Goal: Task Accomplishment & Management: Manage account settings

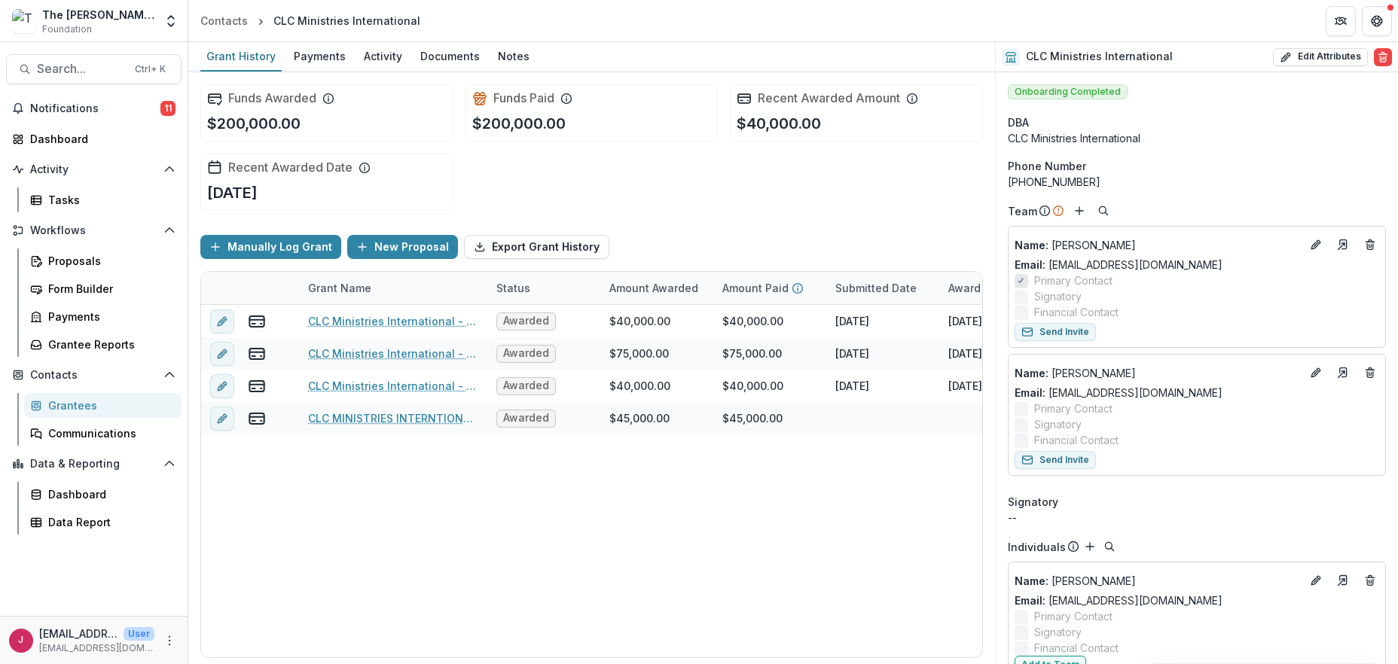
scroll to position [0, 107]
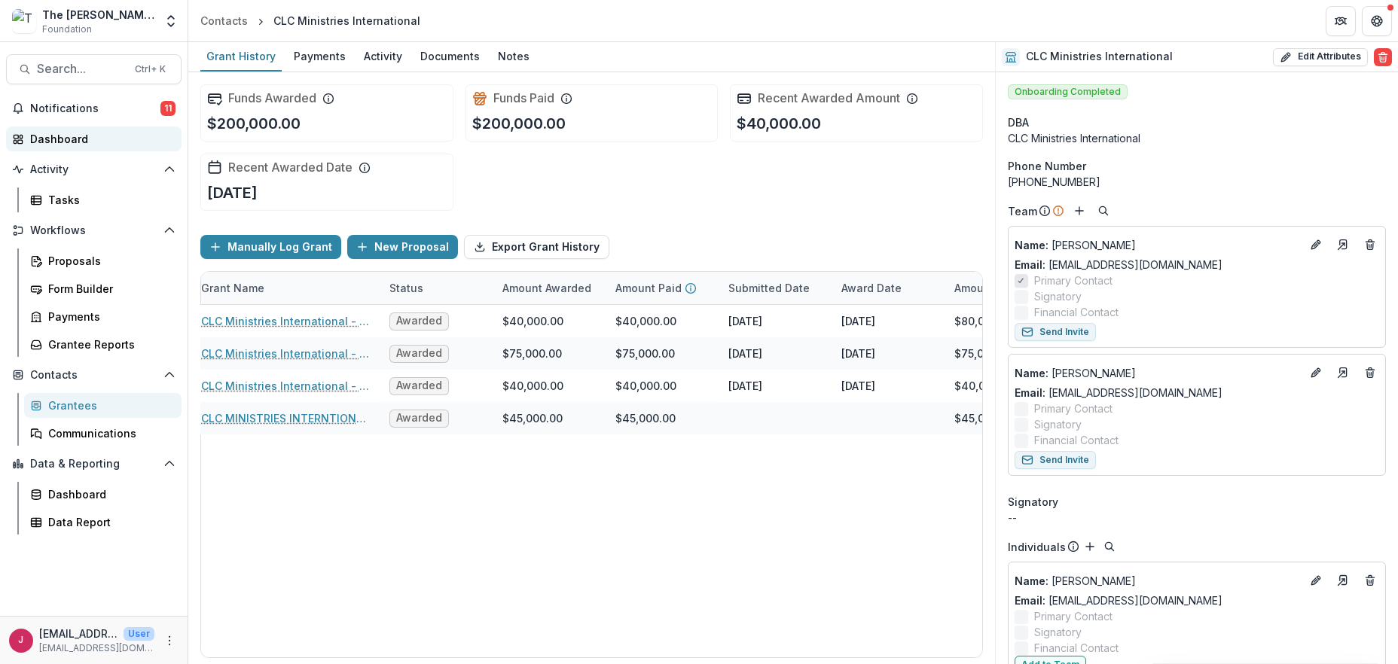
click at [58, 148] on link "Dashboard" at bounding box center [93, 138] width 175 height 25
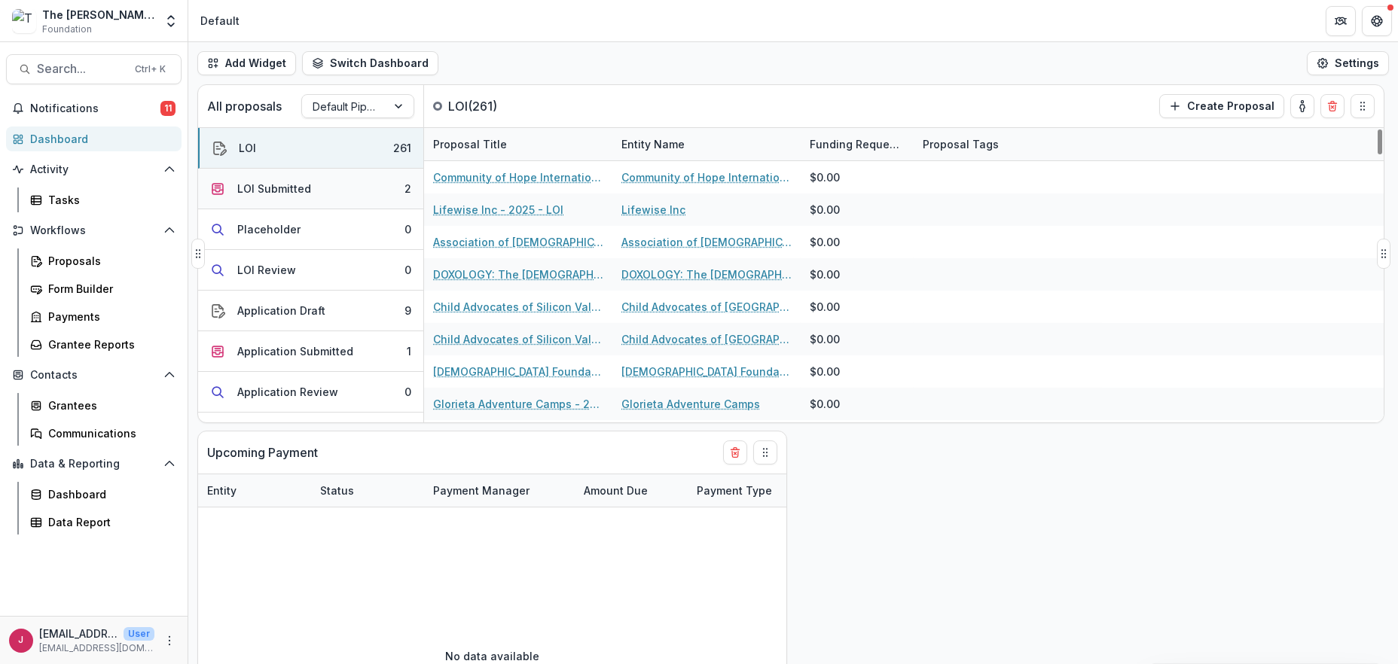
click at [296, 192] on div "LOI Submitted" at bounding box center [274, 189] width 74 height 16
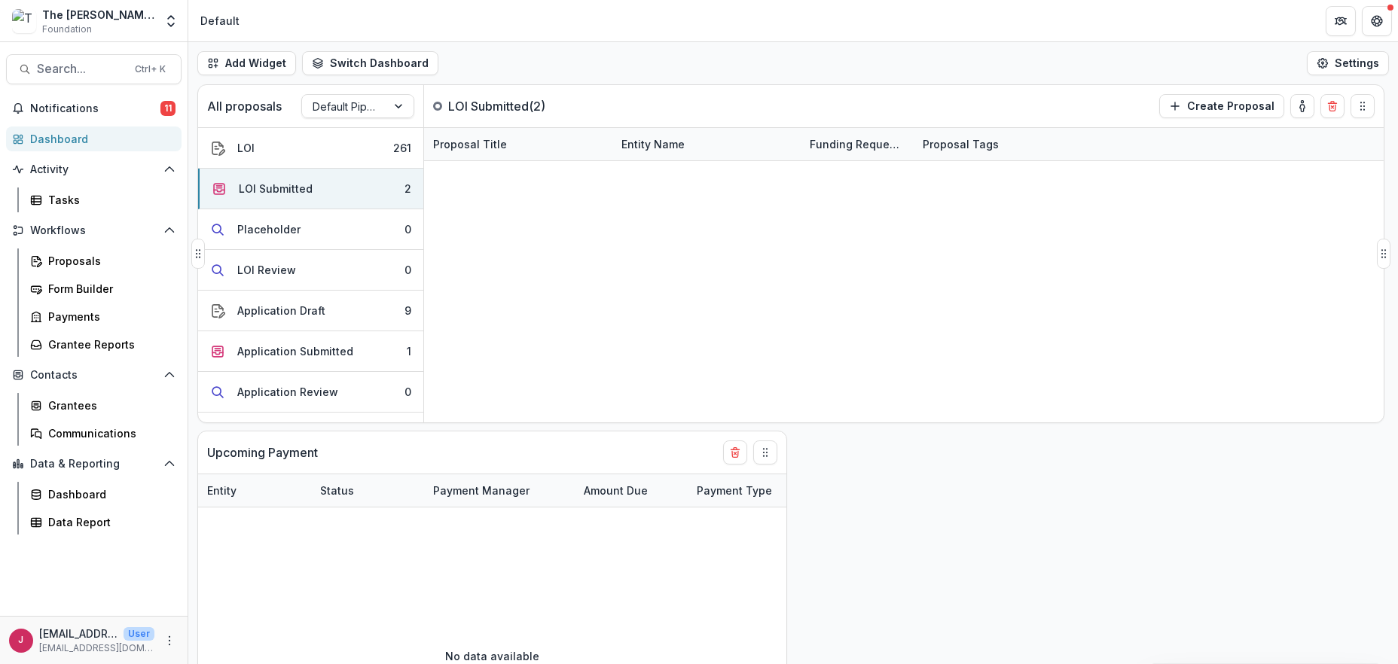
click at [493, 214] on link "Medical Missions Outreach - 2025 - LOI" at bounding box center [518, 210] width 170 height 16
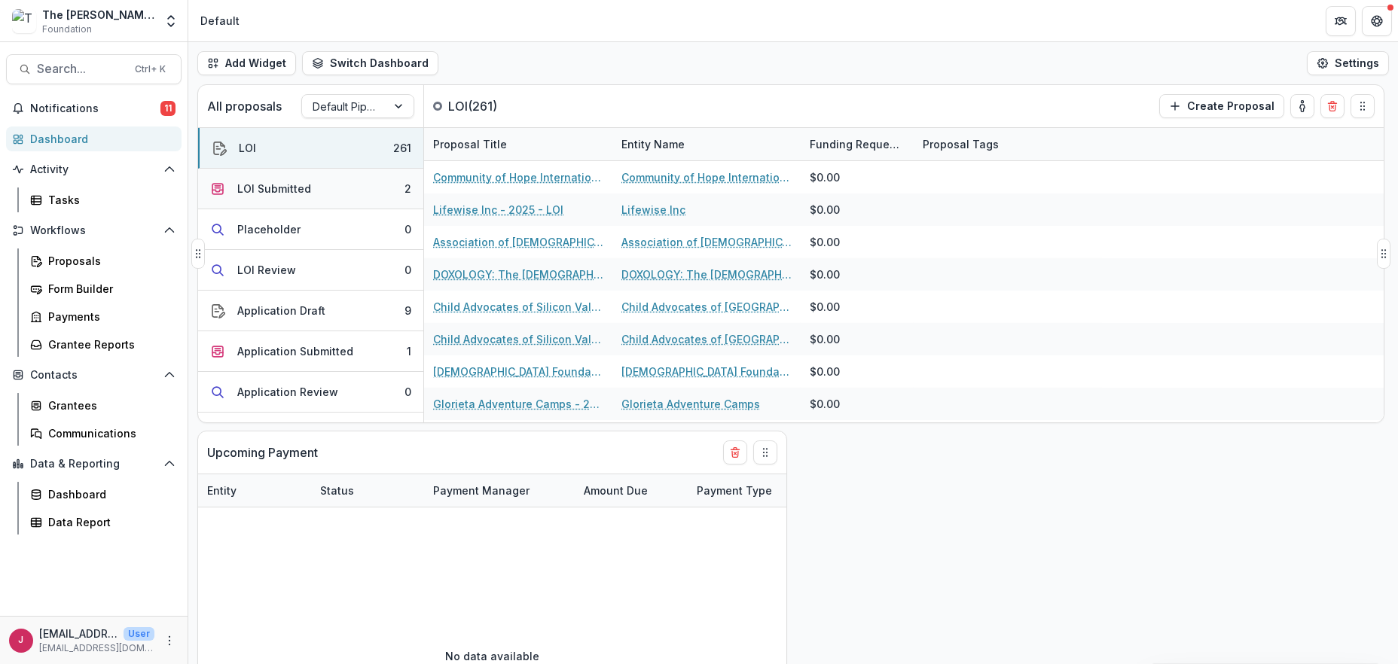
click at [284, 183] on div "LOI Submitted" at bounding box center [274, 189] width 74 height 16
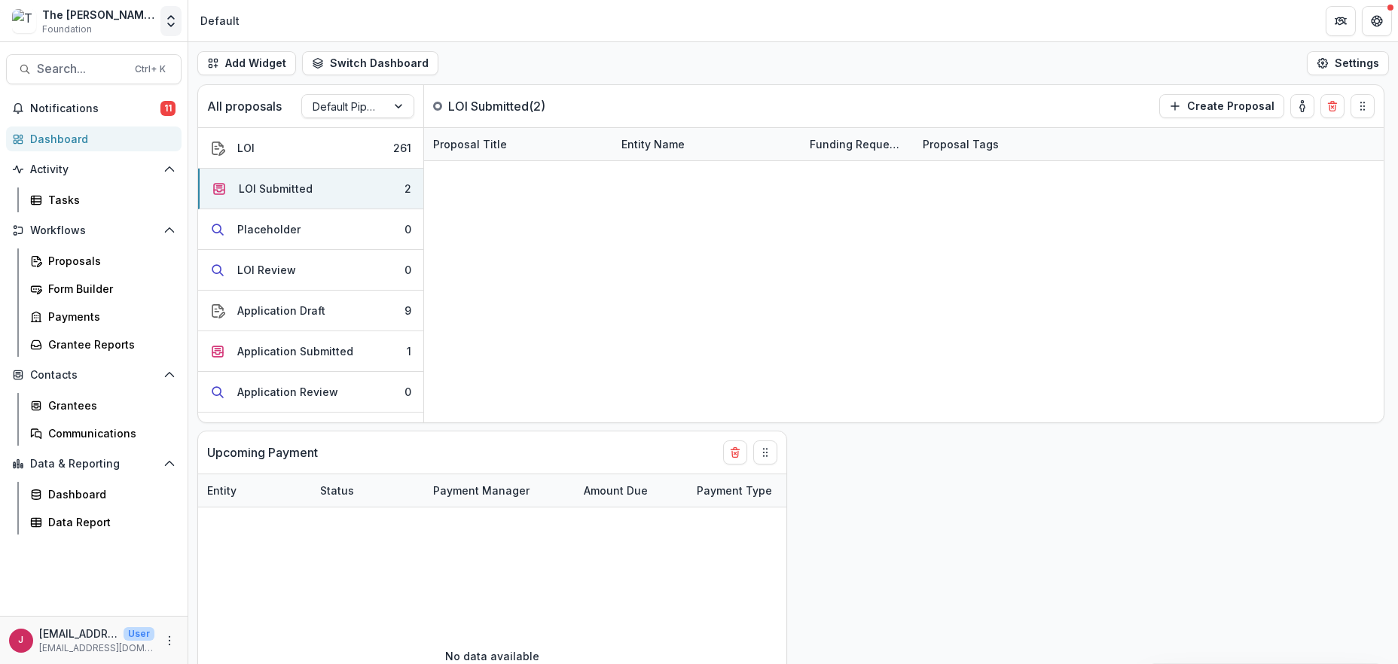
click at [174, 27] on icon "Open entity switcher" at bounding box center [170, 21] width 15 height 15
click at [100, 59] on link "Admin Settings" at bounding box center [94, 58] width 181 height 25
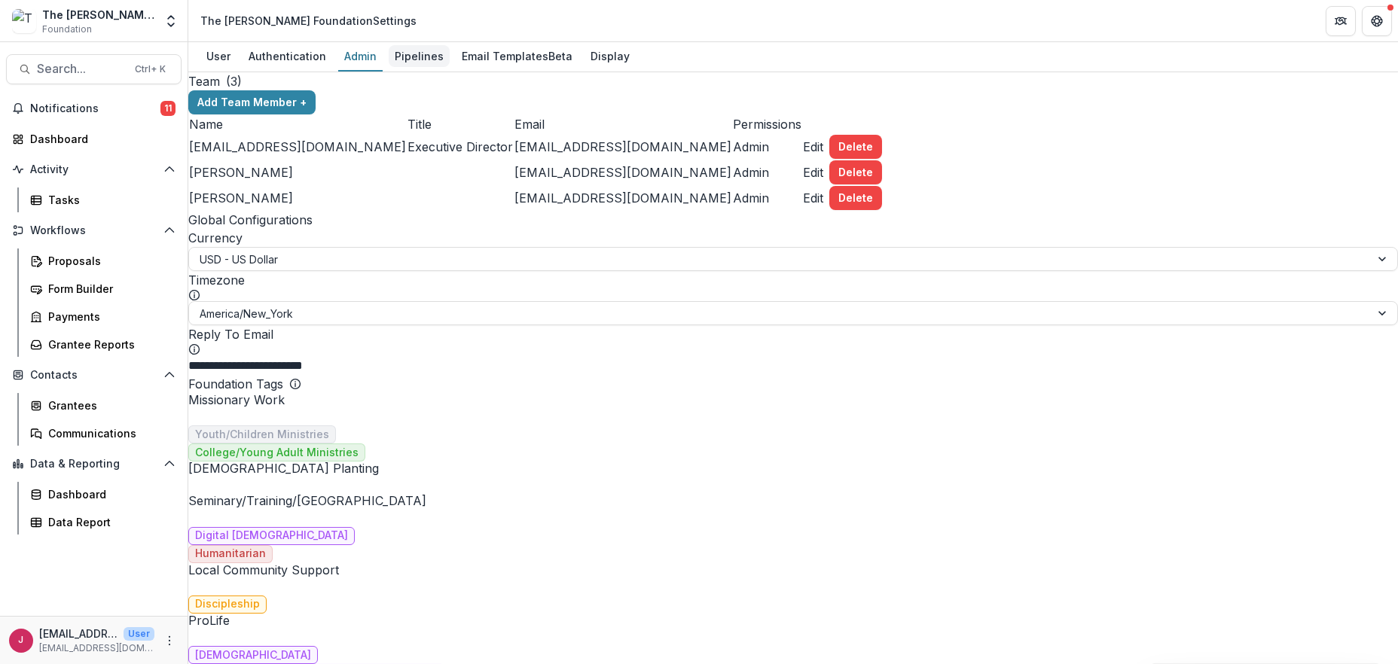
click at [436, 51] on div "Pipelines" at bounding box center [419, 56] width 61 height 22
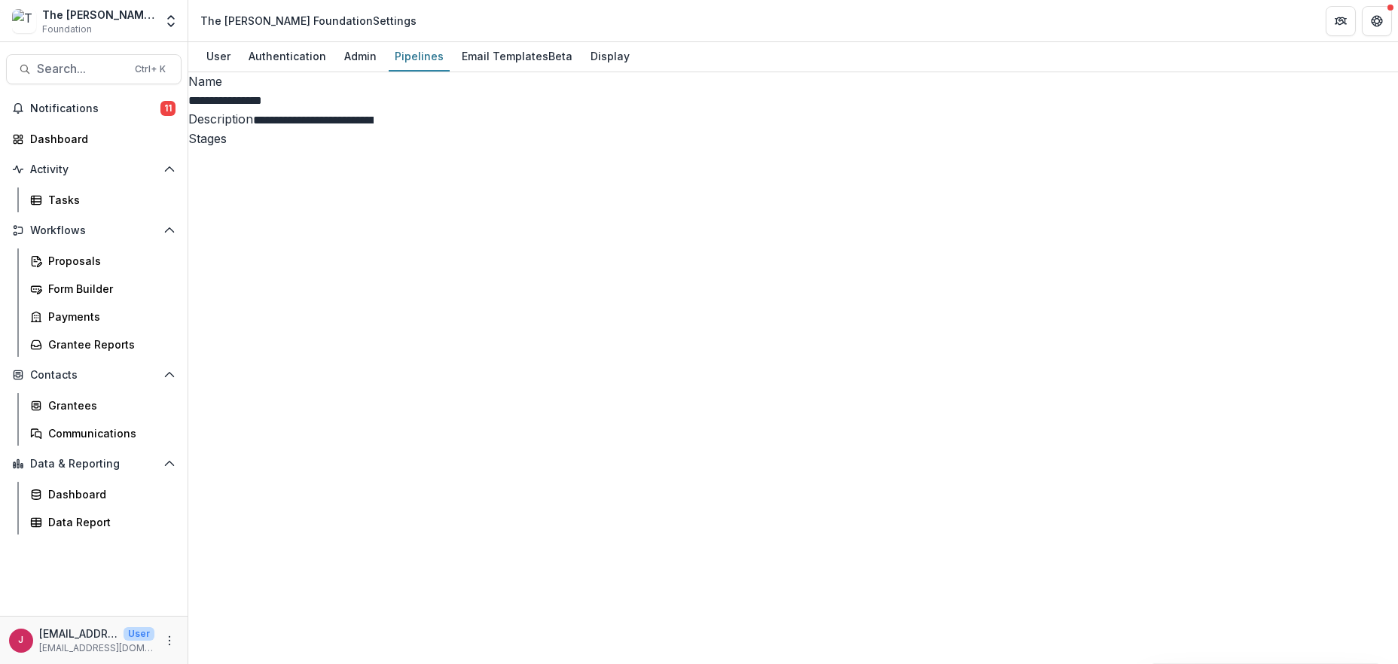
select select "*********"
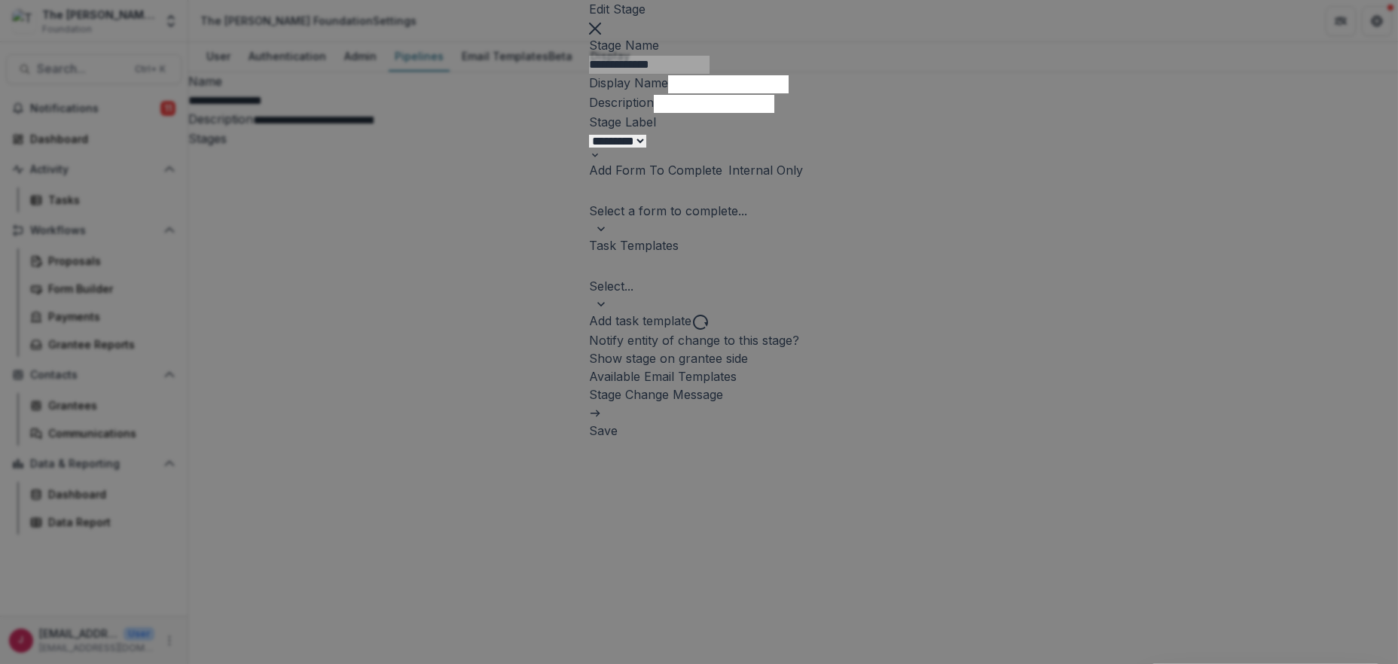
drag, startPoint x: 933, startPoint y: 66, endPoint x: 5, endPoint y: 548, distance: 1046.0
click at [601, 36] on button "Close" at bounding box center [595, 27] width 12 height 18
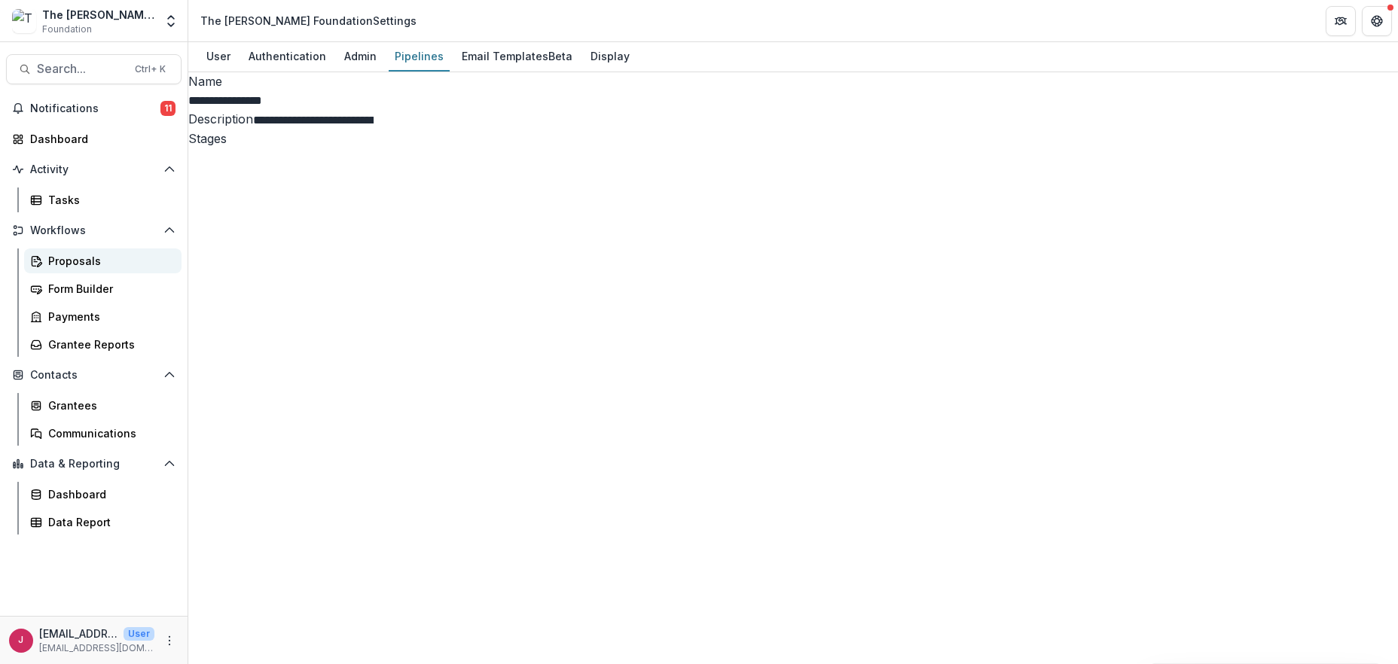
click at [76, 264] on div "Proposals" at bounding box center [108, 261] width 121 height 16
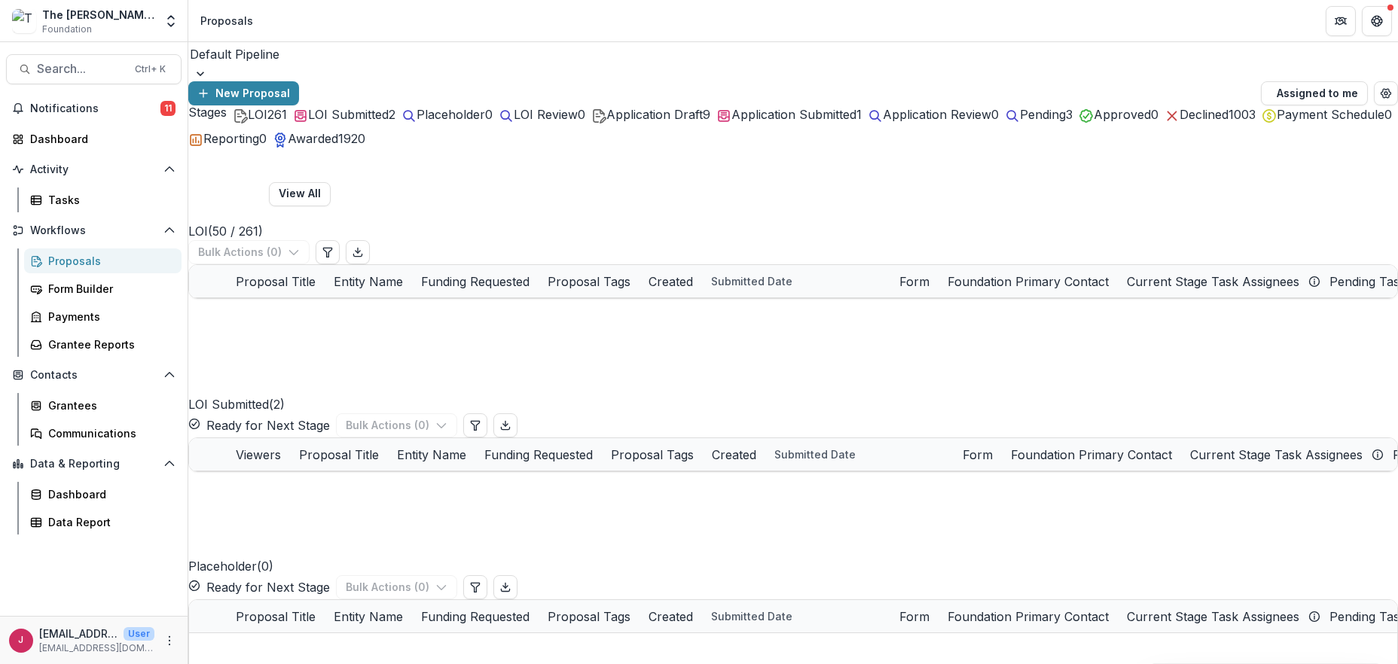
click at [381, 122] on span "LOI Submitted" at bounding box center [348, 114] width 81 height 15
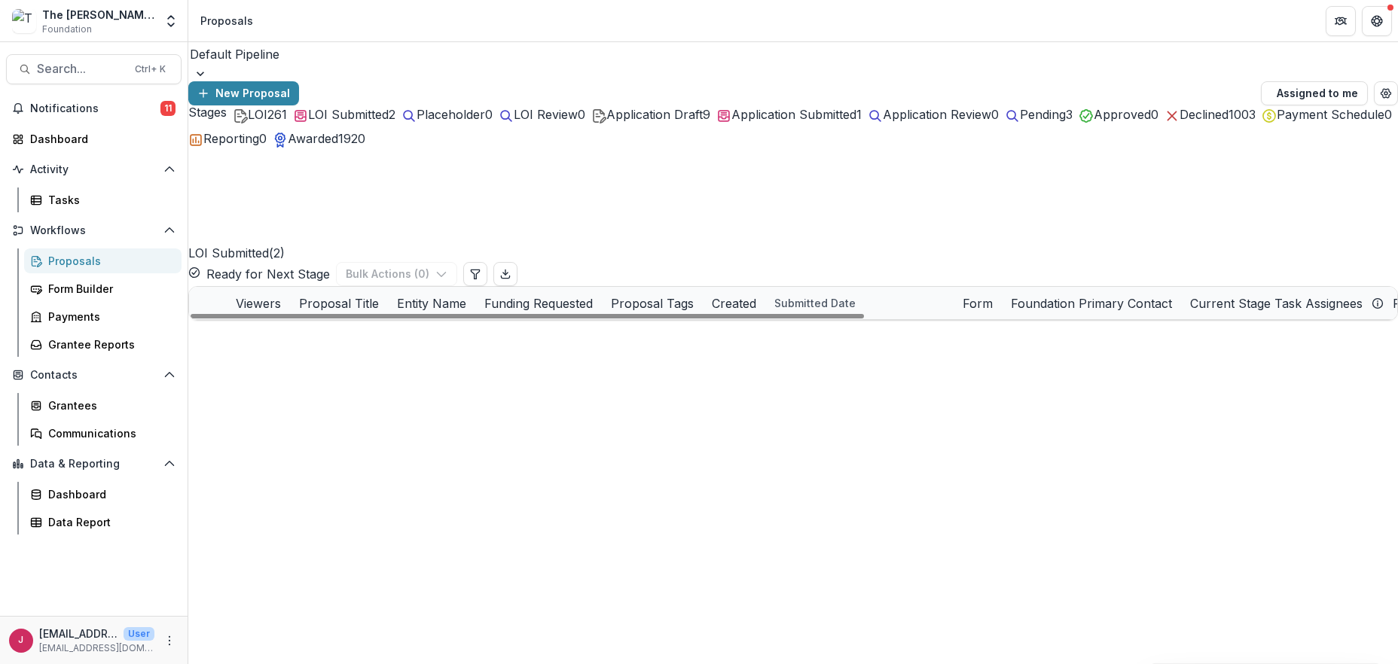
click at [245, 366] on icon "edit" at bounding box center [241, 369] width 7 height 7
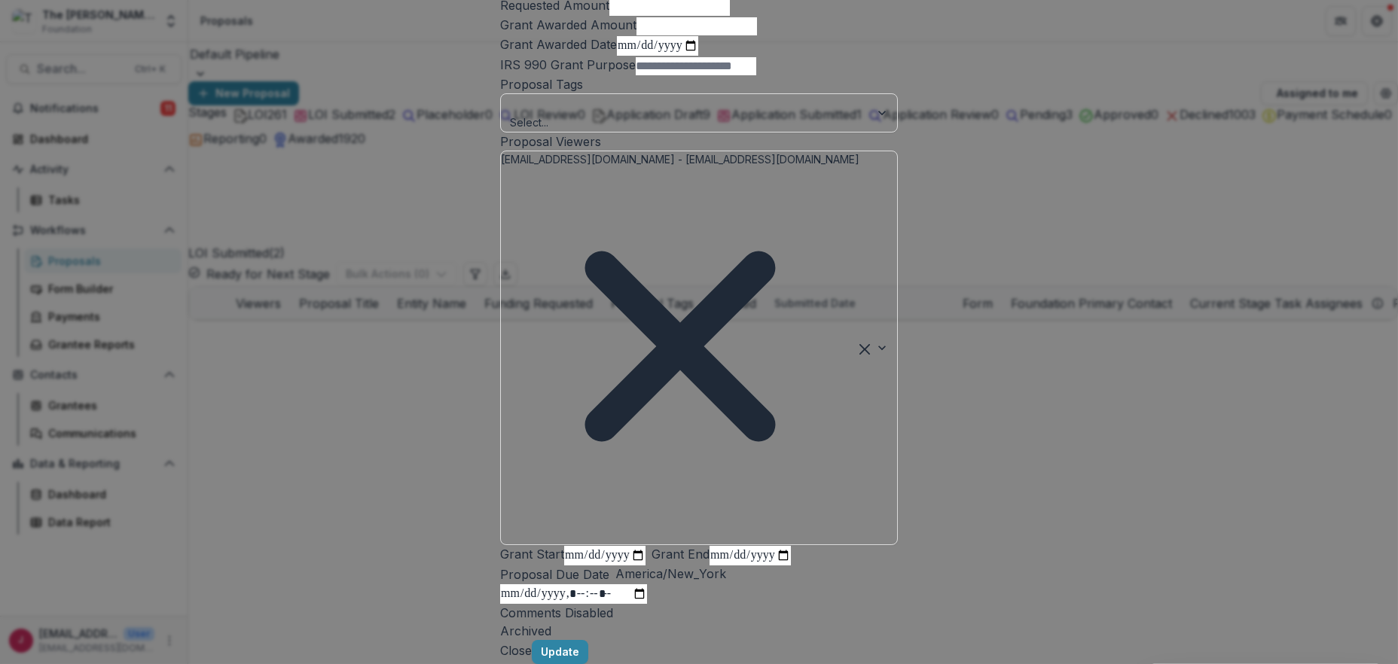
scroll to position [376, 0]
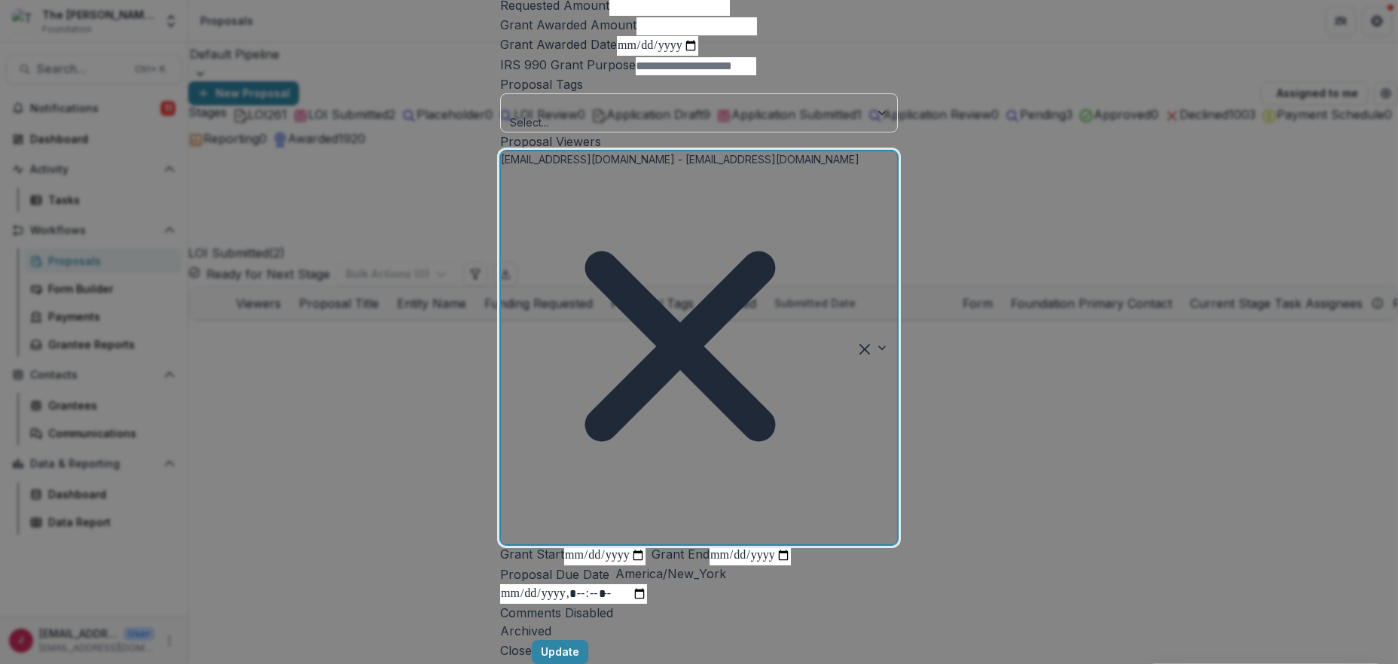
click at [897, 377] on div at bounding box center [878, 347] width 38 height 393
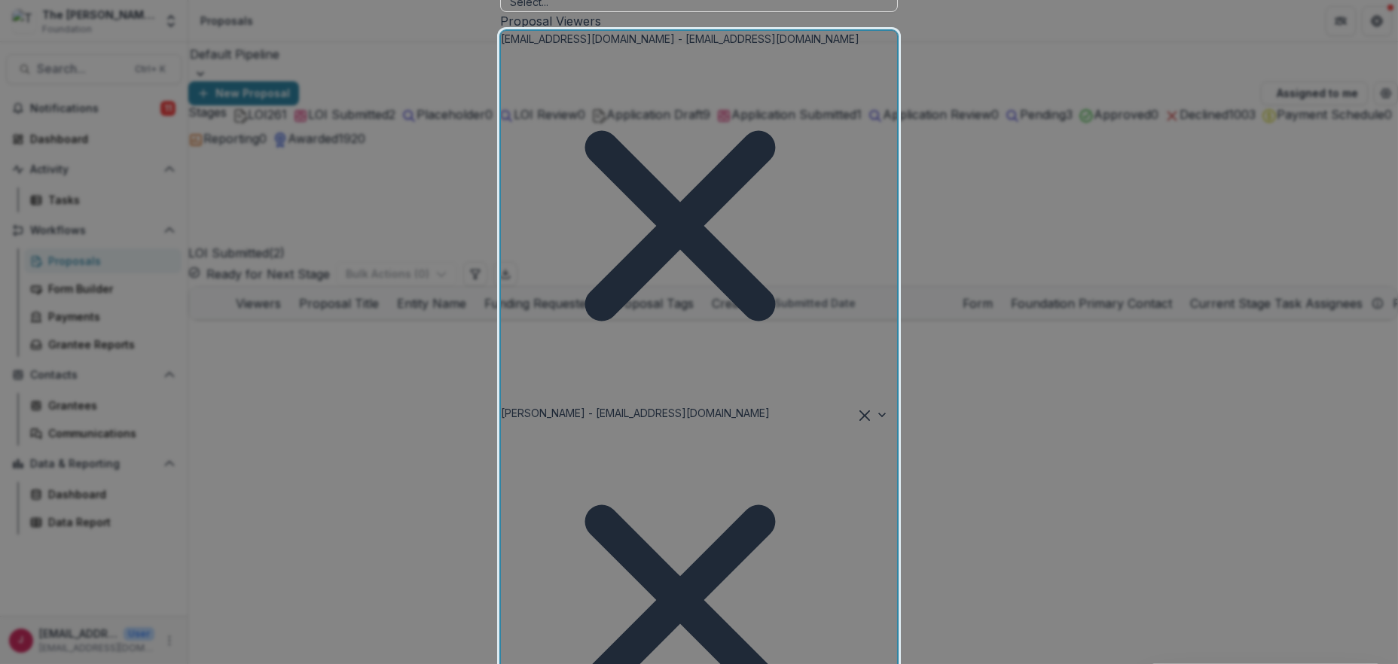
click at [709, 383] on icon "Remove jcline@bolickfoundation.org - jcline@bolickfoundation.org" at bounding box center [680, 226] width 358 height 358
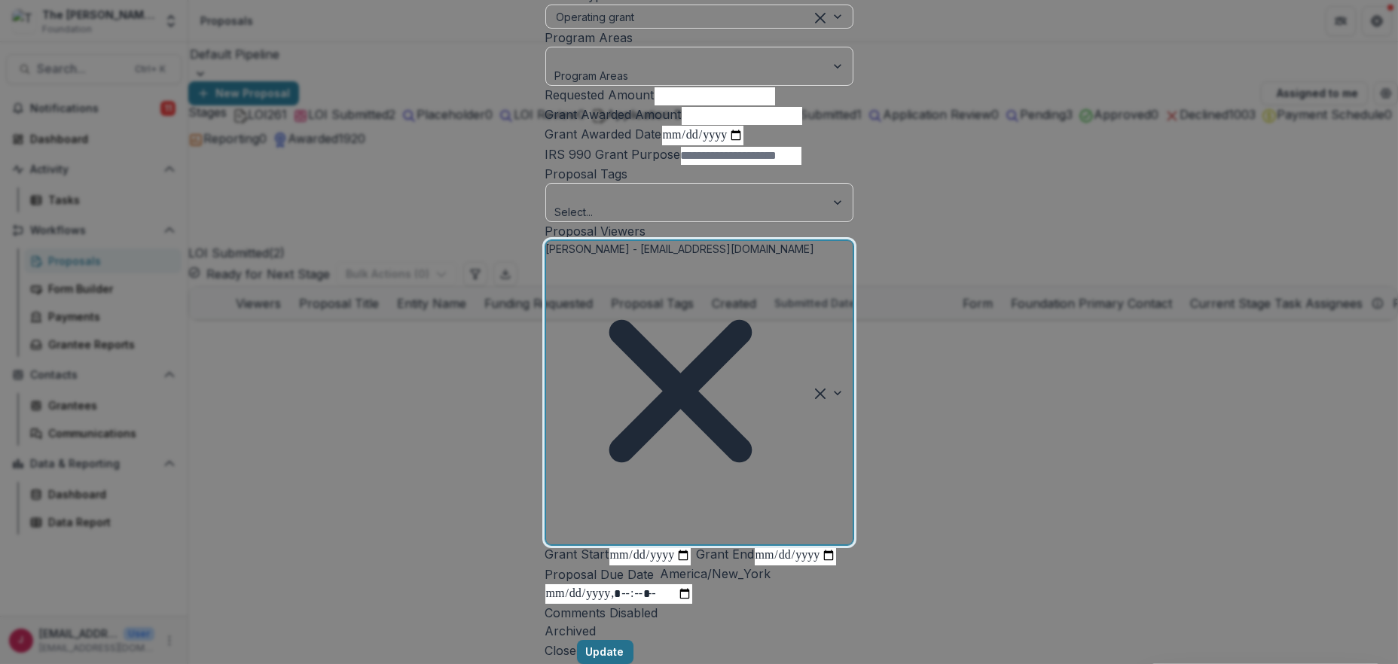
click at [633, 640] on button "Update" at bounding box center [605, 652] width 56 height 24
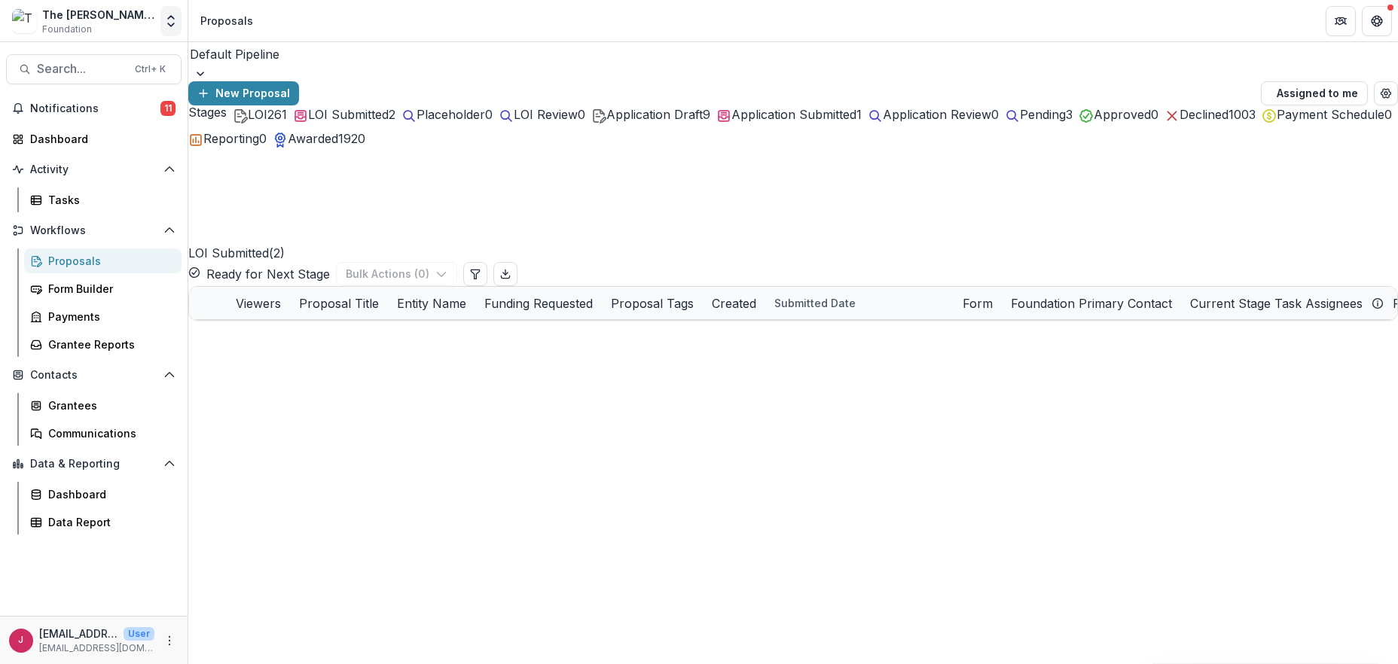
click at [172, 28] on icon "Open entity switcher" at bounding box center [170, 21] width 15 height 15
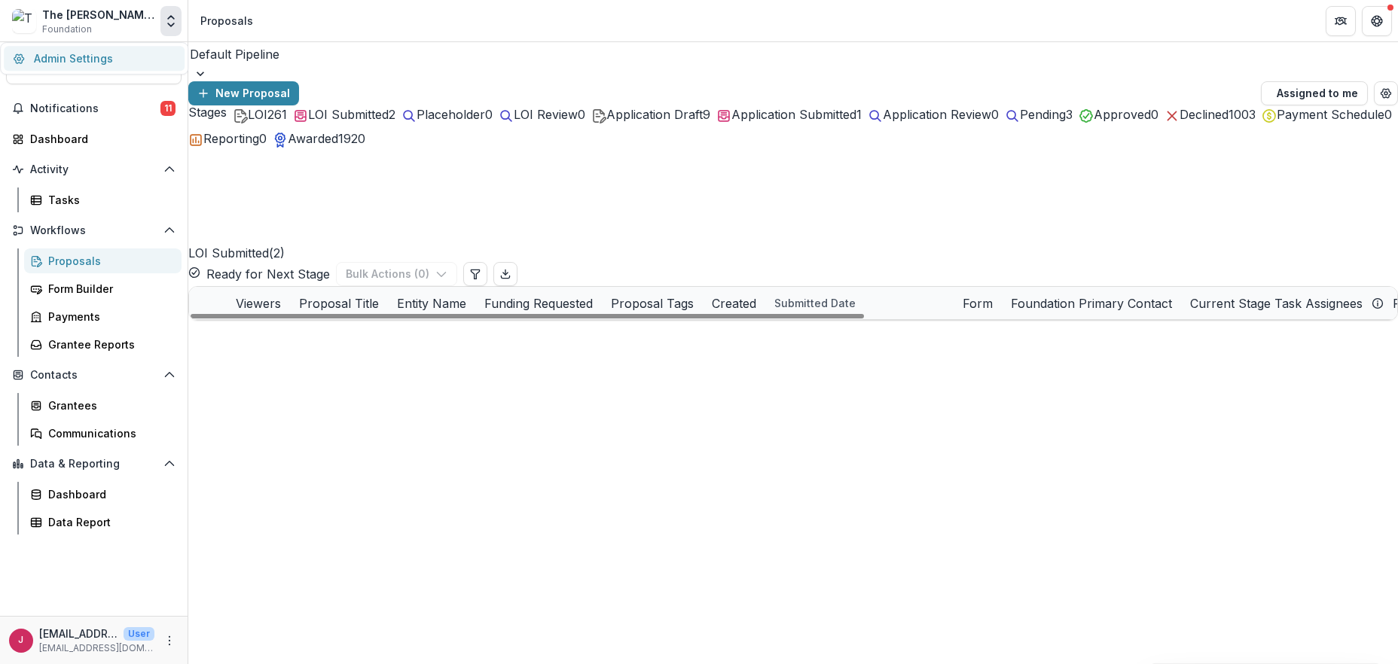
click at [112, 57] on link "Admin Settings" at bounding box center [94, 58] width 181 height 25
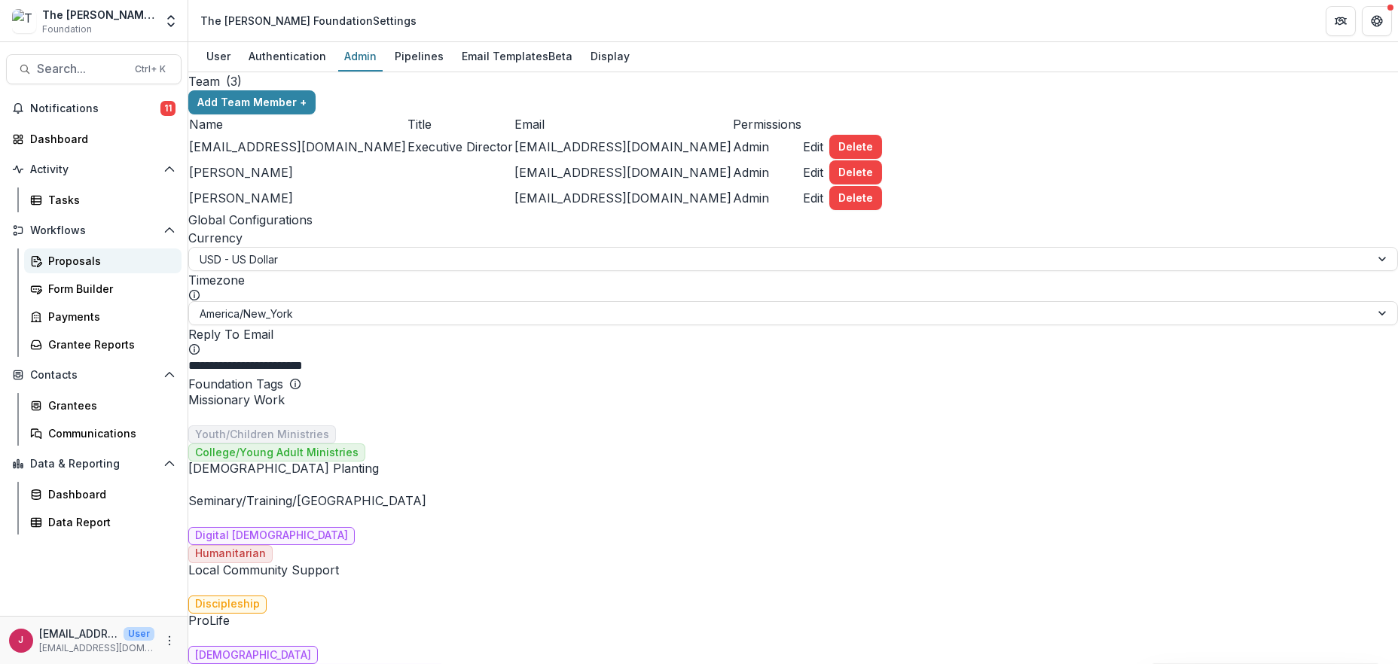
click at [74, 265] on div "Proposals" at bounding box center [108, 261] width 121 height 16
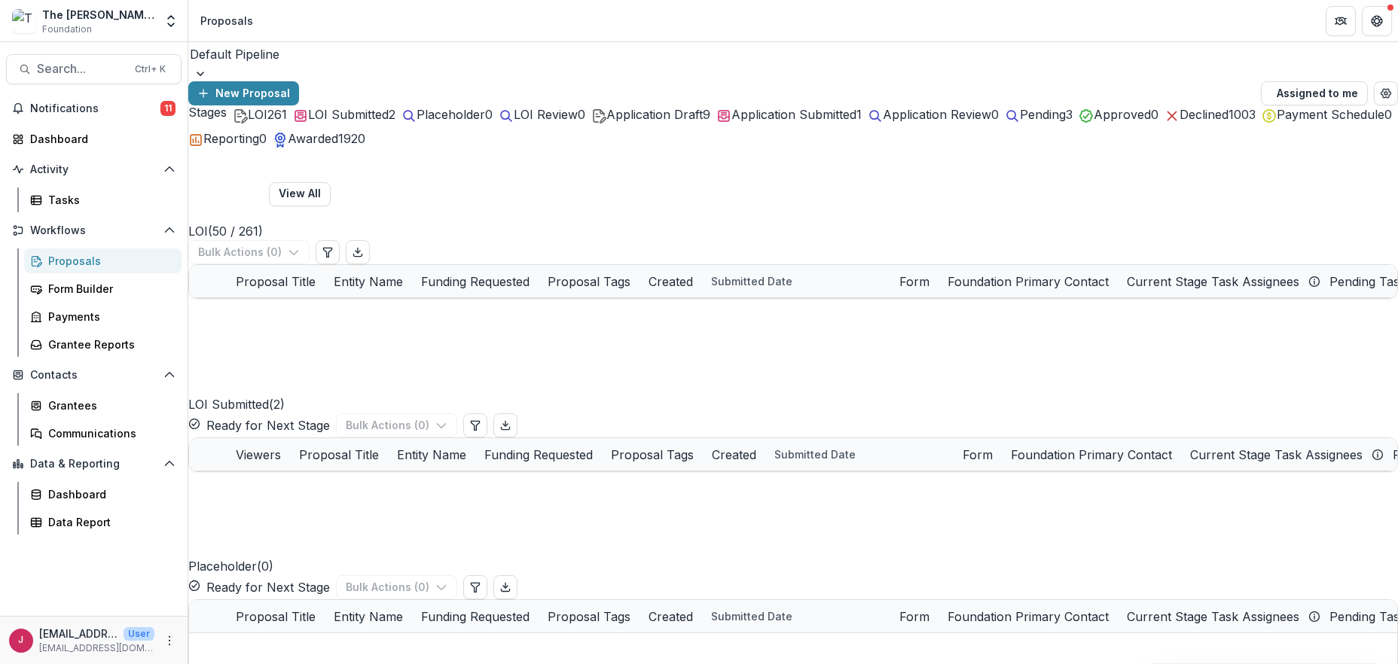
click at [233, 123] on icon "button" at bounding box center [240, 115] width 15 height 15
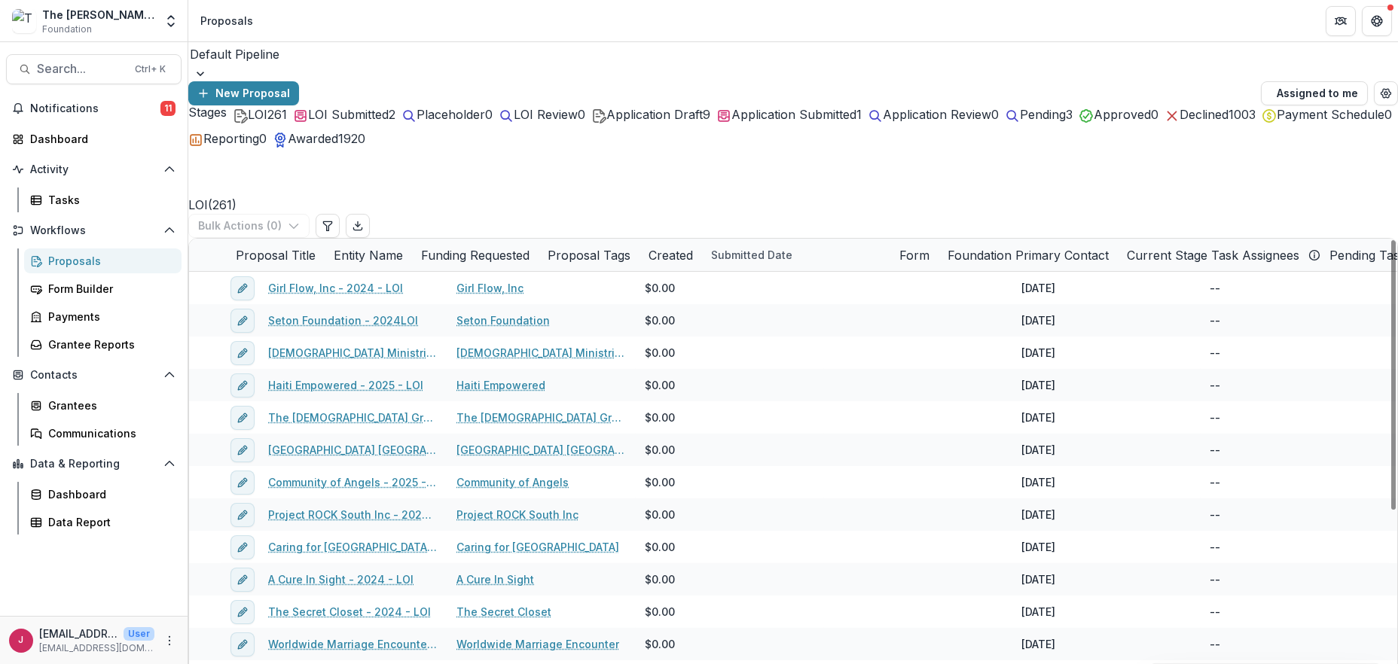
click at [189, 255] on span at bounding box center [189, 255] width 0 height 0
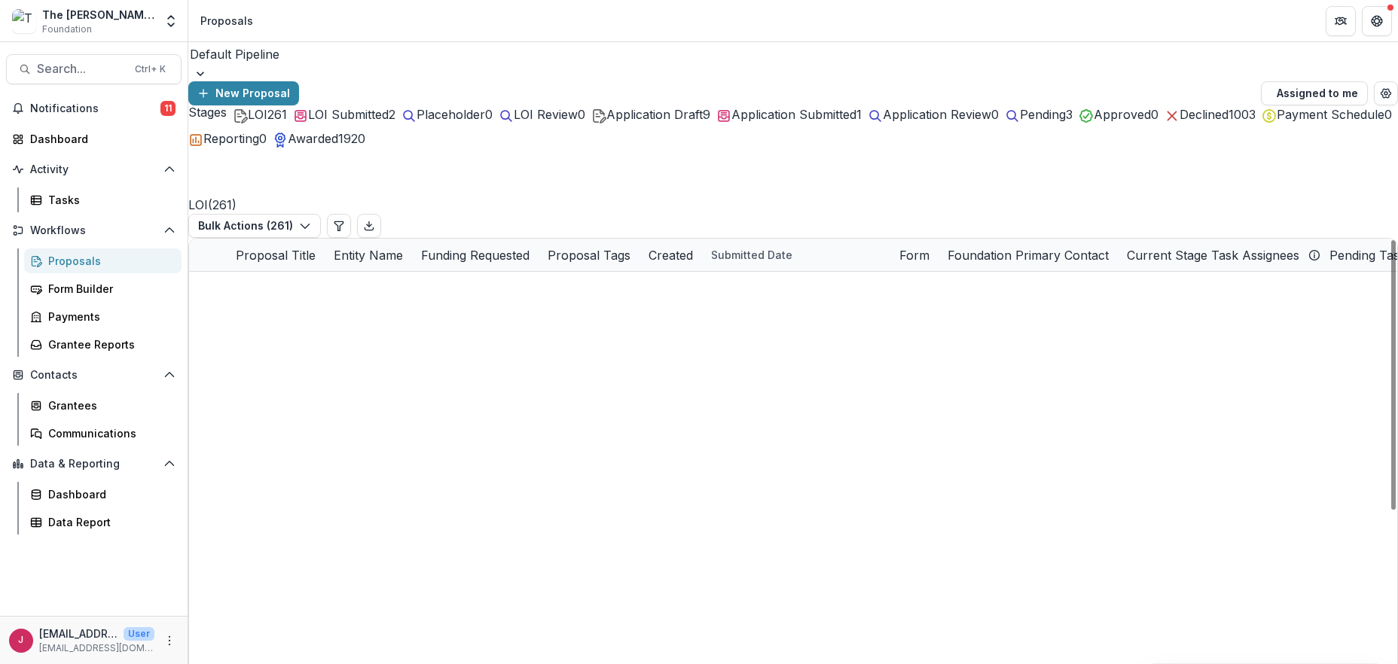
scroll to position [2510, 0]
click at [311, 220] on icon "button" at bounding box center [305, 226] width 12 height 12
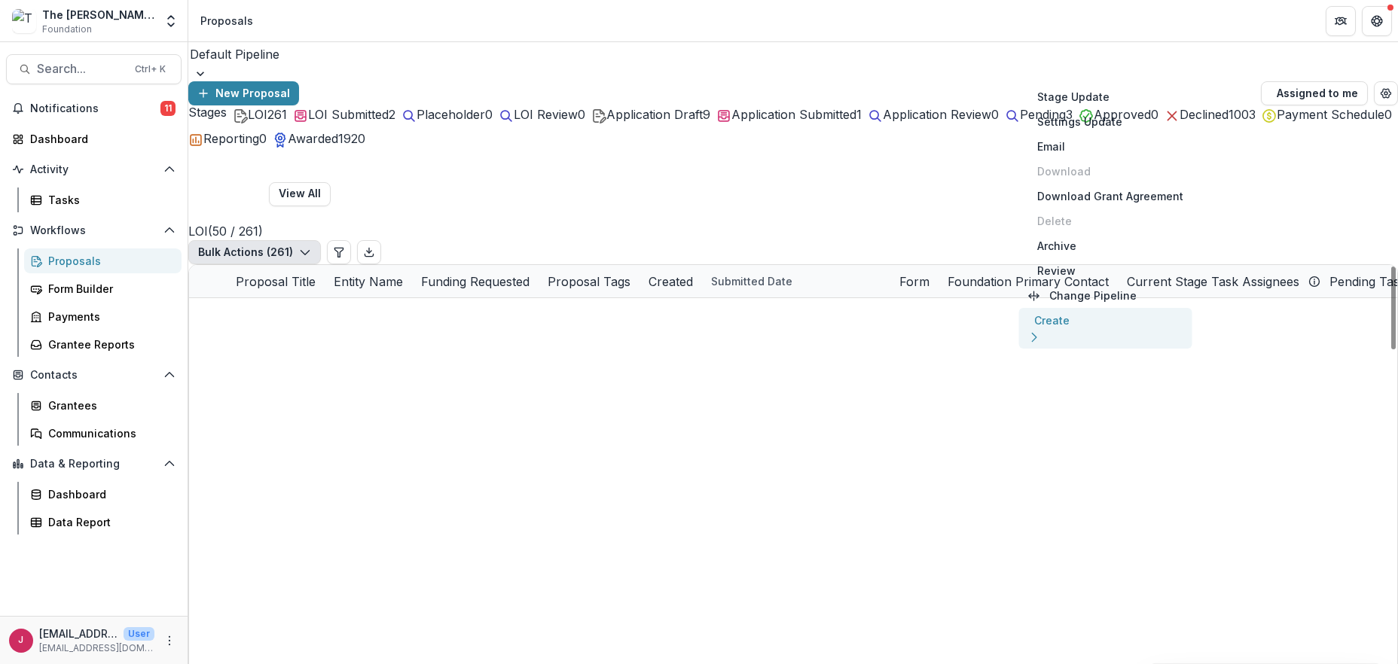
scroll to position [1382, 0]
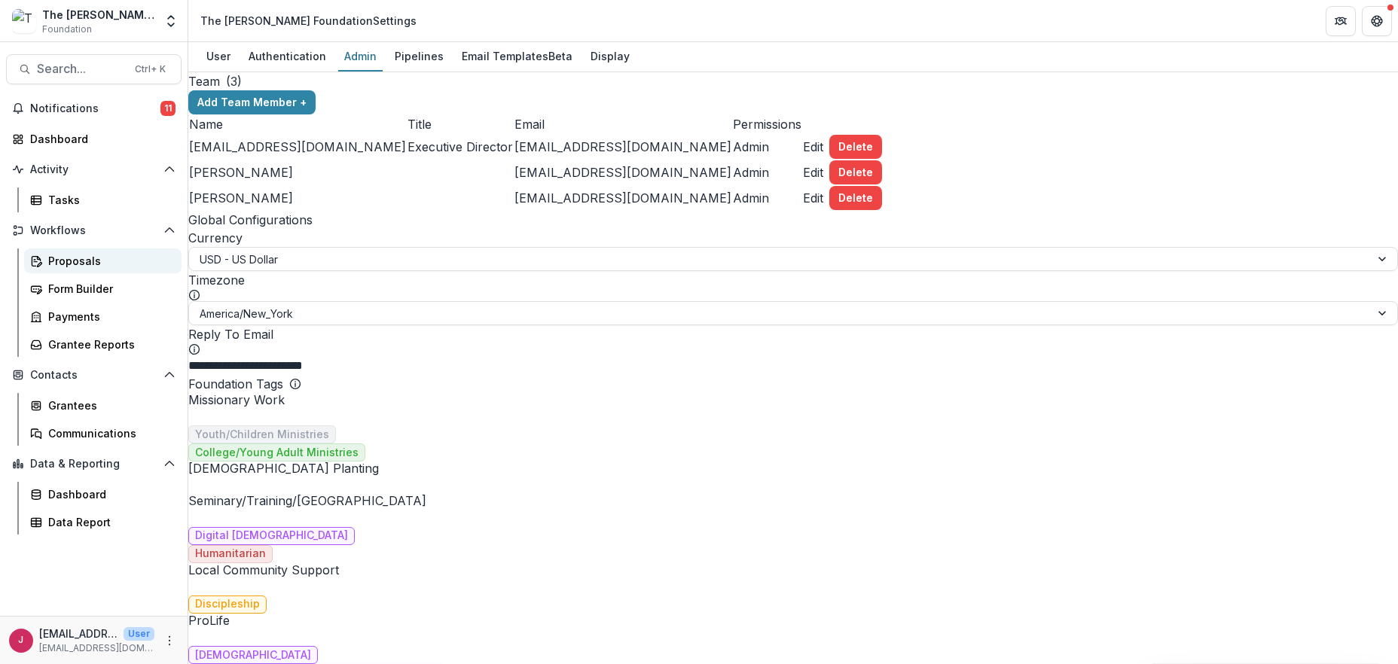
click at [63, 257] on div "Proposals" at bounding box center [108, 261] width 121 height 16
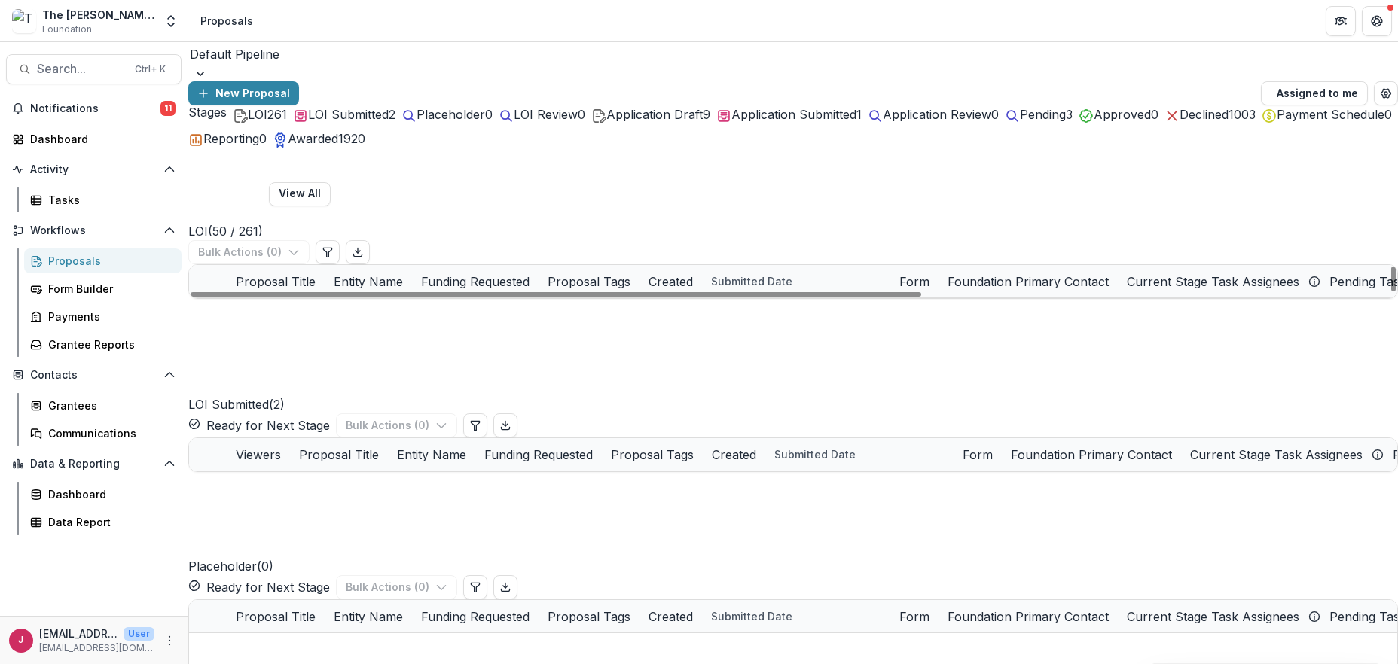
drag, startPoint x: 410, startPoint y: 697, endPoint x: 209, endPoint y: 251, distance: 490.0
click at [189, 282] on span at bounding box center [189, 282] width 0 height 0
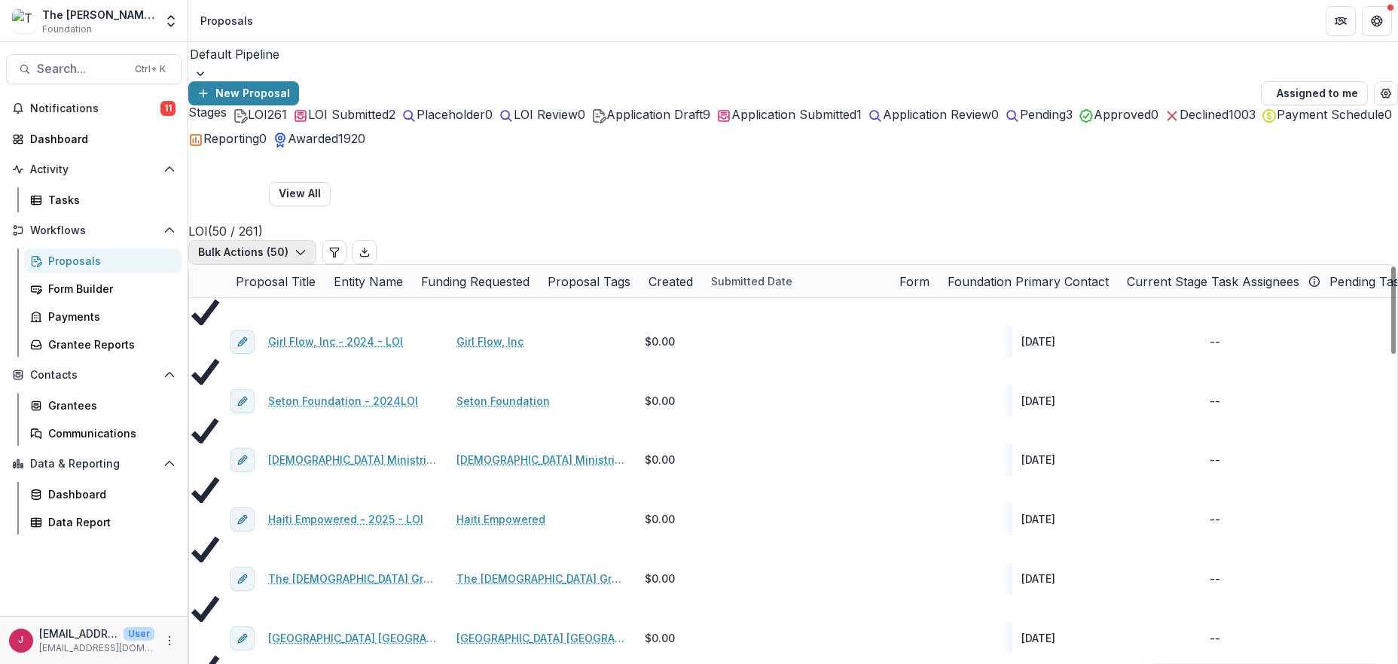
click at [316, 240] on button "Bulk Actions ( 50 )" at bounding box center [252, 252] width 128 height 24
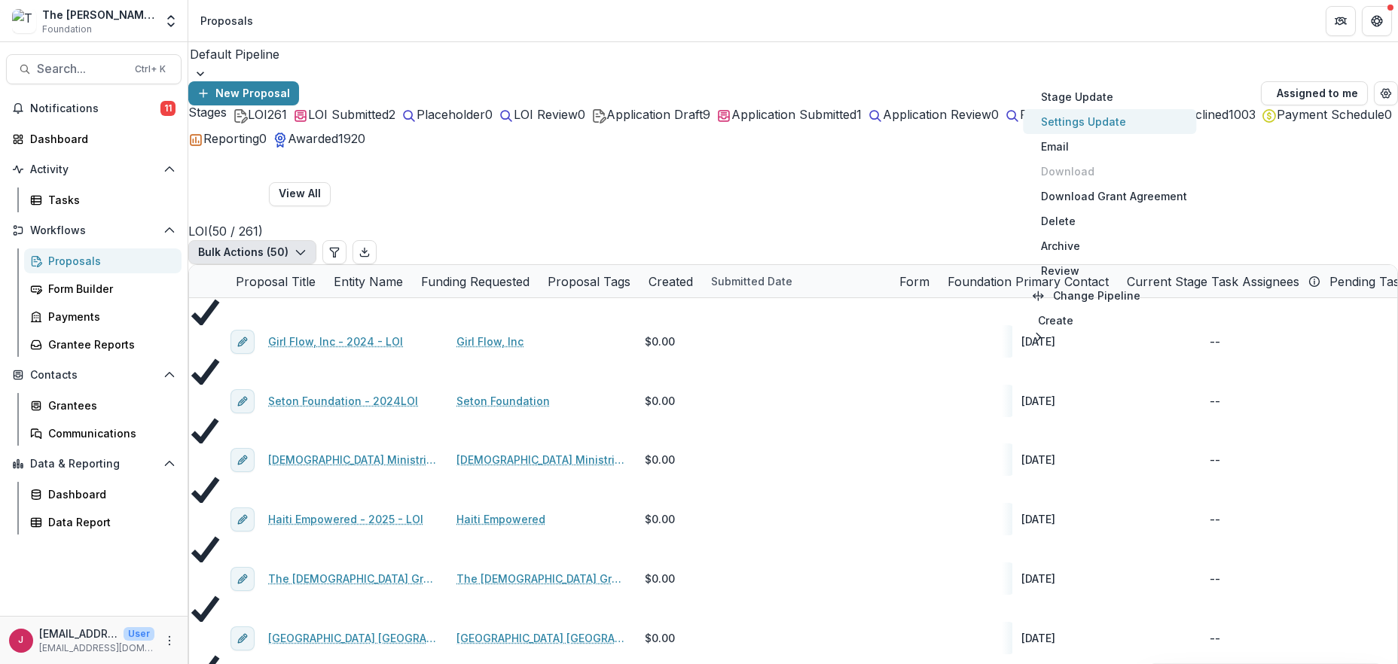
click at [1087, 128] on button "Settings Update" at bounding box center [1109, 121] width 173 height 25
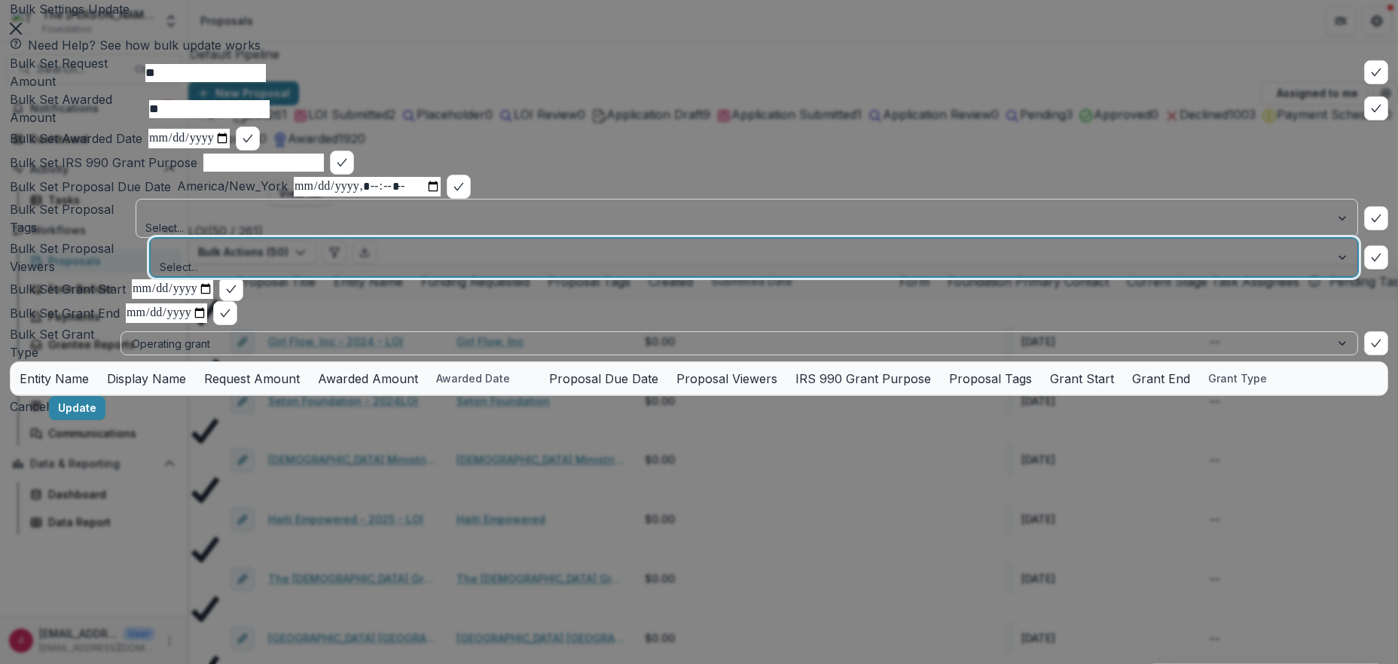
click at [200, 259] on div at bounding box center [740, 249] width 1158 height 19
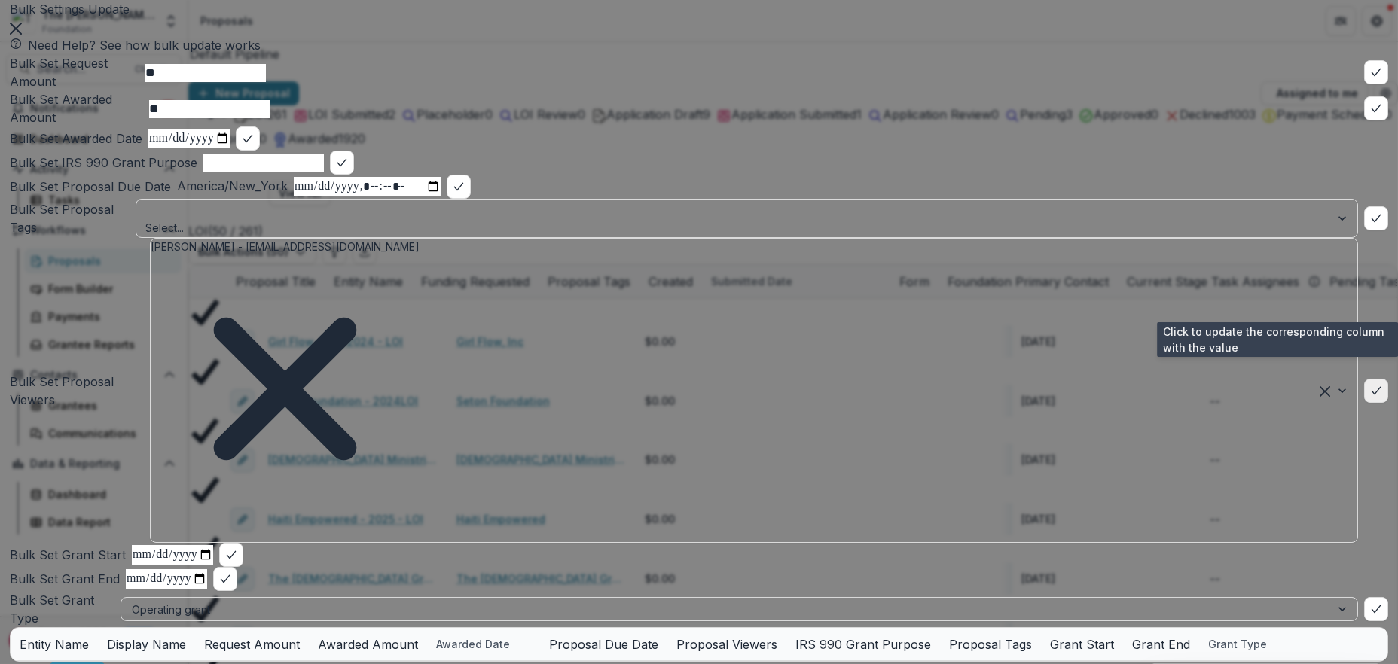
click at [1370, 385] on icon "bulk-confirm-option" at bounding box center [1376, 391] width 12 height 12
drag, startPoint x: 1361, startPoint y: 273, endPoint x: 477, endPoint y: 326, distance: 884.9
click at [468, 326] on div "Need Help? See how bulk update works Bulk Set Request Amount ** Bulk Set Awarde…" at bounding box center [699, 331] width 1378 height 591
click at [1365, 379] on button "bulk-confirm-option" at bounding box center [1376, 391] width 24 height 24
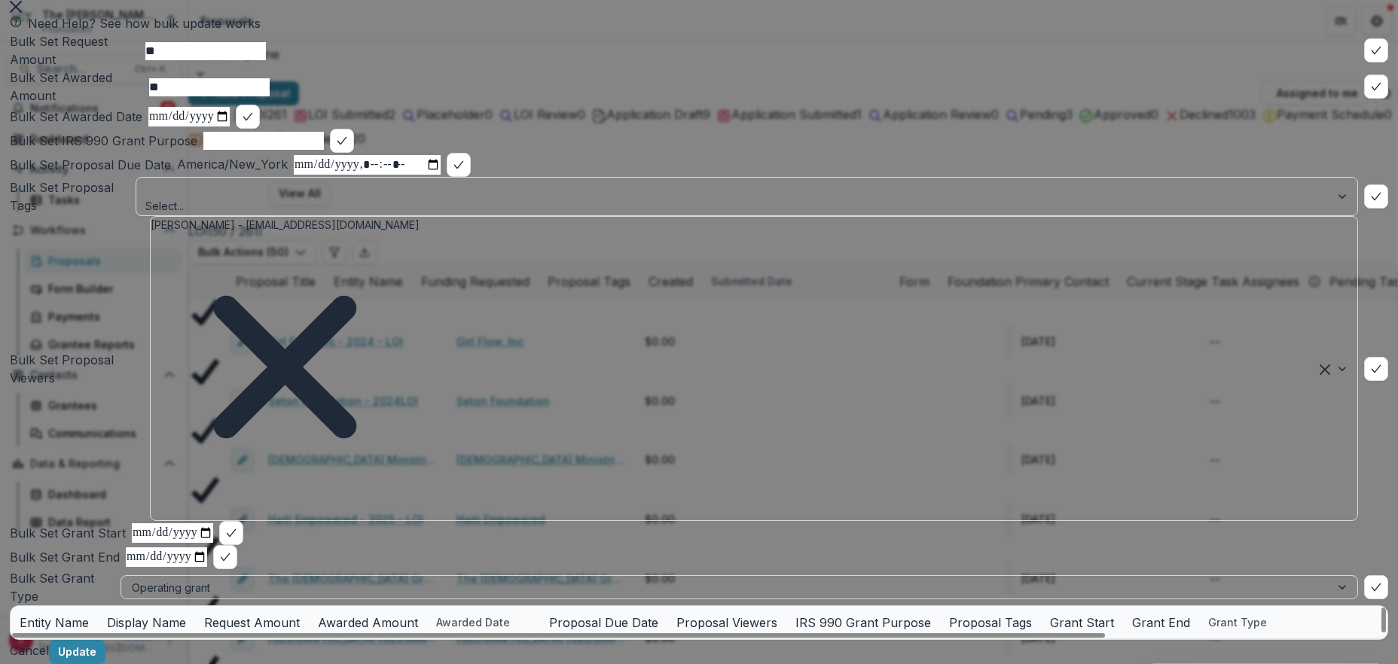
scroll to position [218, 0]
click at [1346, 640] on footer "Cancel Update" at bounding box center [699, 652] width 1378 height 24
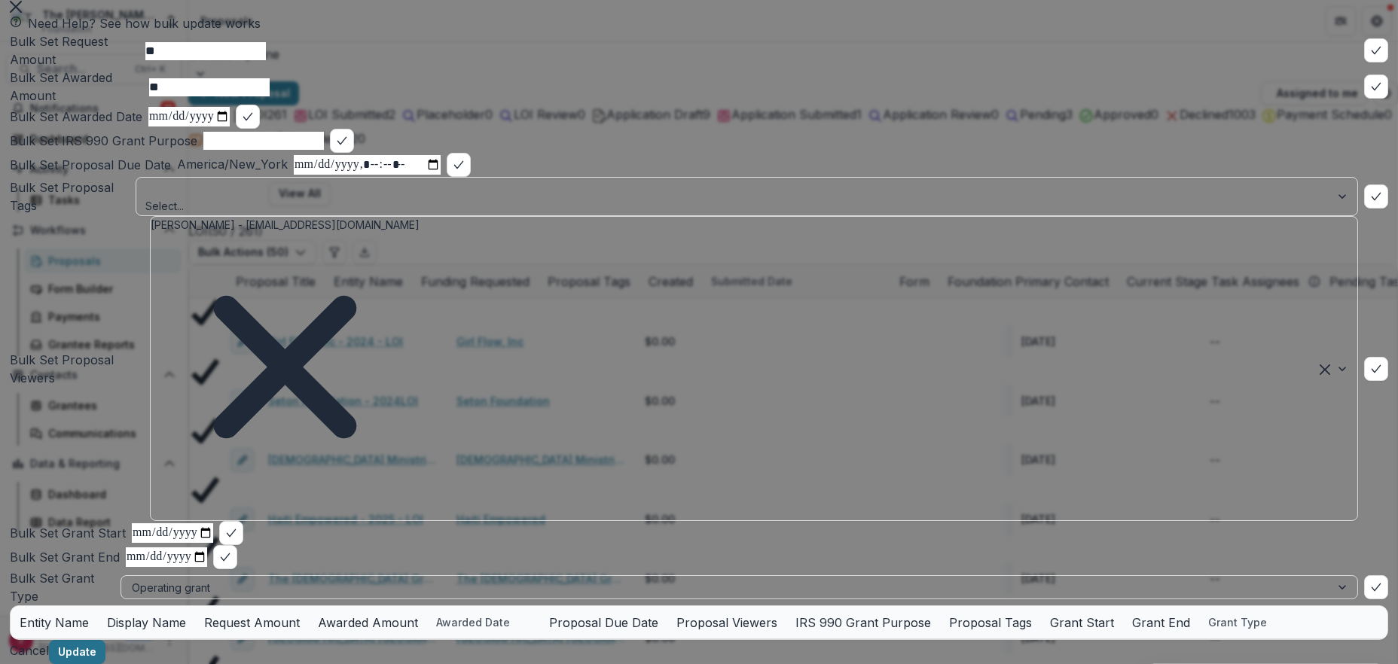
click at [105, 640] on button "Update" at bounding box center [77, 652] width 56 height 24
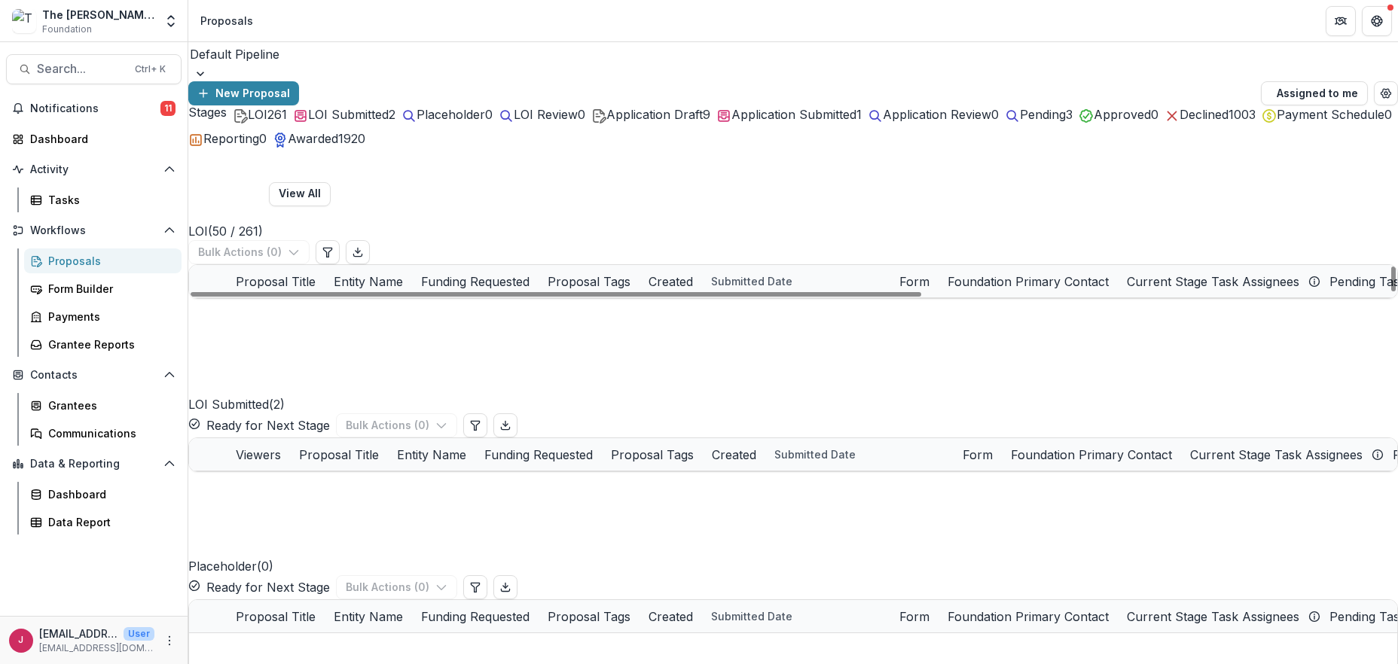
click at [366, 306] on link "Girl Flow, Inc - 2024 - LOI" at bounding box center [335, 314] width 135 height 16
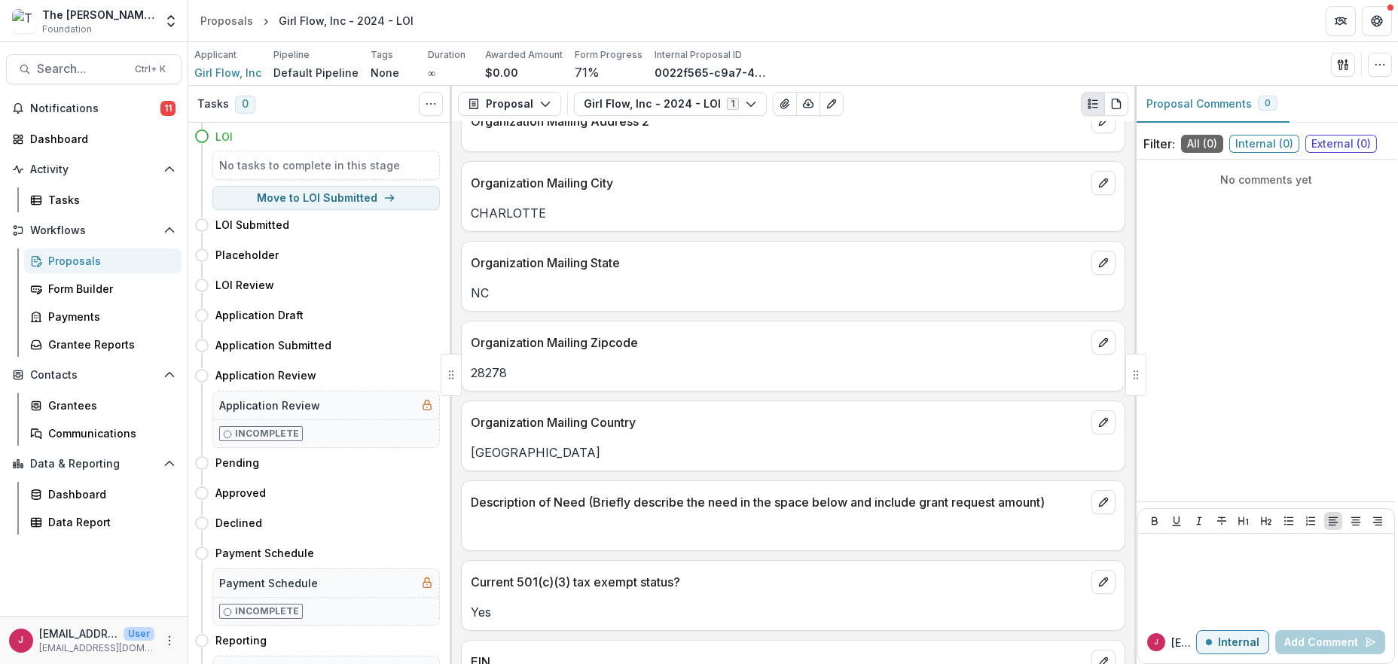
scroll to position [298, 0]
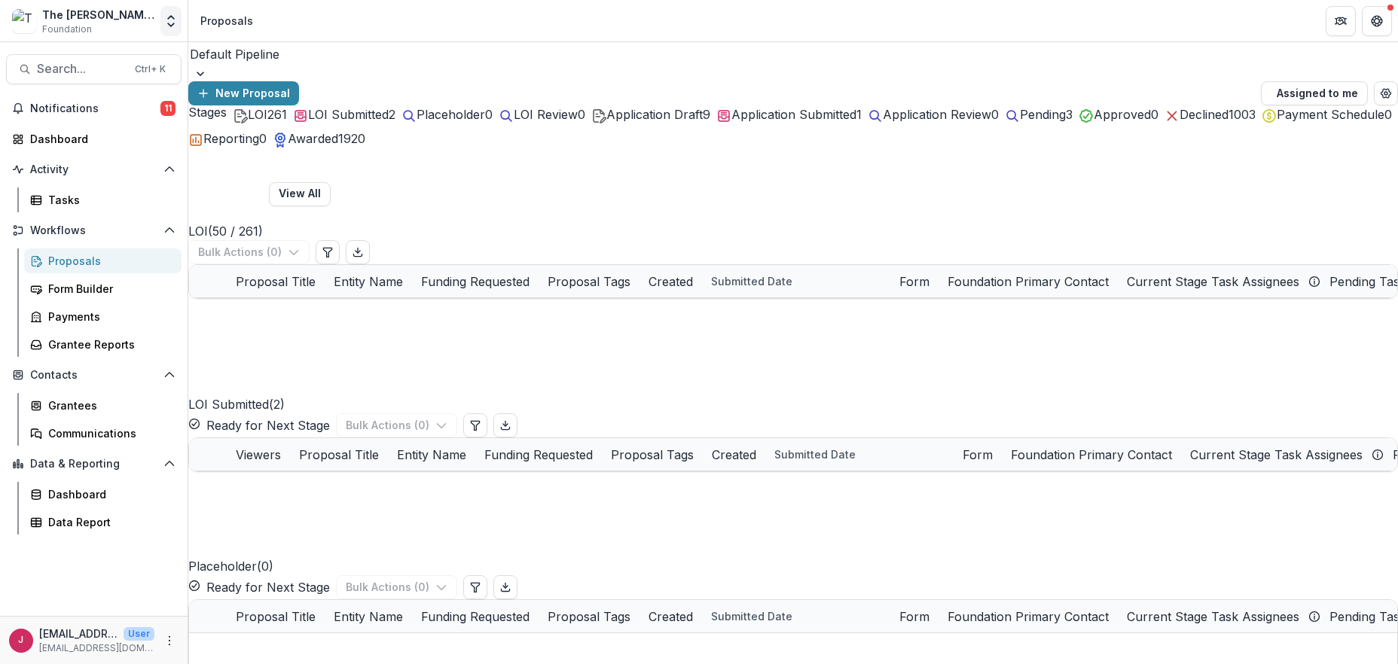
click at [172, 26] on icon "Open entity switcher" at bounding box center [170, 21] width 15 height 15
click at [133, 59] on link "Admin Settings" at bounding box center [94, 58] width 181 height 25
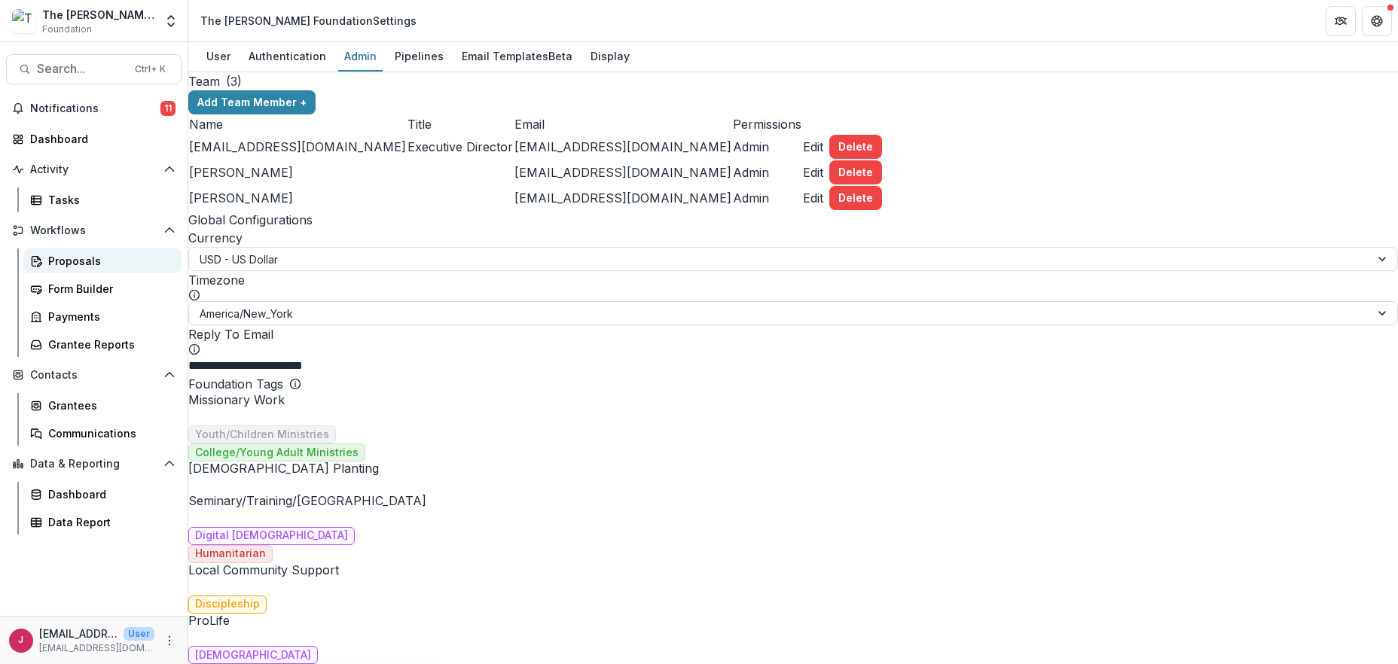
click at [59, 257] on div "Proposals" at bounding box center [108, 261] width 121 height 16
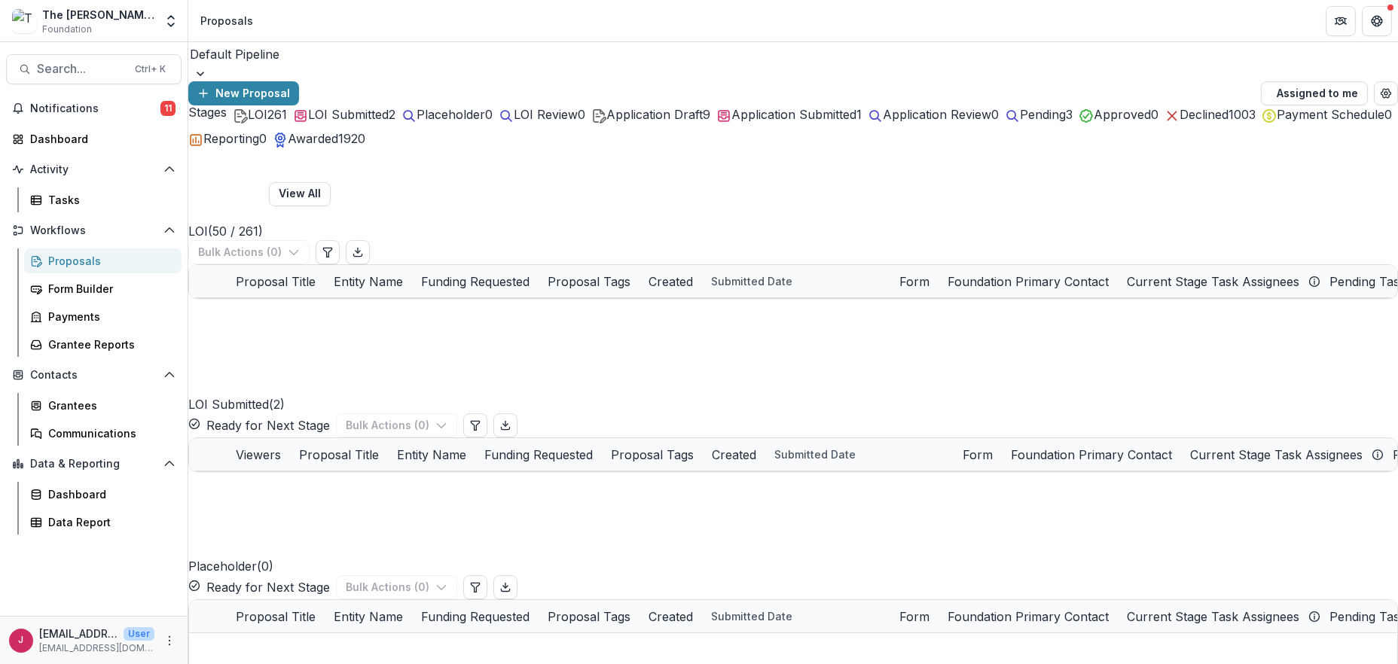
click at [703, 122] on span "Application Draft" at bounding box center [654, 114] width 96 height 15
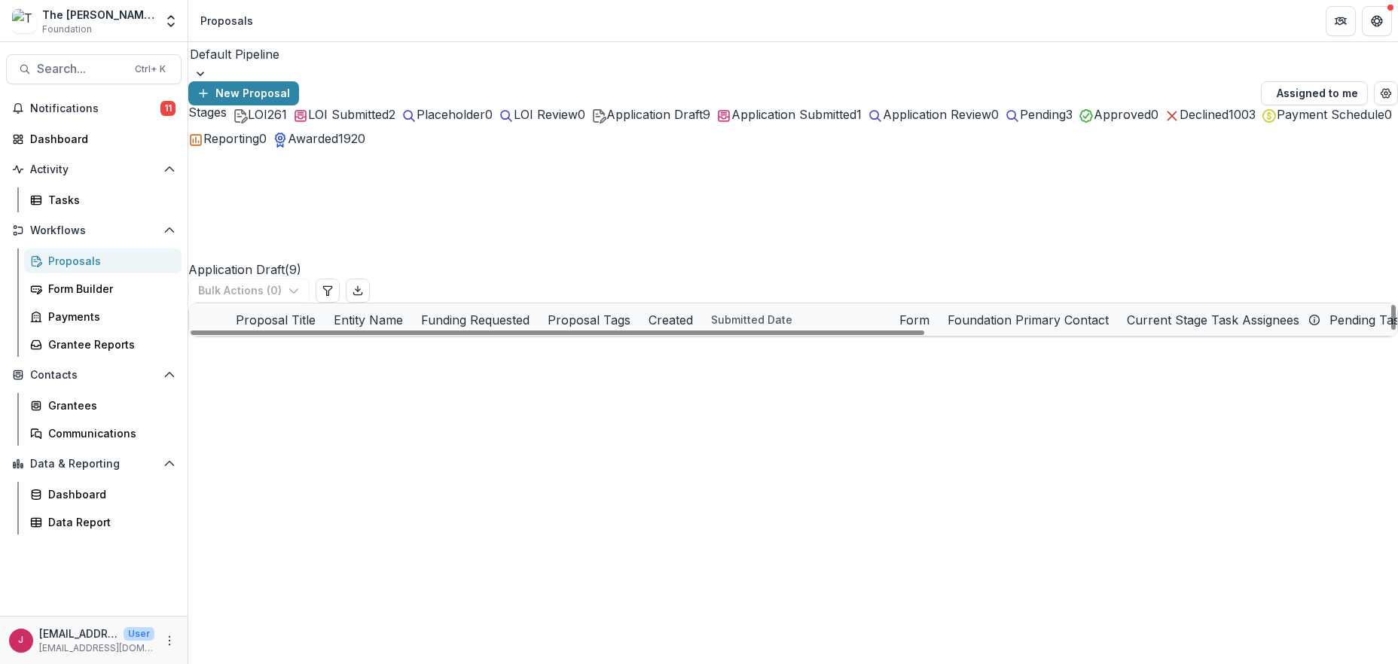
click at [189, 320] on span at bounding box center [189, 320] width 0 height 0
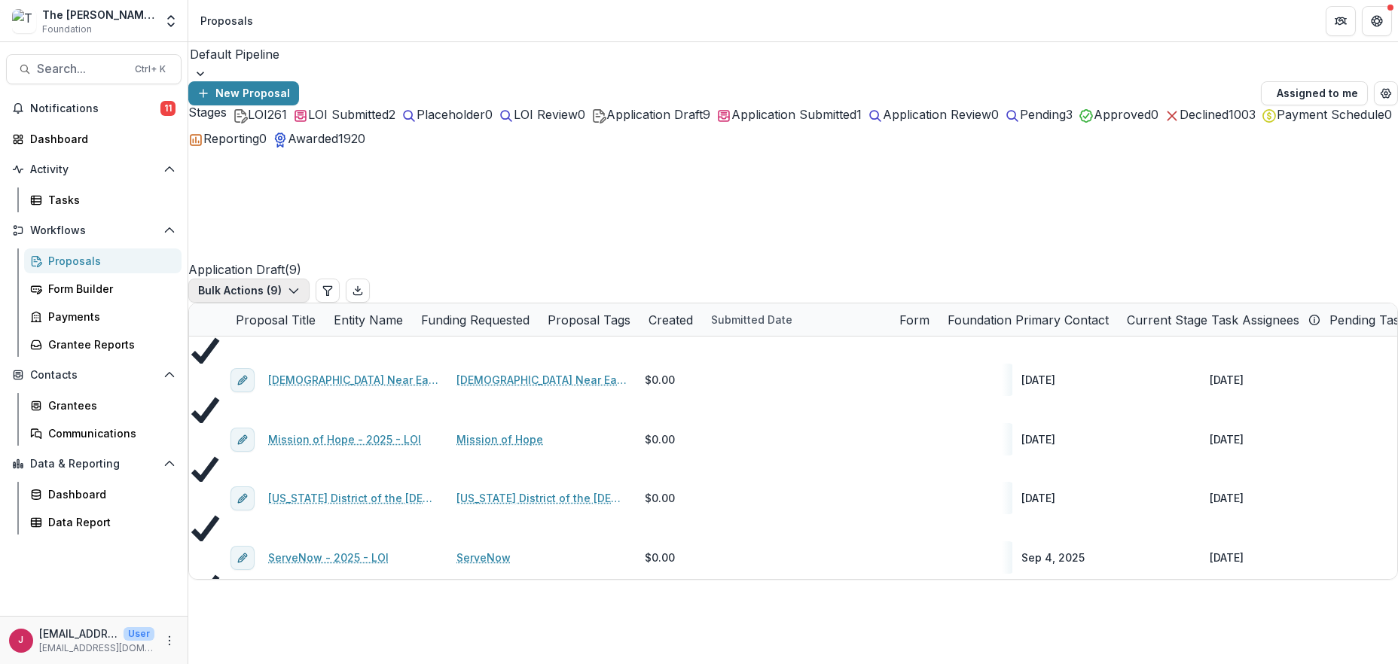
click at [309, 279] on button "Bulk Actions ( 9 )" at bounding box center [248, 291] width 121 height 24
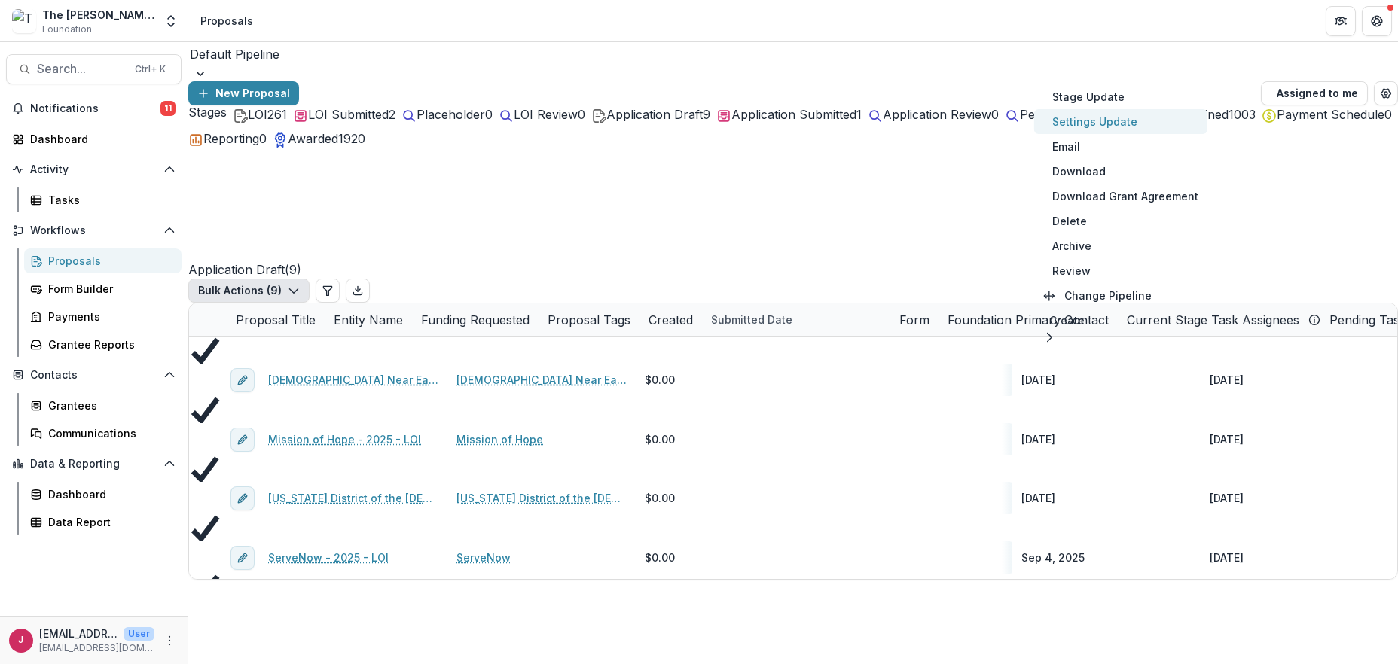
click at [1133, 119] on button "Settings Update" at bounding box center [1120, 121] width 173 height 25
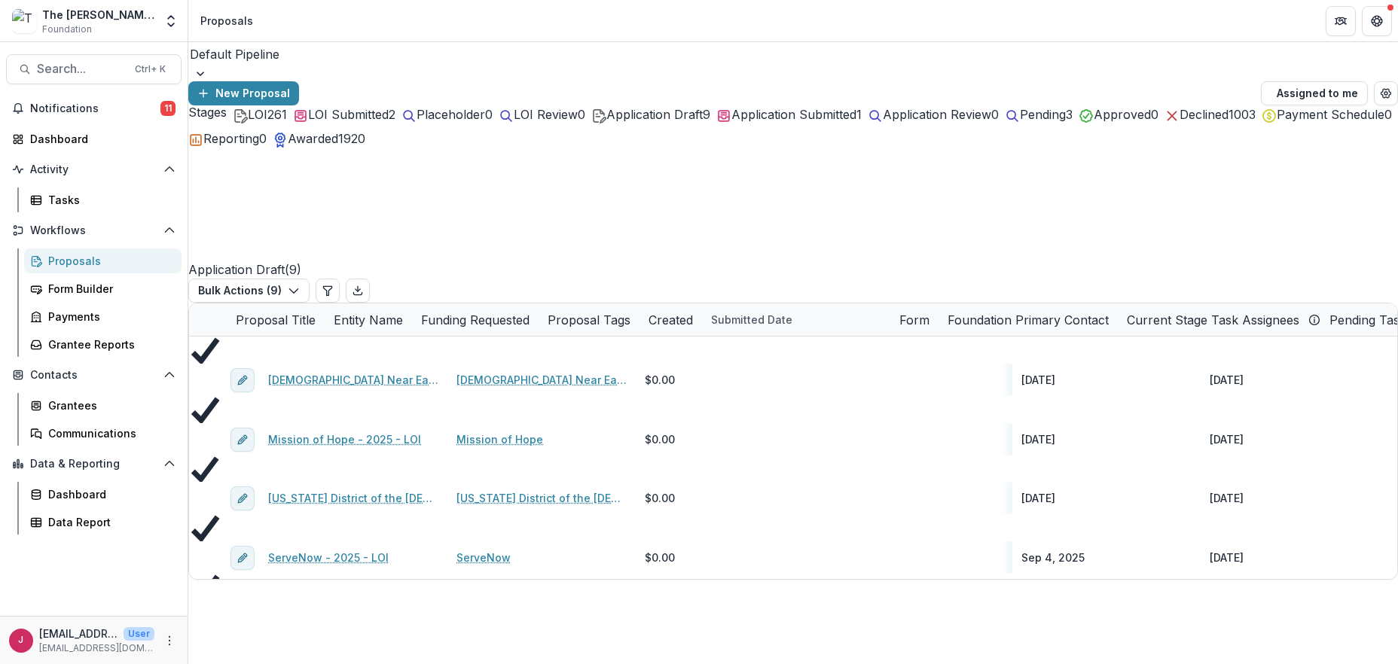
type input "**"
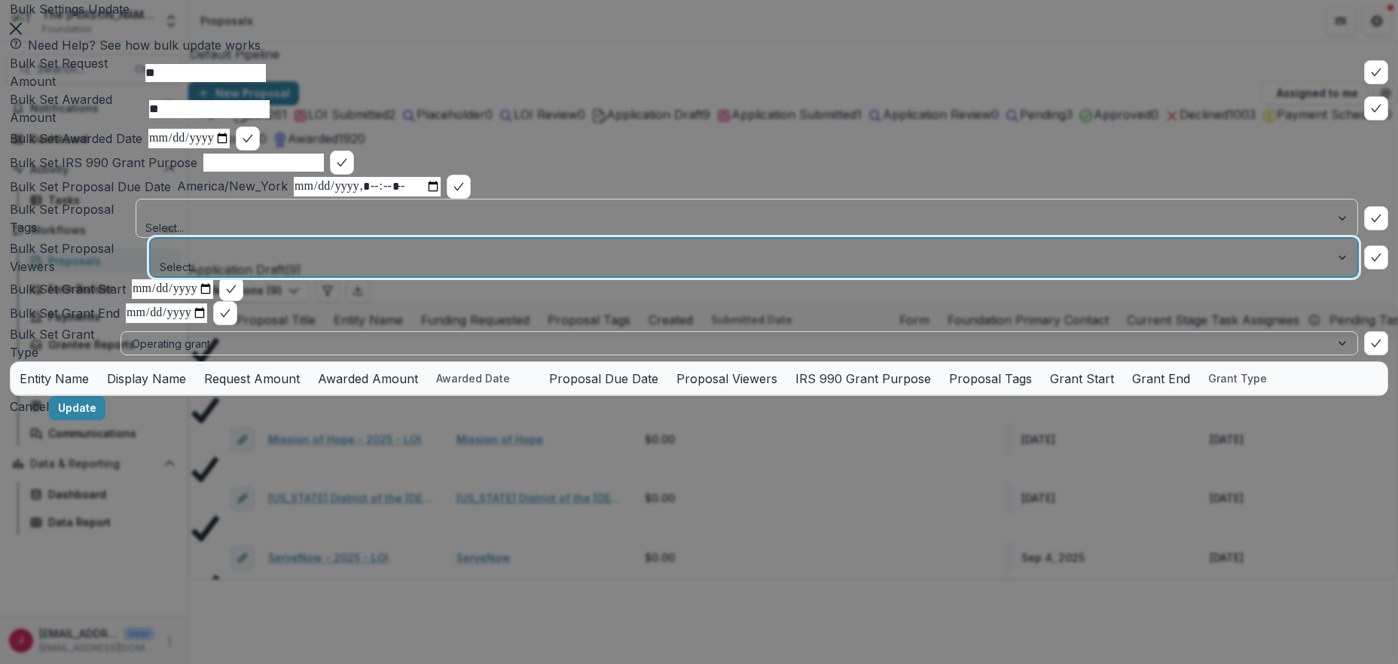
click at [185, 259] on div at bounding box center [740, 249] width 1158 height 19
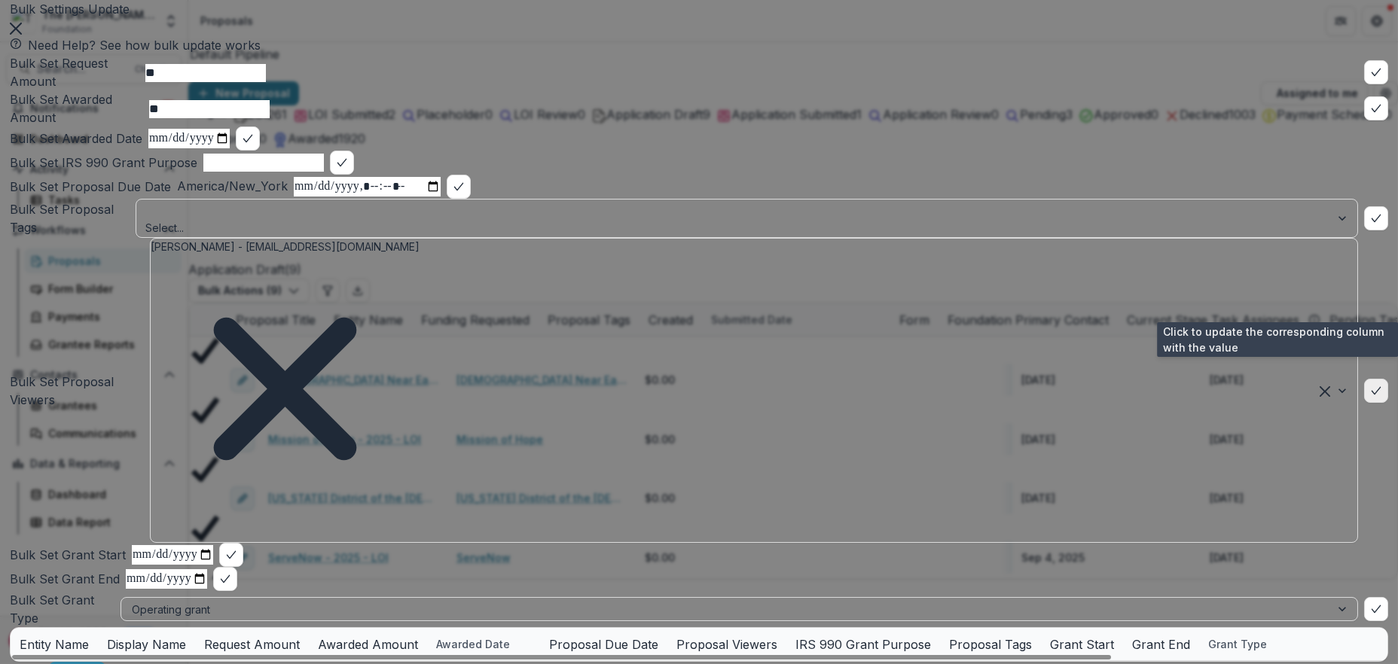
click at [1370, 385] on icon "bulk-confirm-option" at bounding box center [1376, 391] width 12 height 12
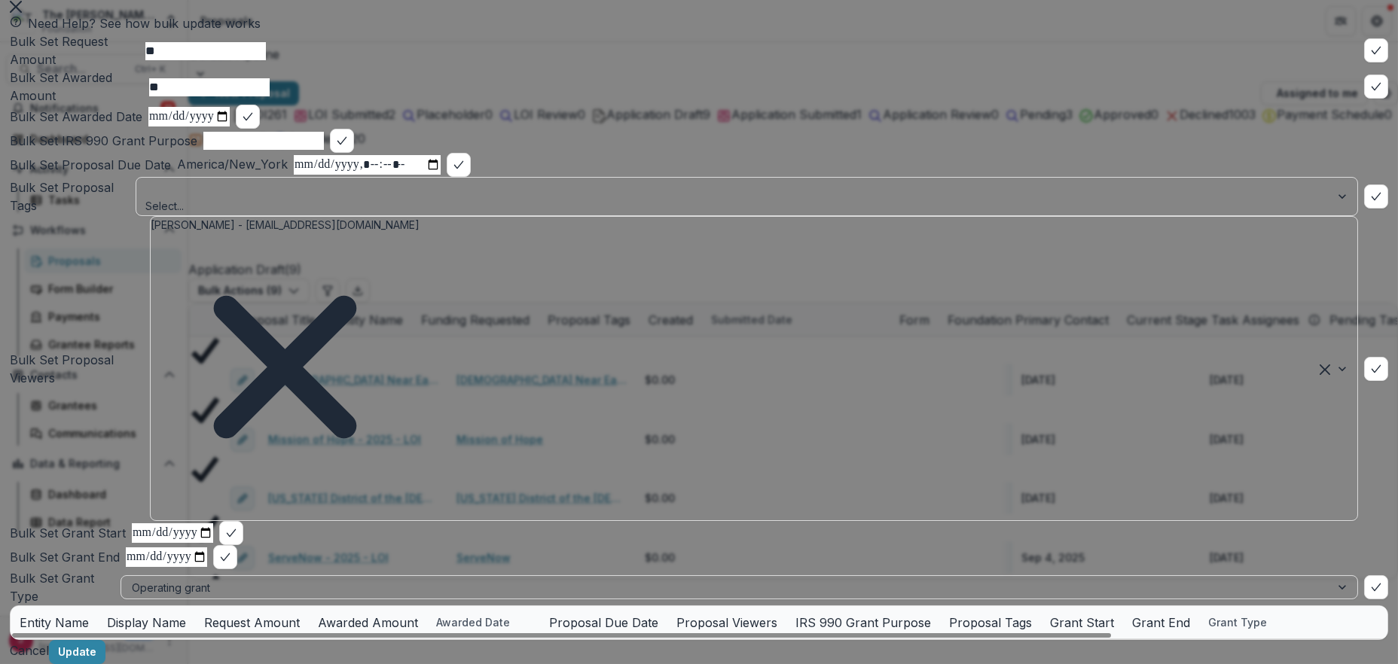
click at [1047, 642] on footer "Cancel Update" at bounding box center [699, 652] width 1378 height 24
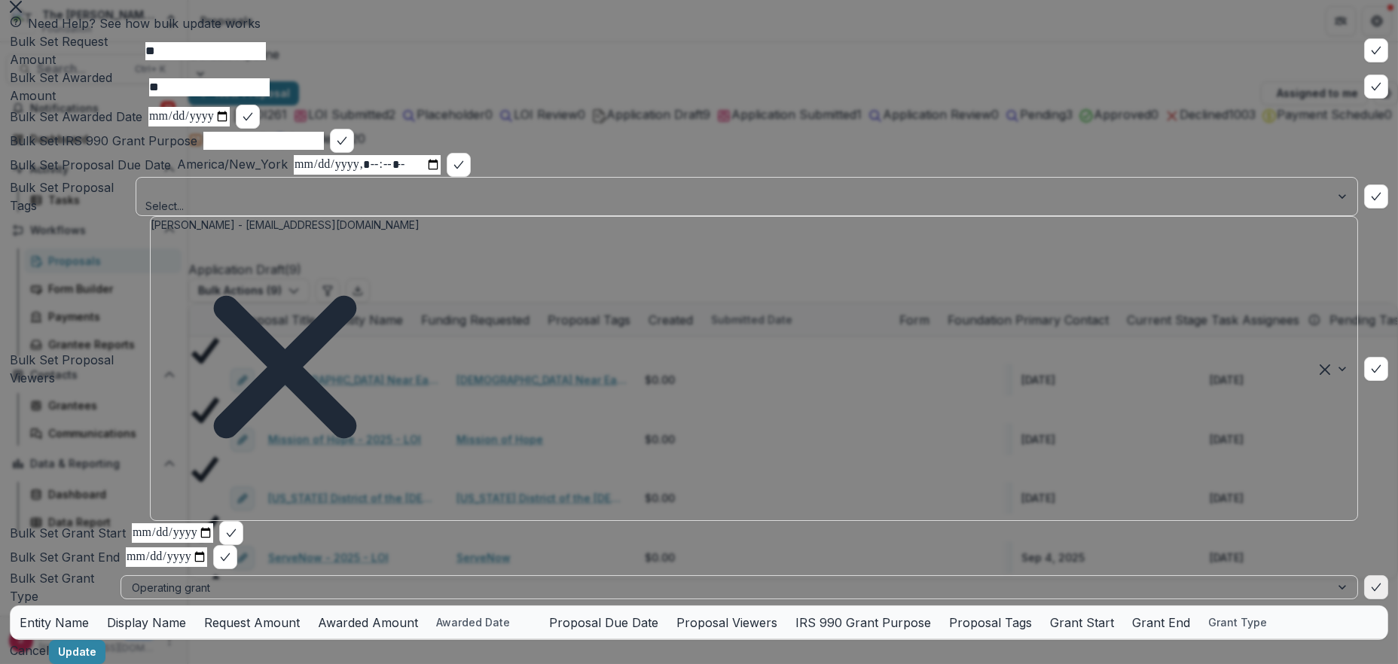
click at [1370, 575] on button "bulk-confirm-option" at bounding box center [1376, 587] width 24 height 24
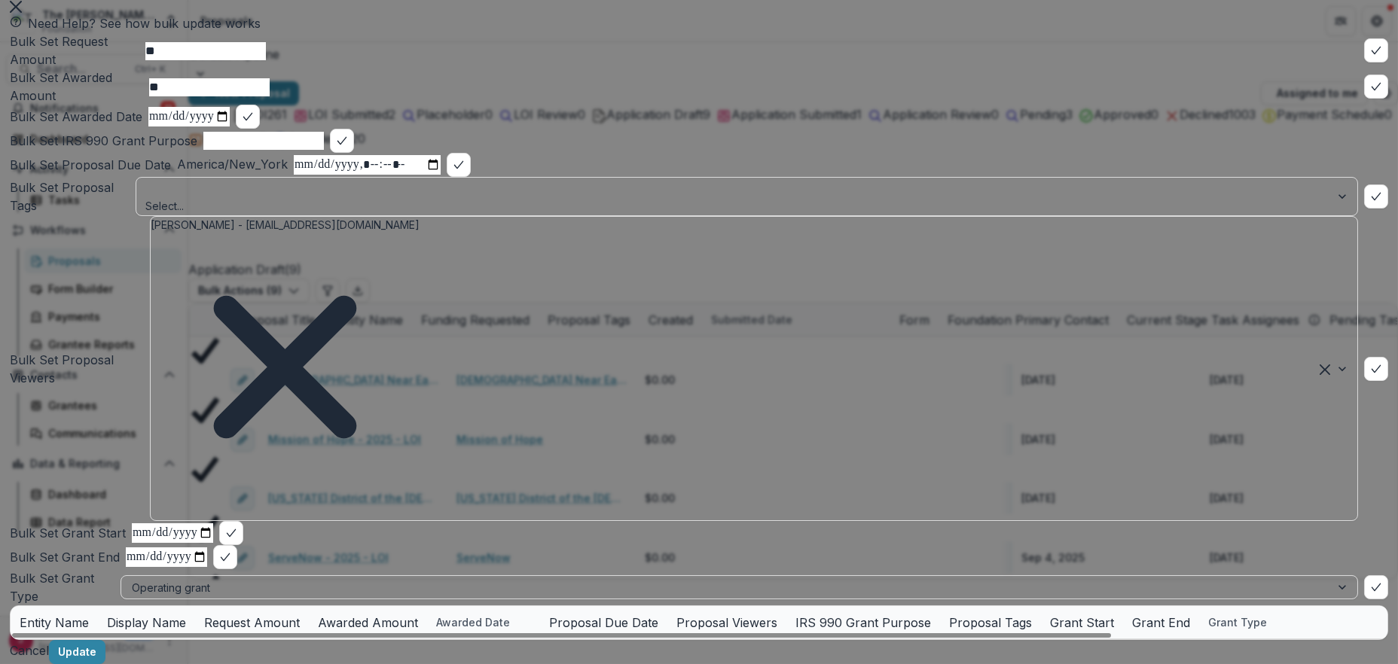
drag, startPoint x: 1054, startPoint y: 631, endPoint x: 1048, endPoint y: 642, distance: 12.8
drag, startPoint x: 1048, startPoint y: 642, endPoint x: 1042, endPoint y: 637, distance: 8.0
click at [1044, 640] on footer "Cancel Update" at bounding box center [699, 652] width 1378 height 24
click at [1033, 640] on footer "Cancel Update" at bounding box center [699, 652] width 1378 height 24
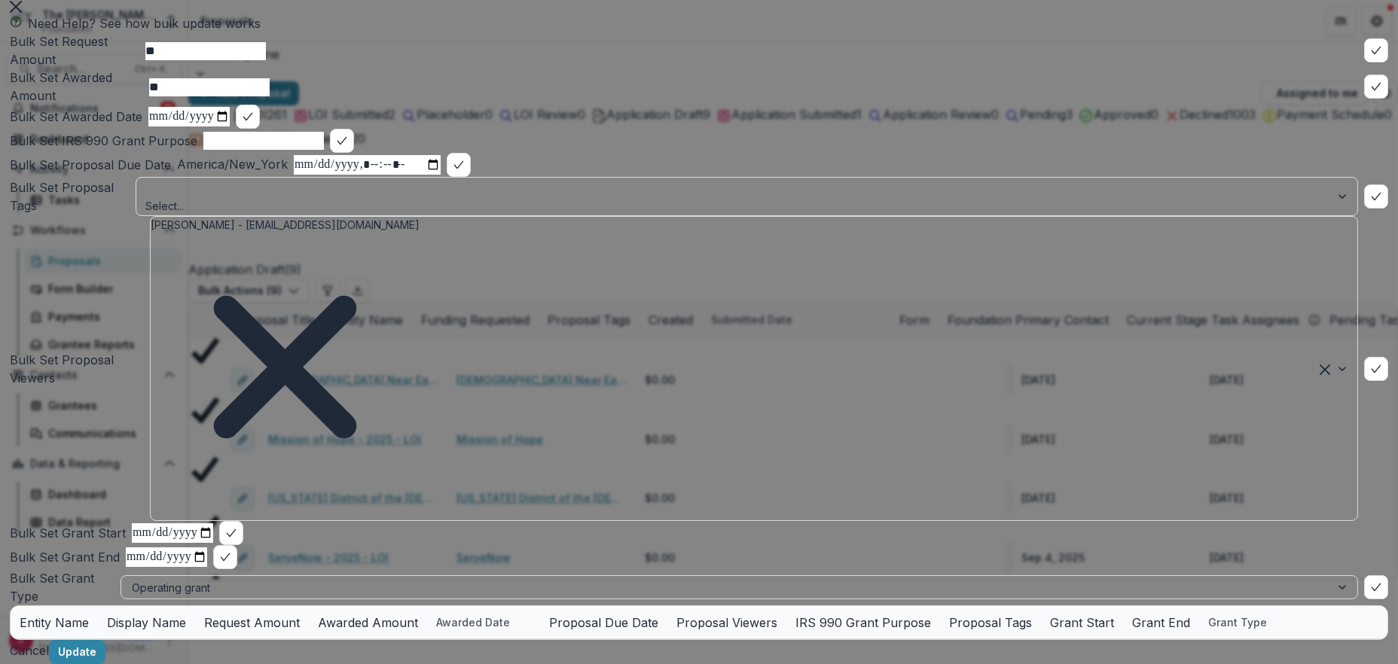
click at [105, 640] on button "Update" at bounding box center [77, 652] width 56 height 24
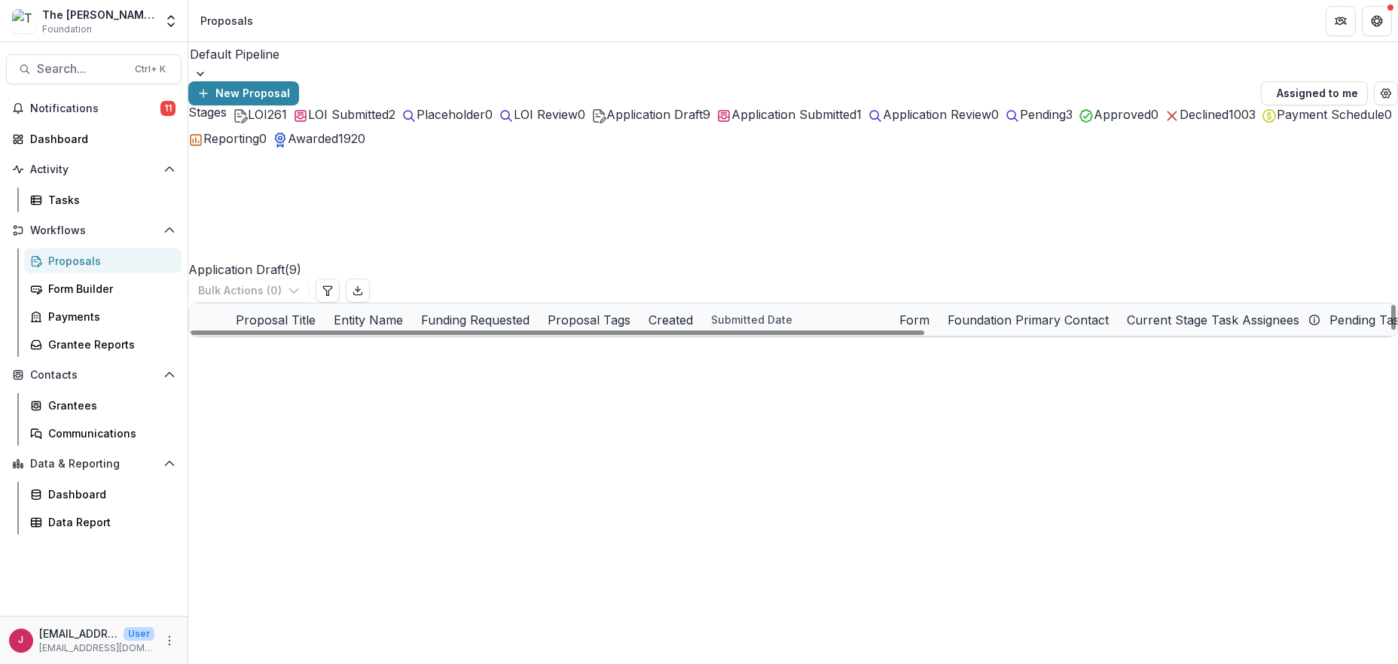
scroll to position [54, 0]
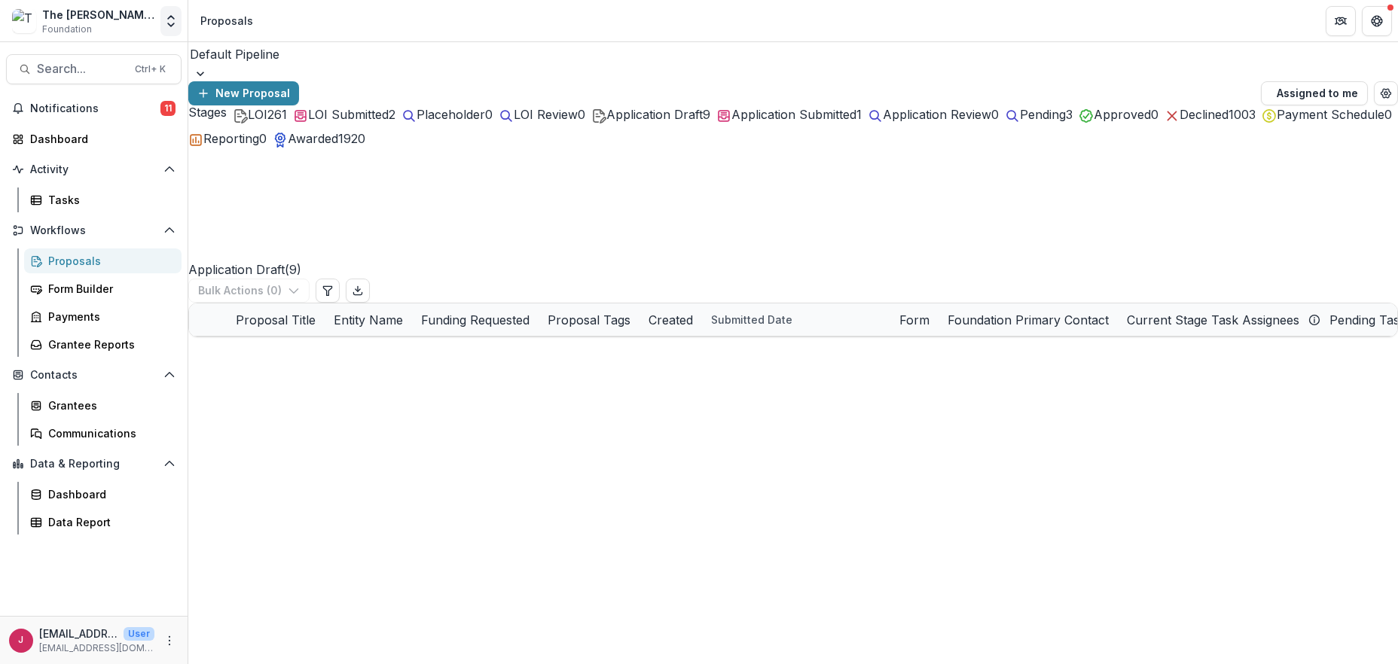
click at [171, 20] on icon "Open entity switcher" at bounding box center [170, 21] width 15 height 15
click at [114, 62] on link "Admin Settings" at bounding box center [94, 58] width 181 height 25
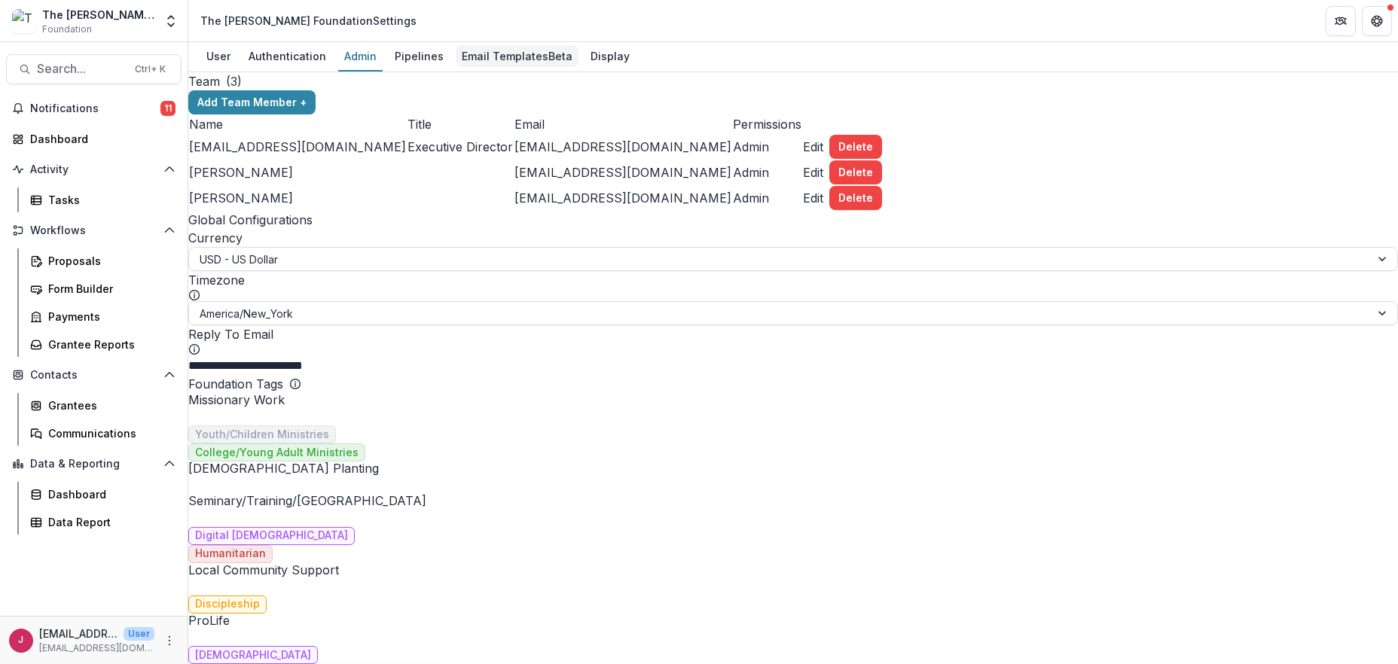
click at [482, 58] on div "Email Templates Beta" at bounding box center [517, 56] width 123 height 22
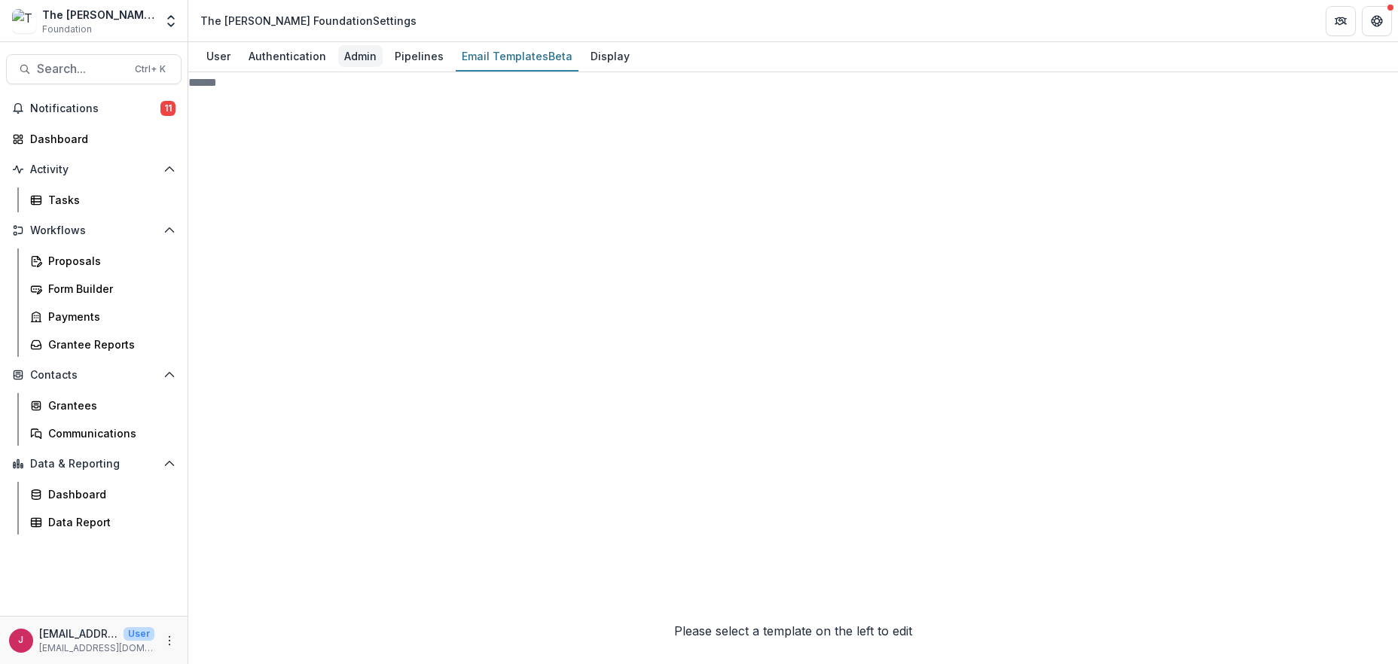
click at [352, 55] on div "Admin" at bounding box center [360, 56] width 44 height 22
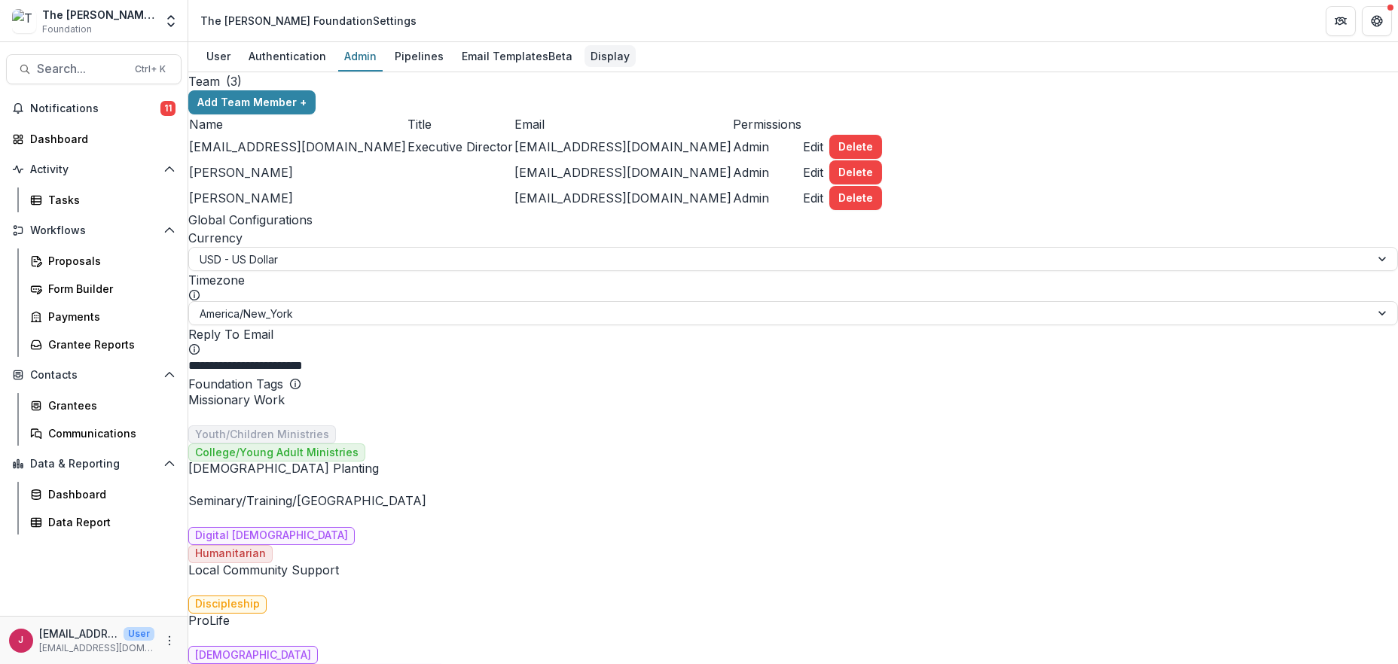
click at [600, 56] on div "Display" at bounding box center [609, 56] width 51 height 22
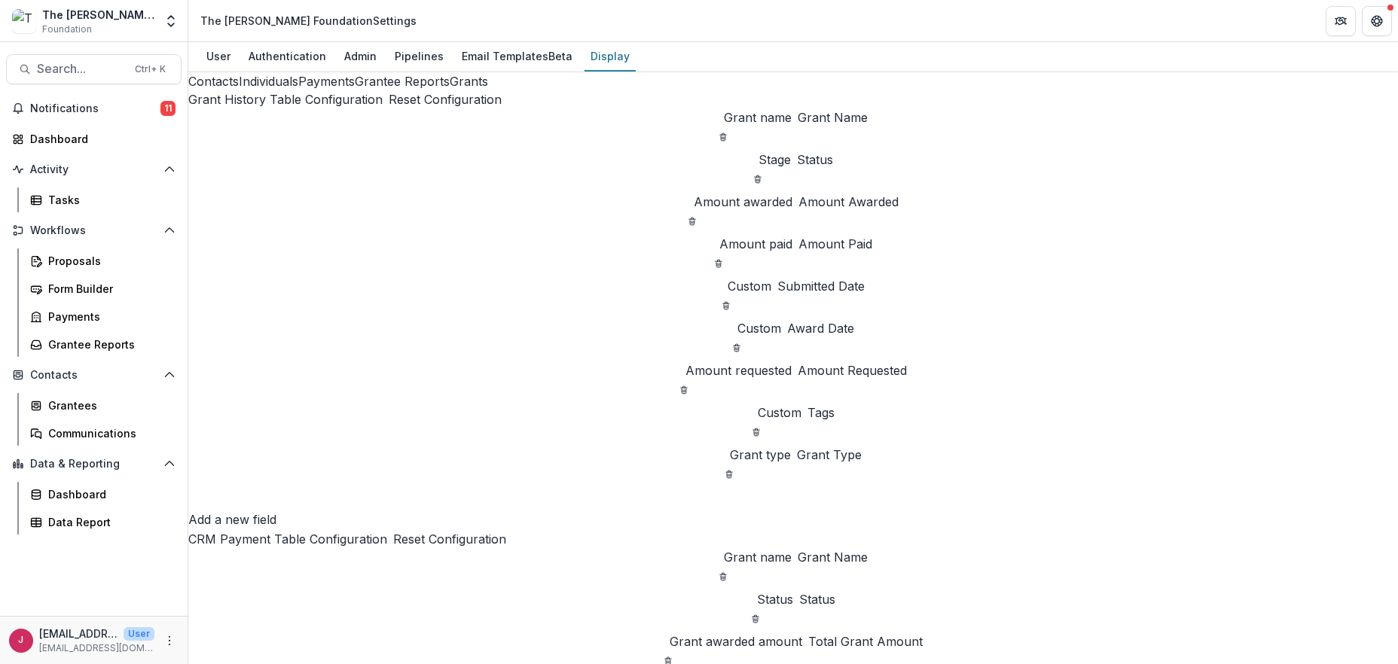
click at [118, 20] on div "The [PERSON_NAME] Foundation" at bounding box center [98, 15] width 112 height 16
drag, startPoint x: 139, startPoint y: 629, endPoint x: 155, endPoint y: 618, distance: 19.0
click at [139, 628] on p "User" at bounding box center [138, 634] width 31 height 14
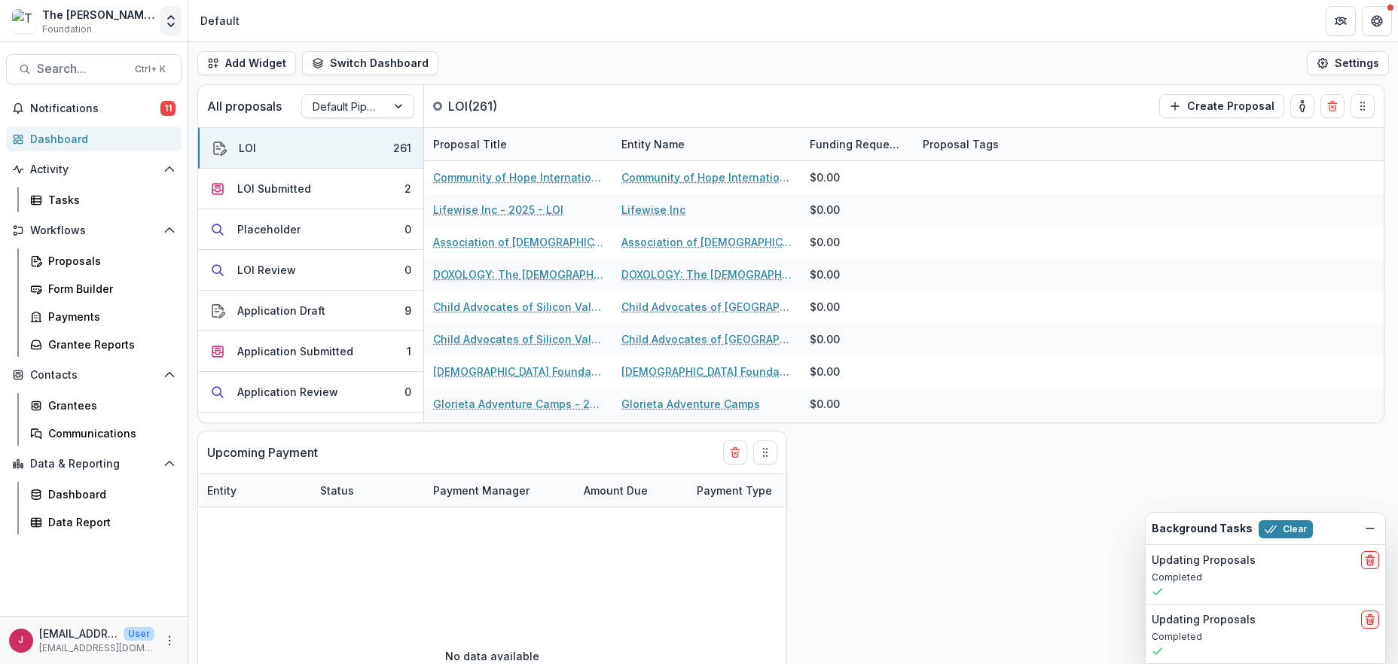
click at [168, 24] on icon "Open entity switcher" at bounding box center [170, 21] width 15 height 15
click at [151, 63] on link "Admin Settings" at bounding box center [94, 58] width 181 height 25
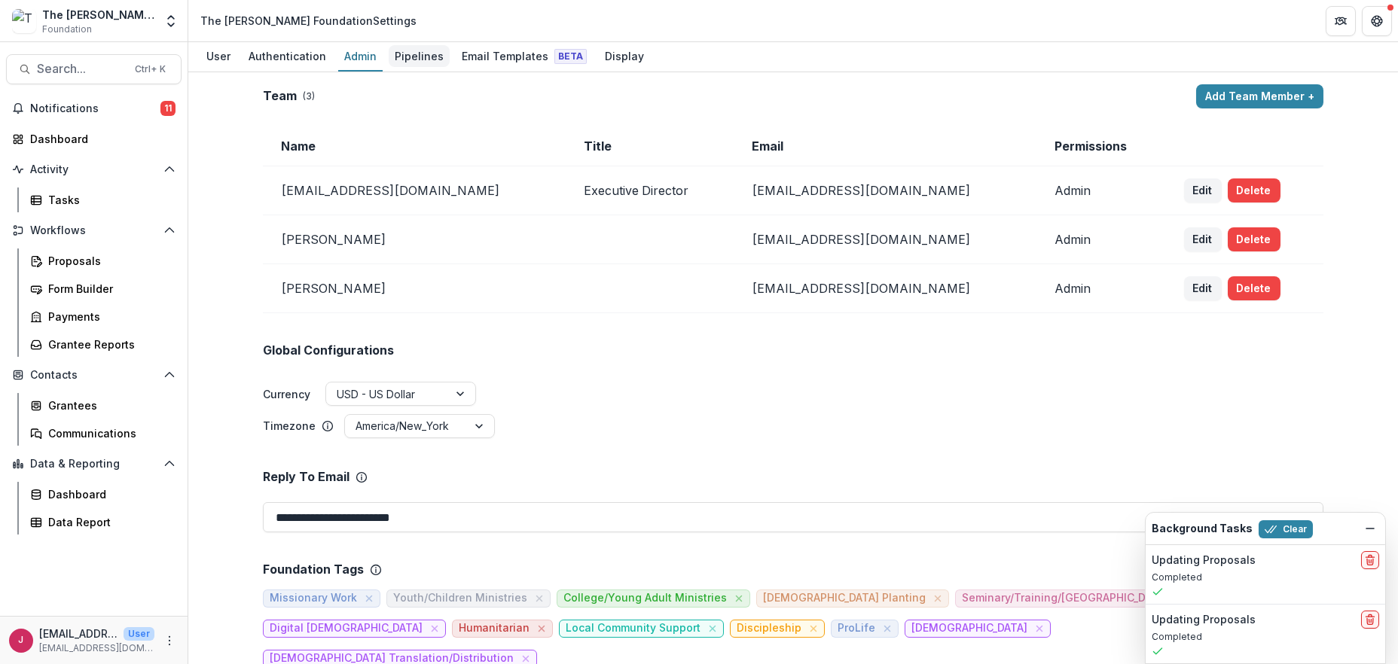
click at [397, 53] on div "Pipelines" at bounding box center [419, 56] width 61 height 22
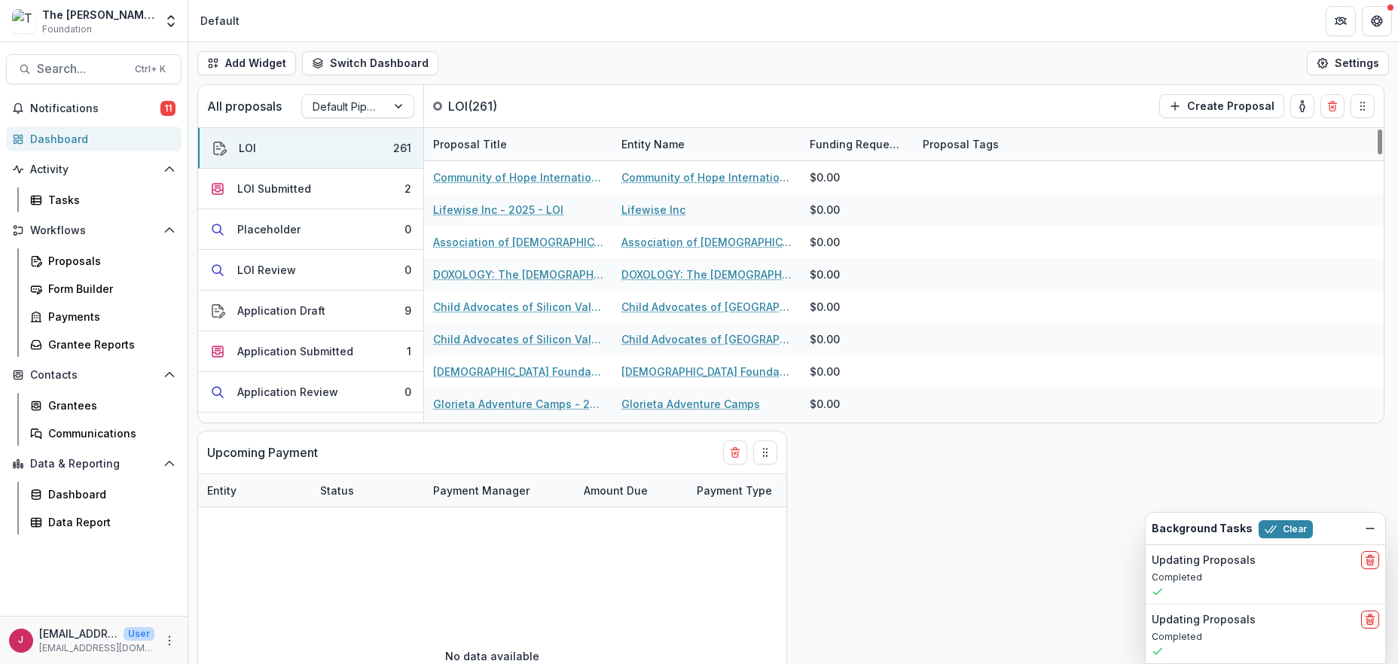
click at [1045, 573] on div "Upcoming Payment Entity Status Payment Manager Amount Due Payment Type Due Date…" at bounding box center [792, 374] width 1209 height 580
click at [952, 459] on div "Upcoming Payment Entity Status Payment Manager Amount Due Payment Type Due Date…" at bounding box center [792, 374] width 1209 height 580
click at [57, 62] on button "Search... Ctrl + K" at bounding box center [93, 69] width 175 height 30
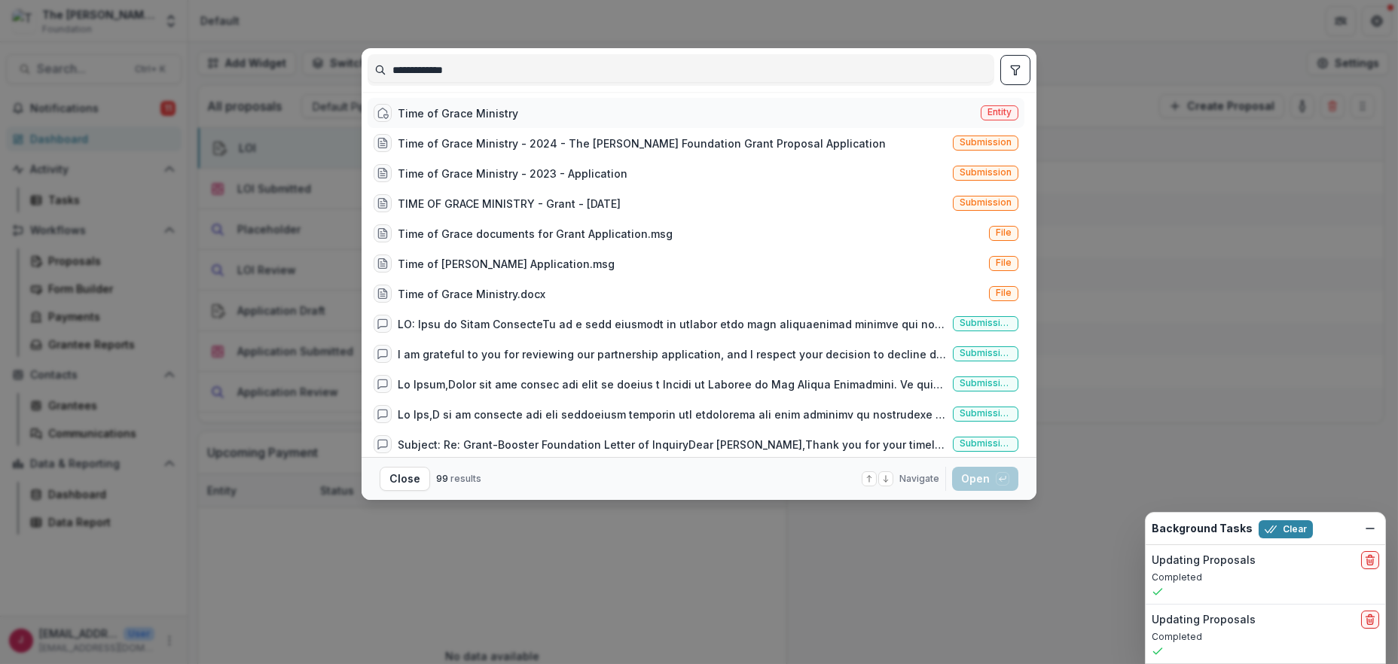
type input "**********"
click at [473, 108] on div "Time of Grace Ministry" at bounding box center [458, 113] width 120 height 16
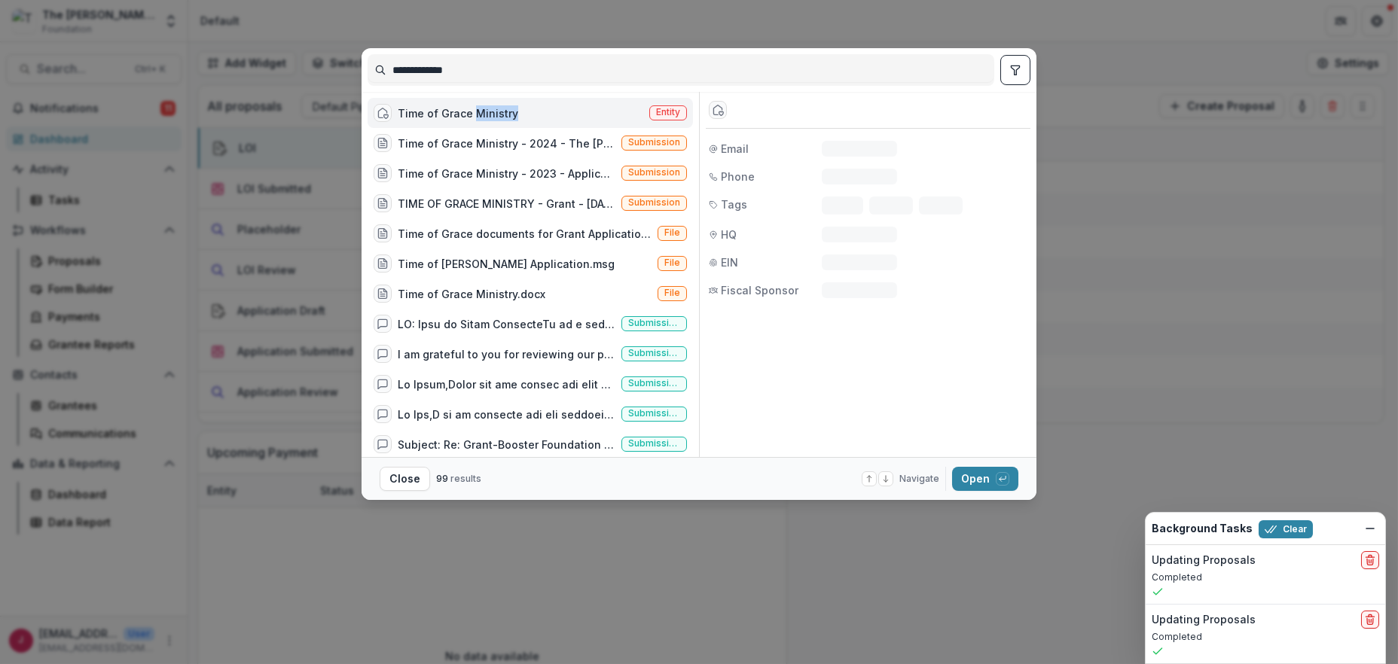
click at [473, 108] on div "Time of Grace Ministry" at bounding box center [458, 113] width 120 height 16
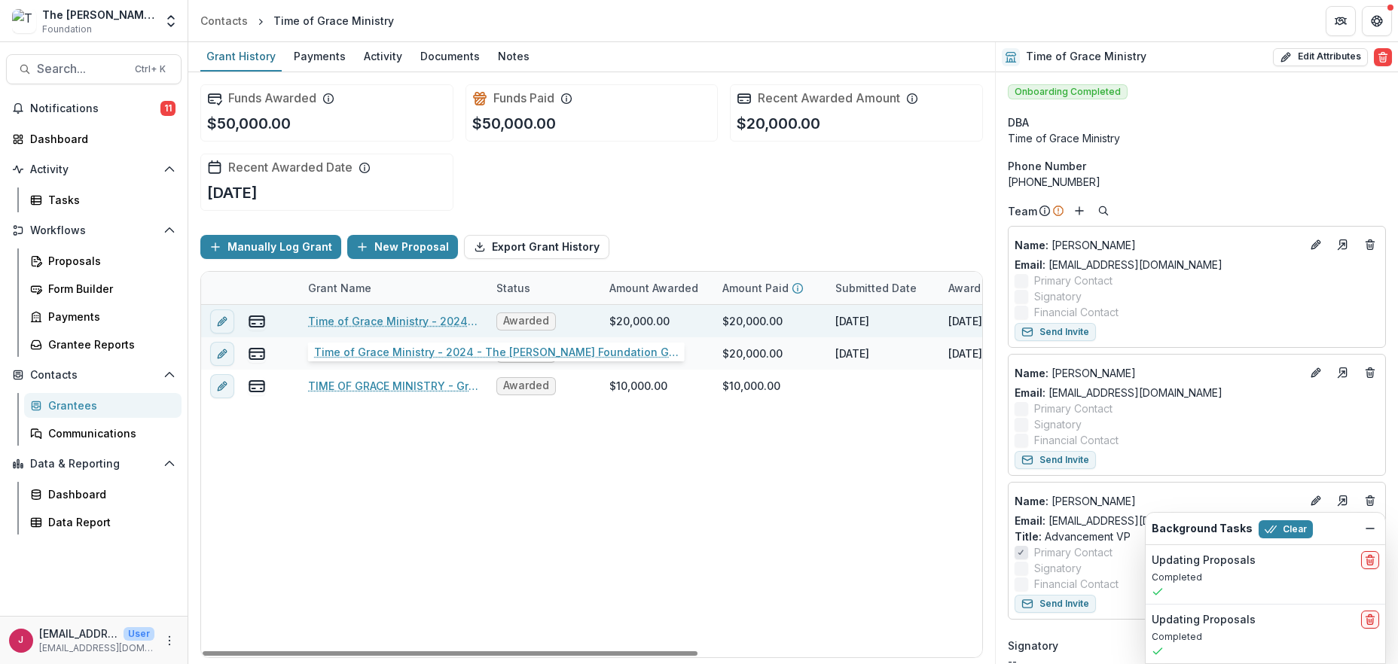
click at [374, 321] on link "Time of Grace Ministry - 2024 - The Bolick Foundation Grant Proposal Application" at bounding box center [393, 321] width 170 height 16
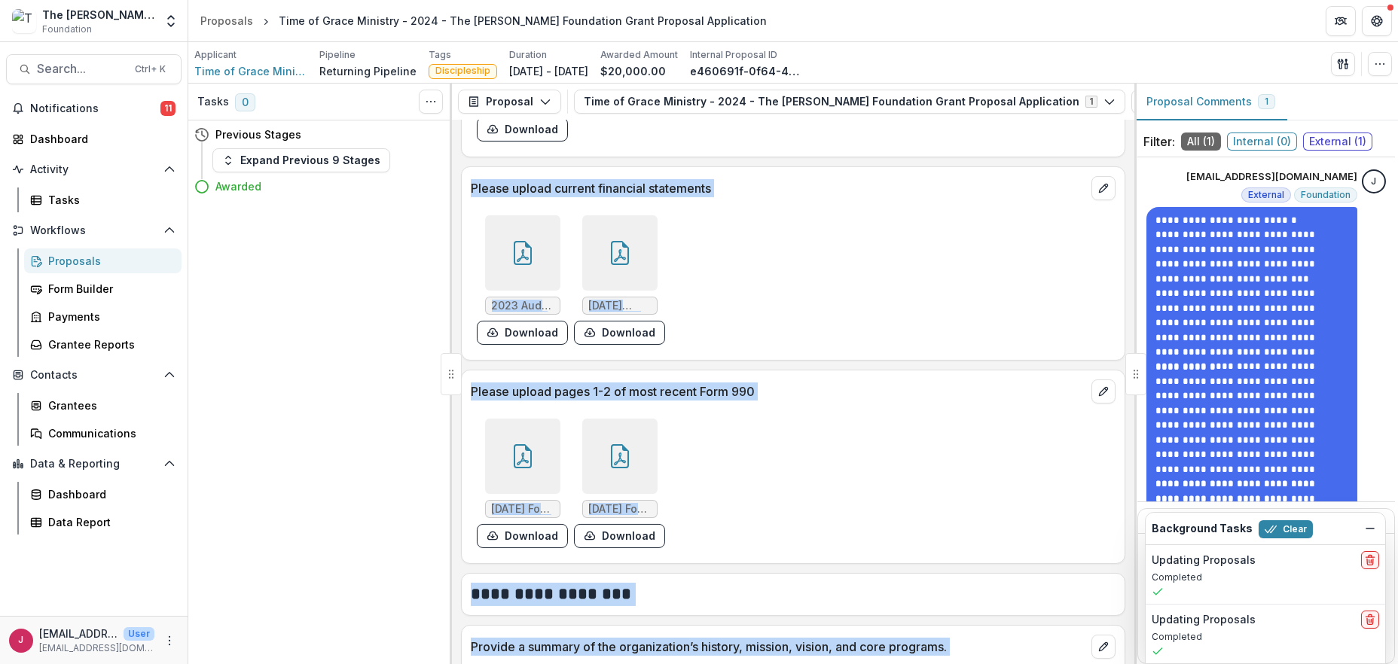
scroll to position [2108, 0]
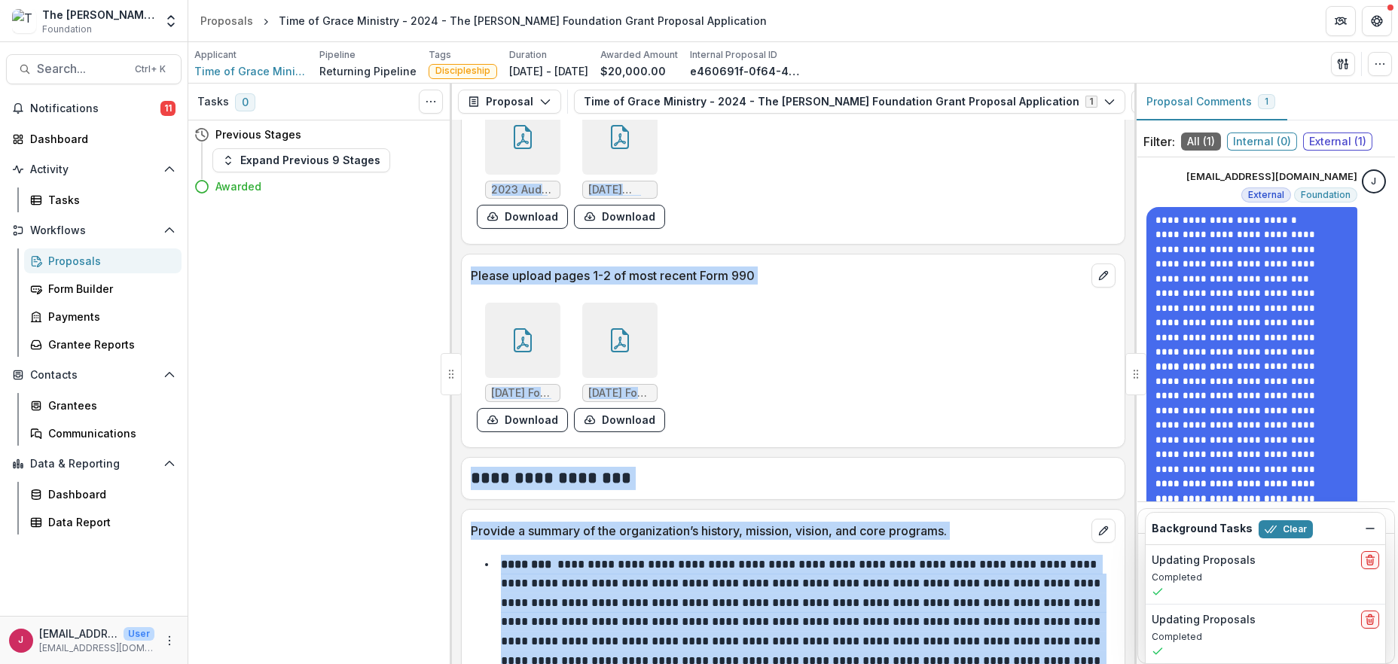
click at [530, 344] on icon at bounding box center [523, 340] width 24 height 24
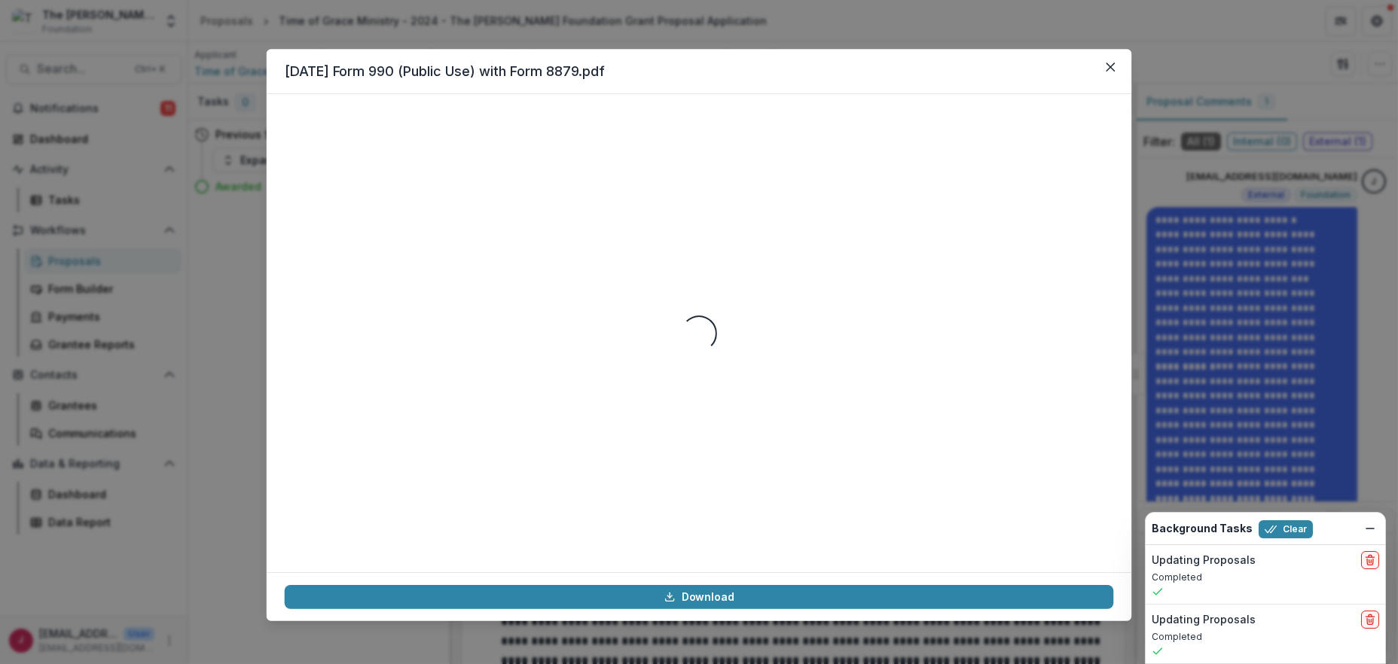
click at [530, 344] on div "Loading..." at bounding box center [699, 333] width 829 height 442
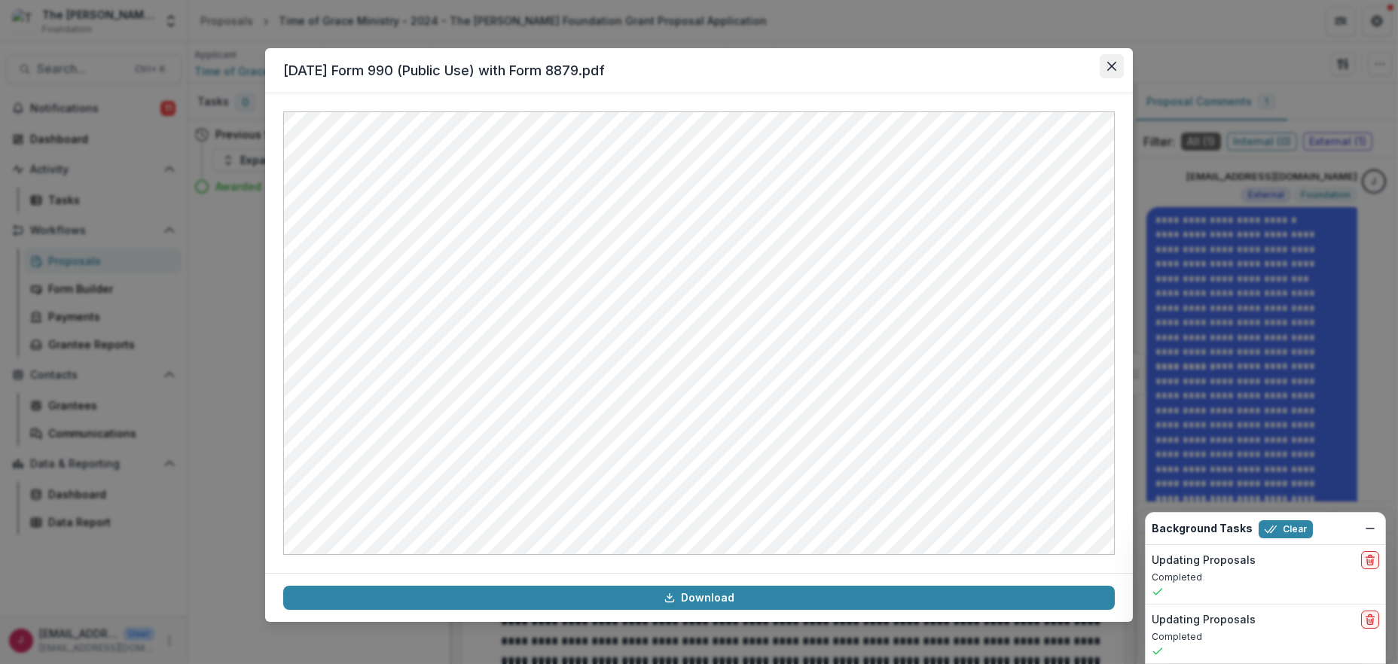
click at [1114, 62] on icon "Close" at bounding box center [1111, 66] width 9 height 9
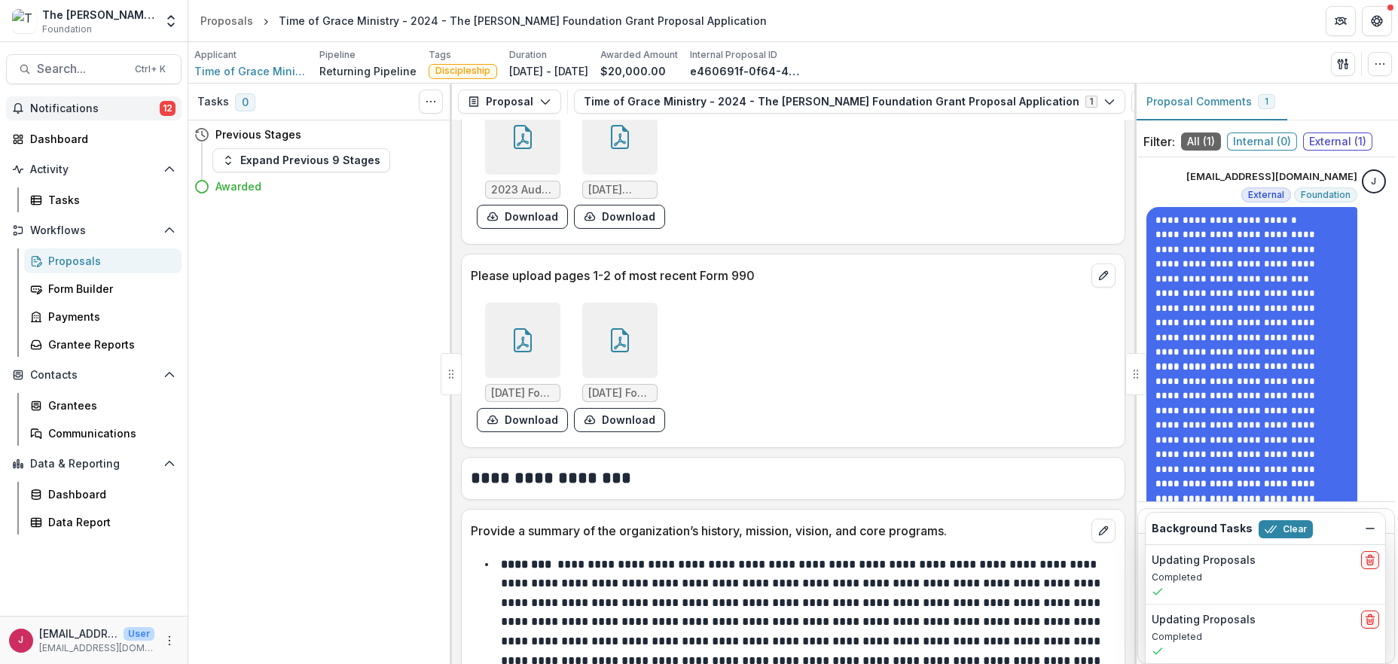
click at [109, 103] on span "Notifications" at bounding box center [95, 108] width 130 height 13
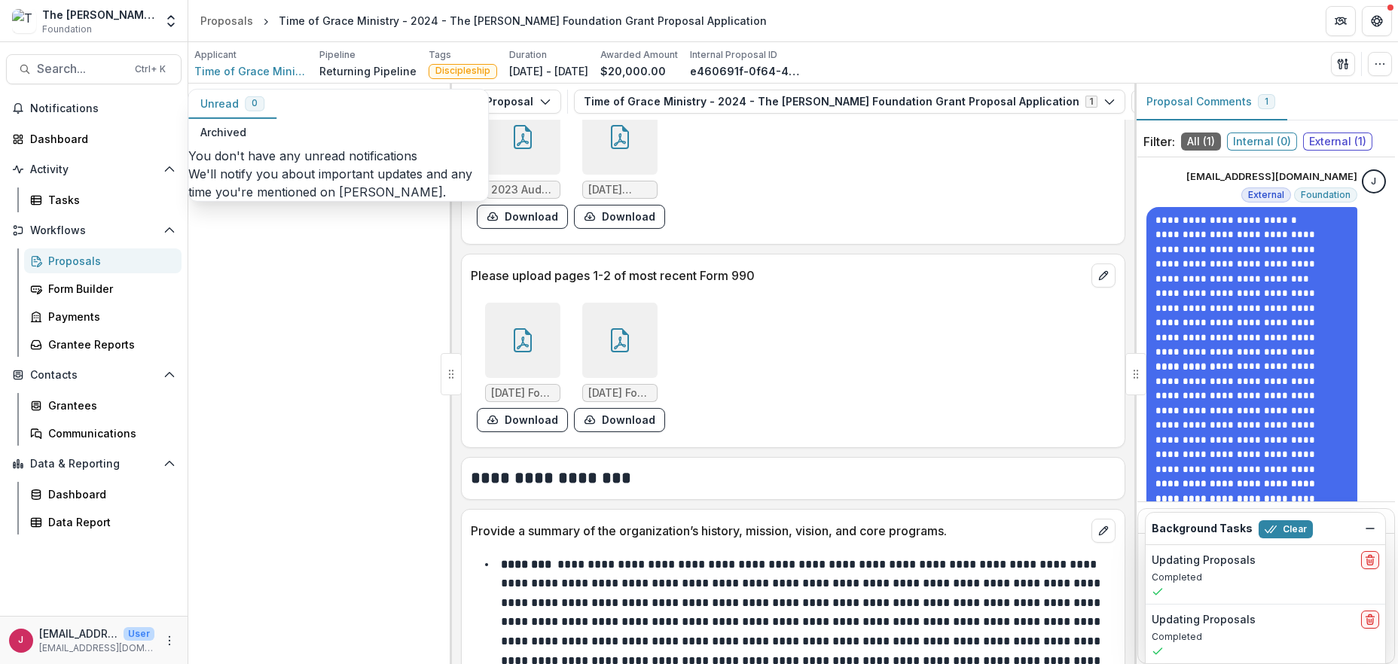
click at [290, 335] on div "Tasks 0 Show Cancelled Tasks Previous Stages Expand Previous 9 Stages Awarded" at bounding box center [320, 374] width 264 height 581
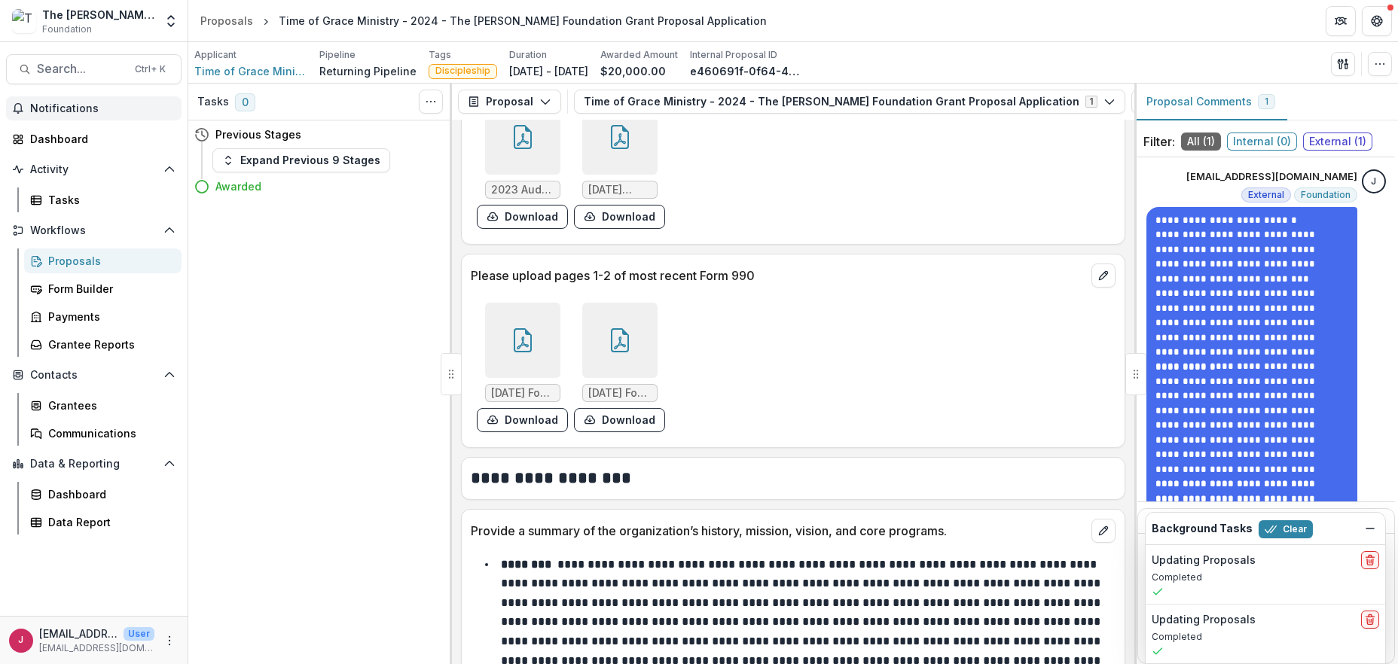
click at [61, 112] on span "Notifications" at bounding box center [102, 108] width 145 height 13
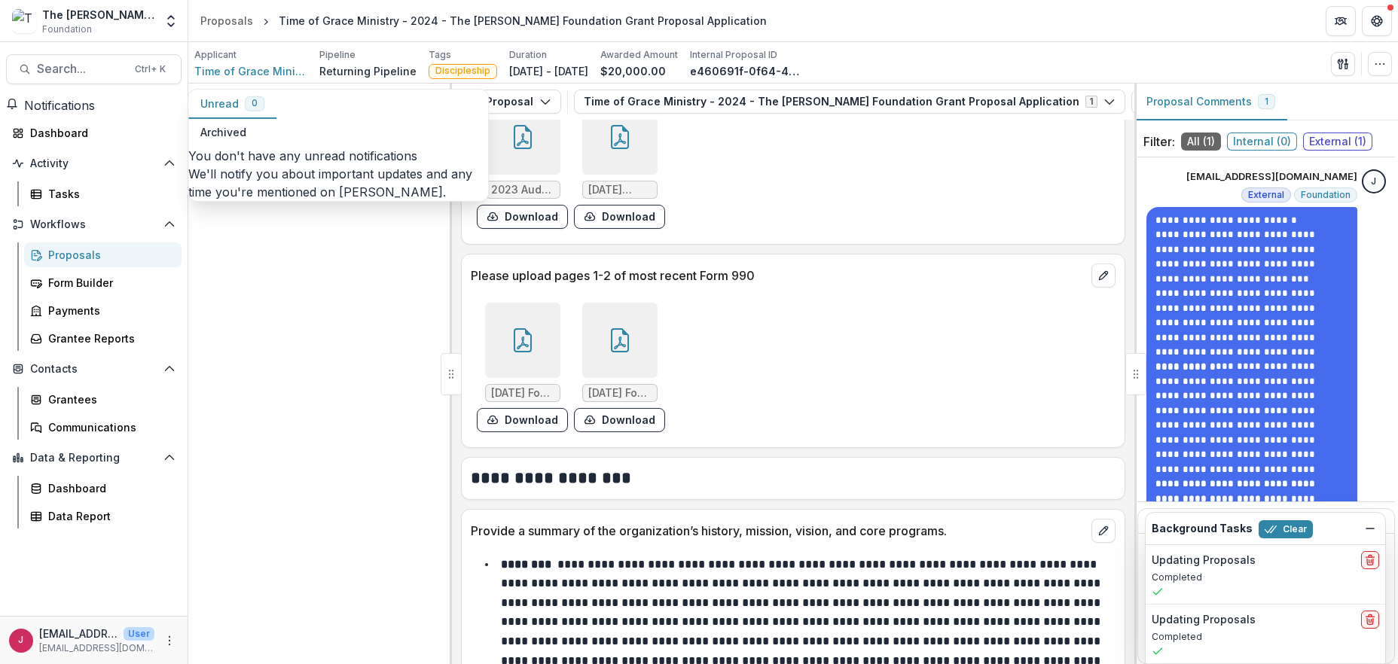
click at [60, 112] on span "Notifications" at bounding box center [59, 105] width 71 height 15
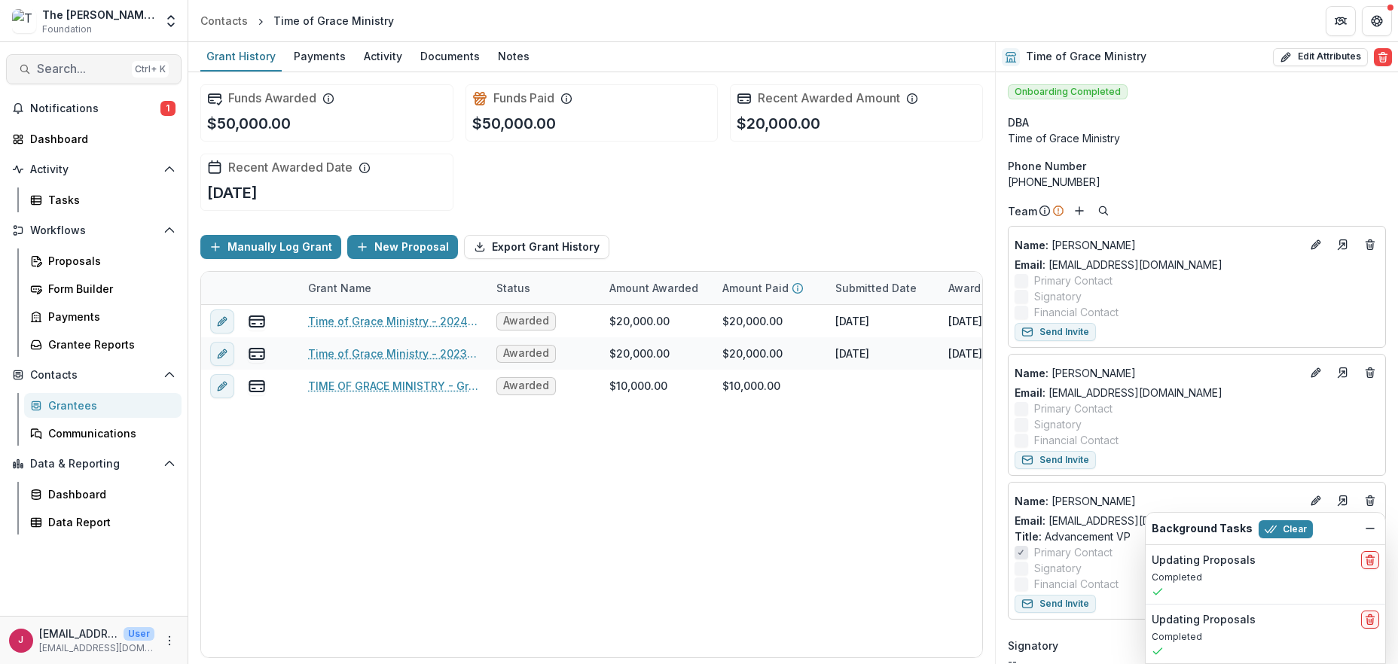
click at [81, 71] on span "Search..." at bounding box center [81, 69] width 89 height 14
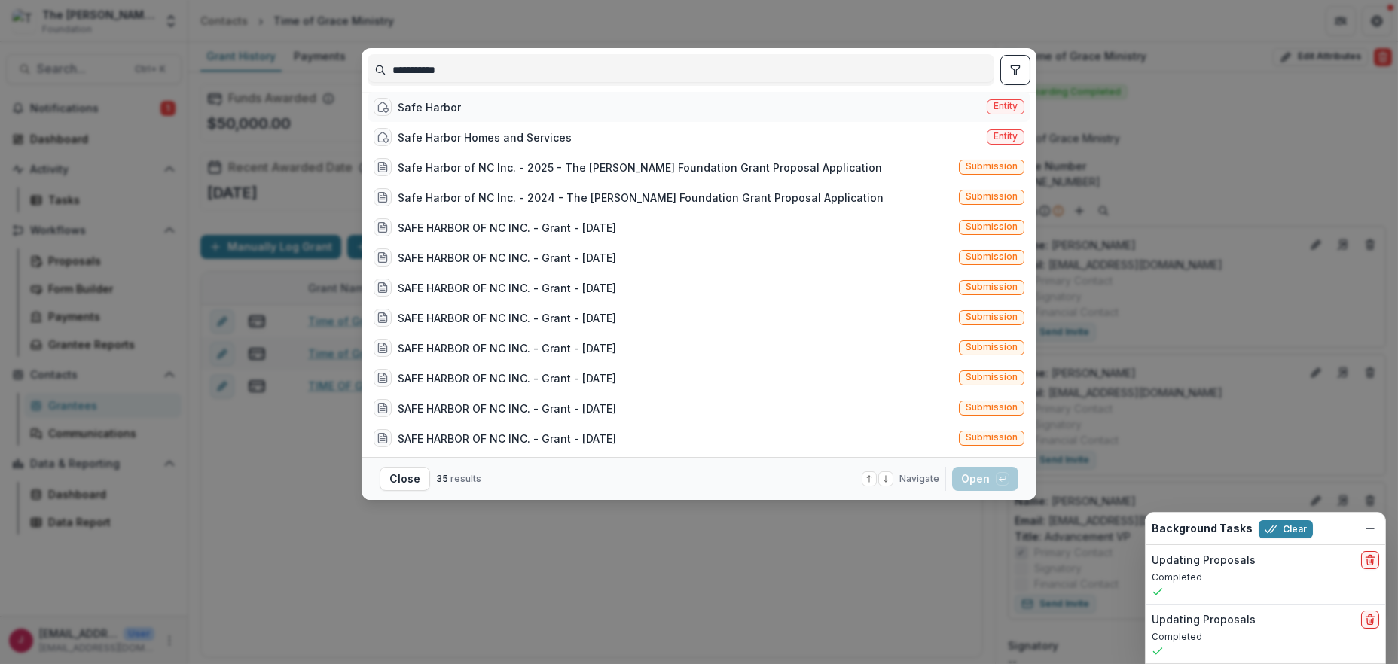
type input "**********"
click at [422, 111] on div "Safe Harbor" at bounding box center [429, 107] width 63 height 16
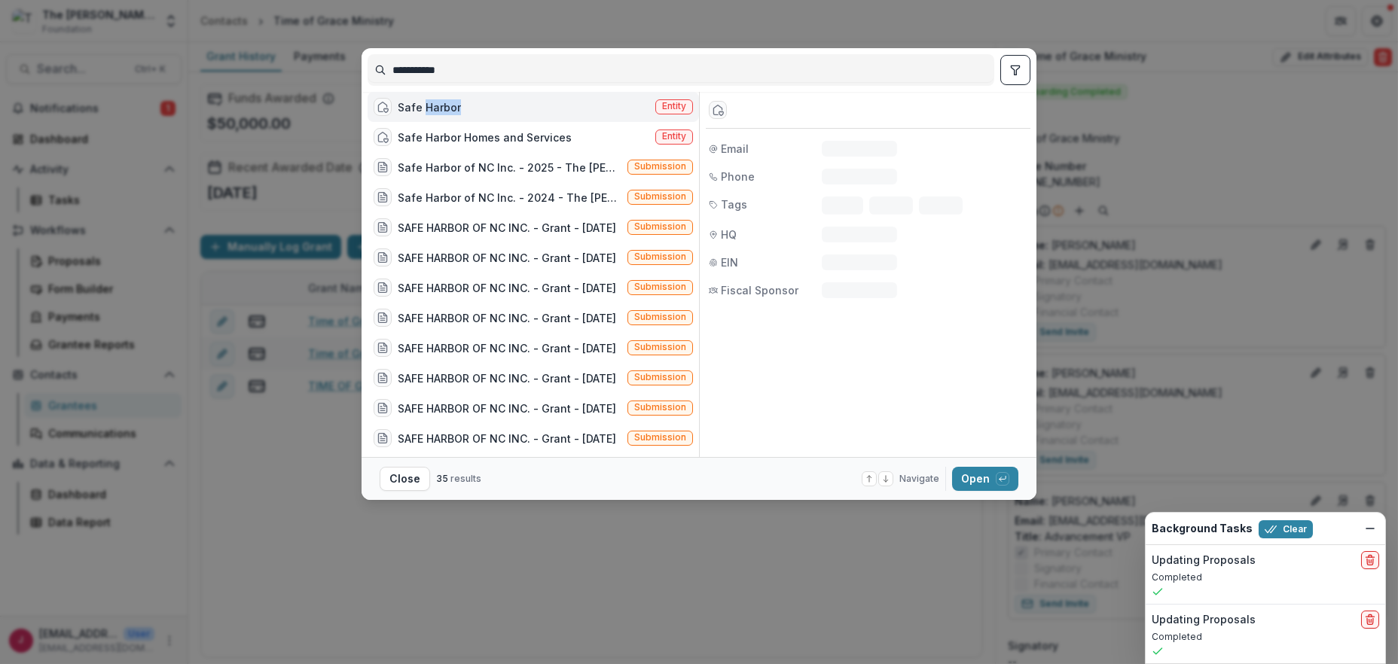
click at [422, 111] on div "Safe Harbor" at bounding box center [429, 107] width 63 height 16
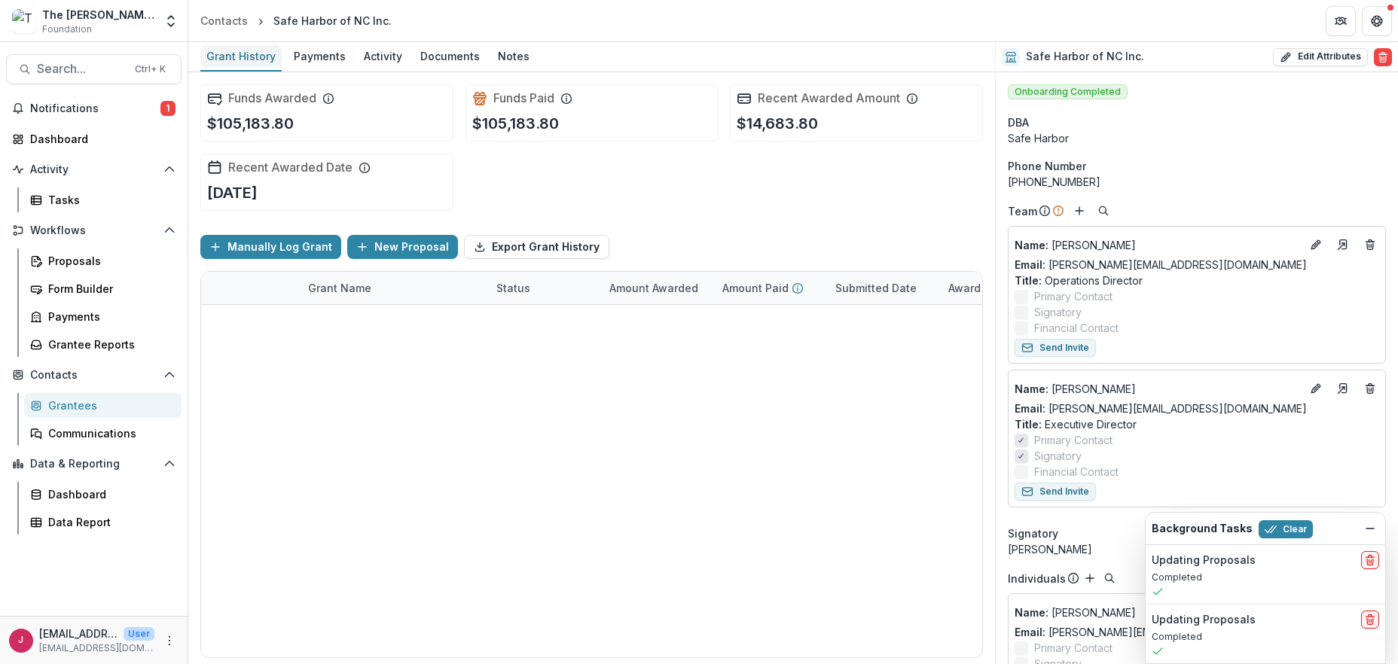
click at [238, 55] on div "Grant History" at bounding box center [240, 56] width 81 height 22
click at [170, 24] on polyline "Open entity switcher" at bounding box center [171, 24] width 6 height 3
click at [74, 58] on link "Admin Settings" at bounding box center [94, 58] width 181 height 25
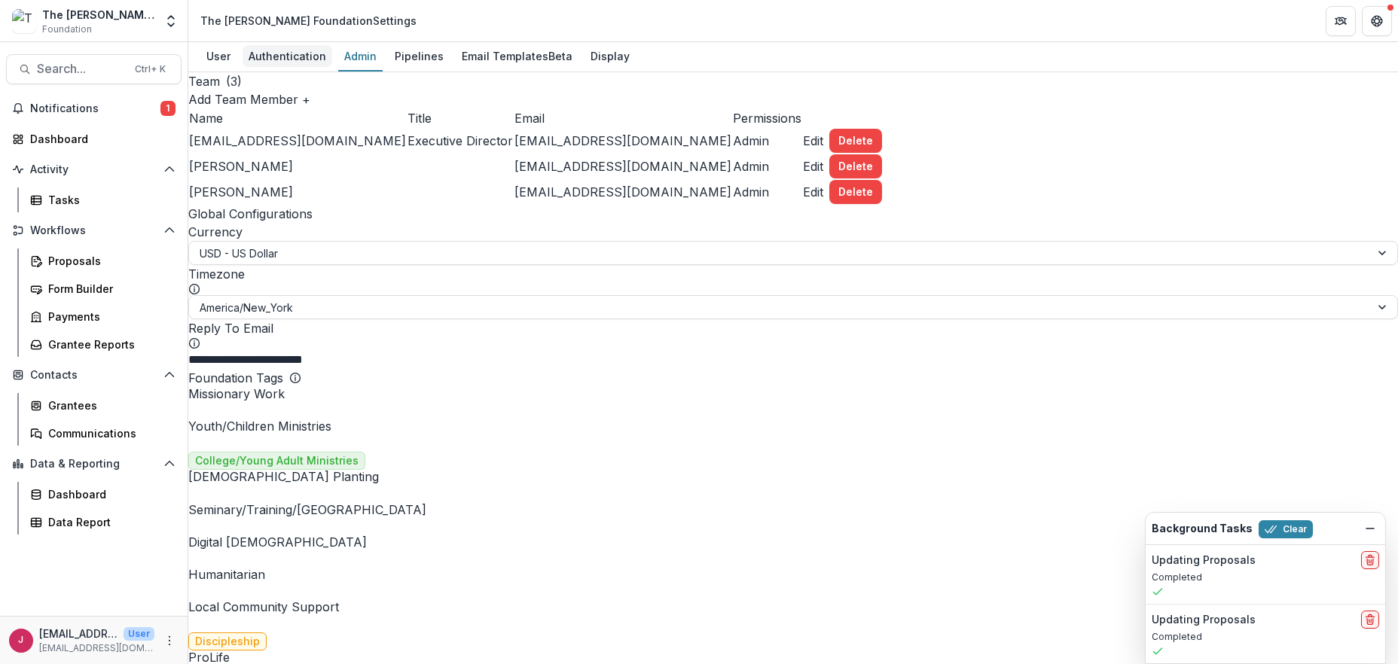
click at [288, 54] on div "Authentication" at bounding box center [287, 56] width 90 height 22
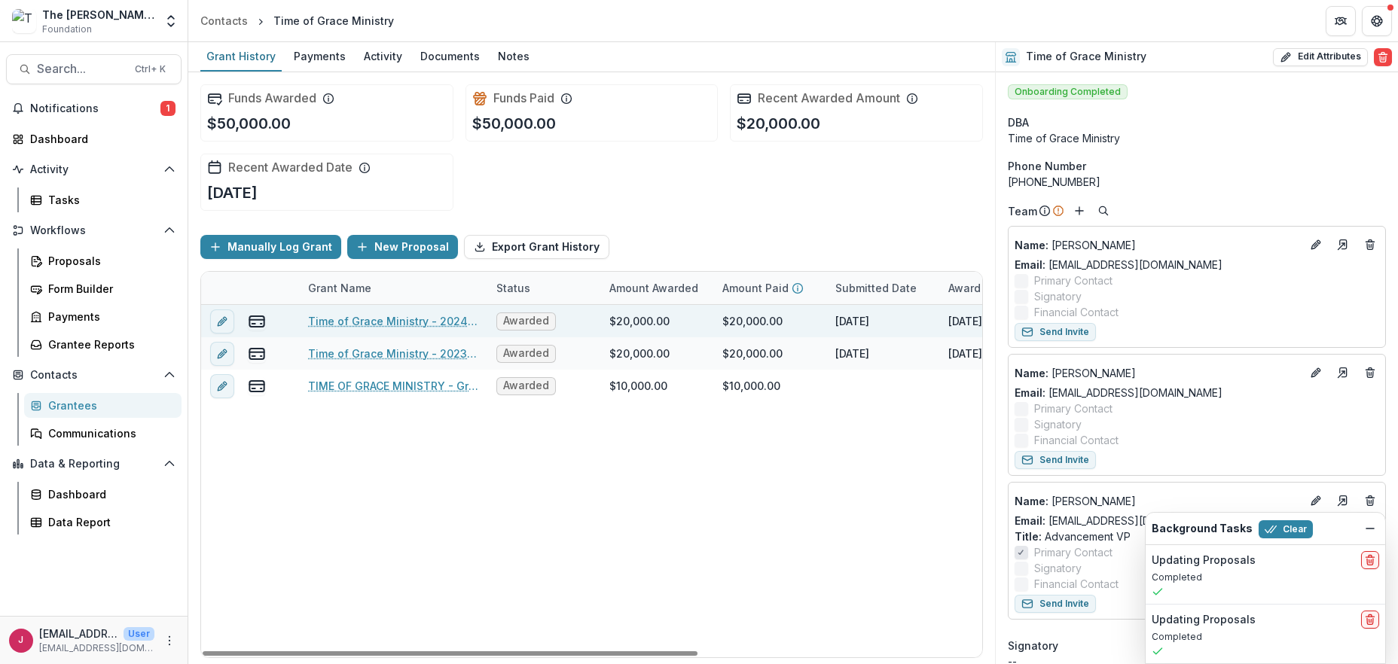
click at [355, 319] on link "Time of Grace Ministry - 2024 - The Bolick Foundation Grant Proposal Application" at bounding box center [393, 321] width 170 height 16
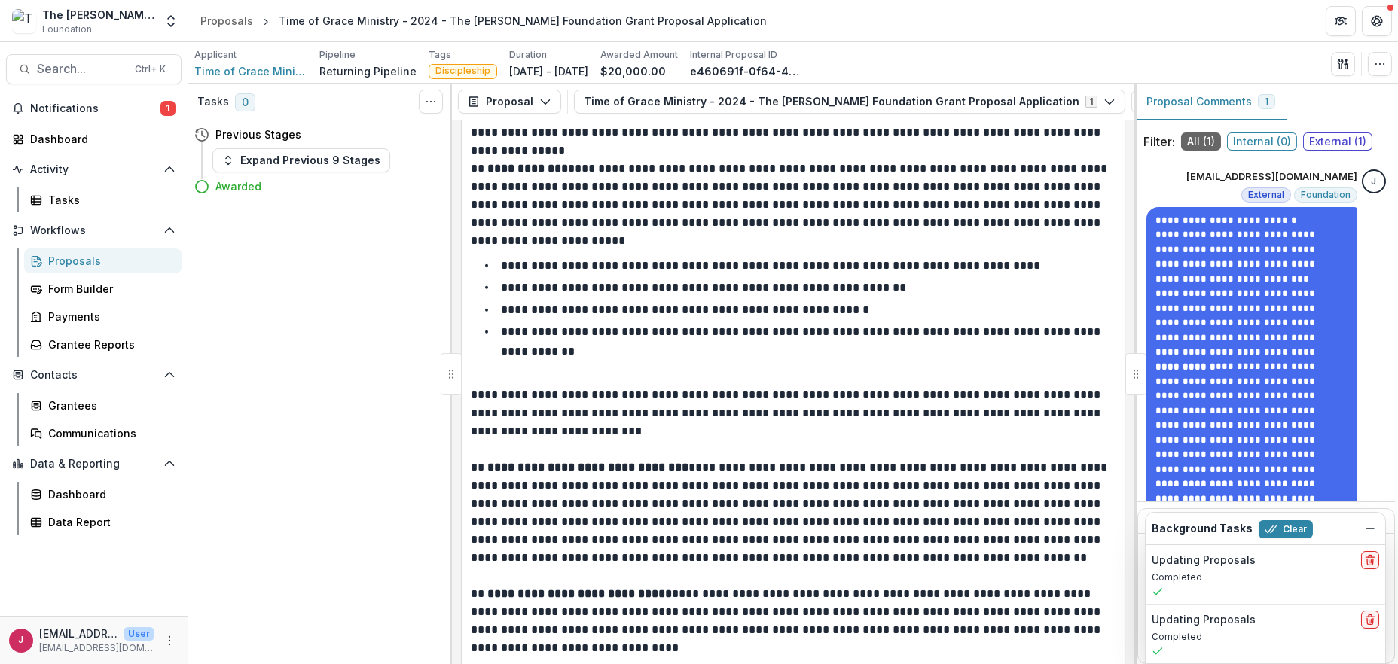
scroll to position [5026, 0]
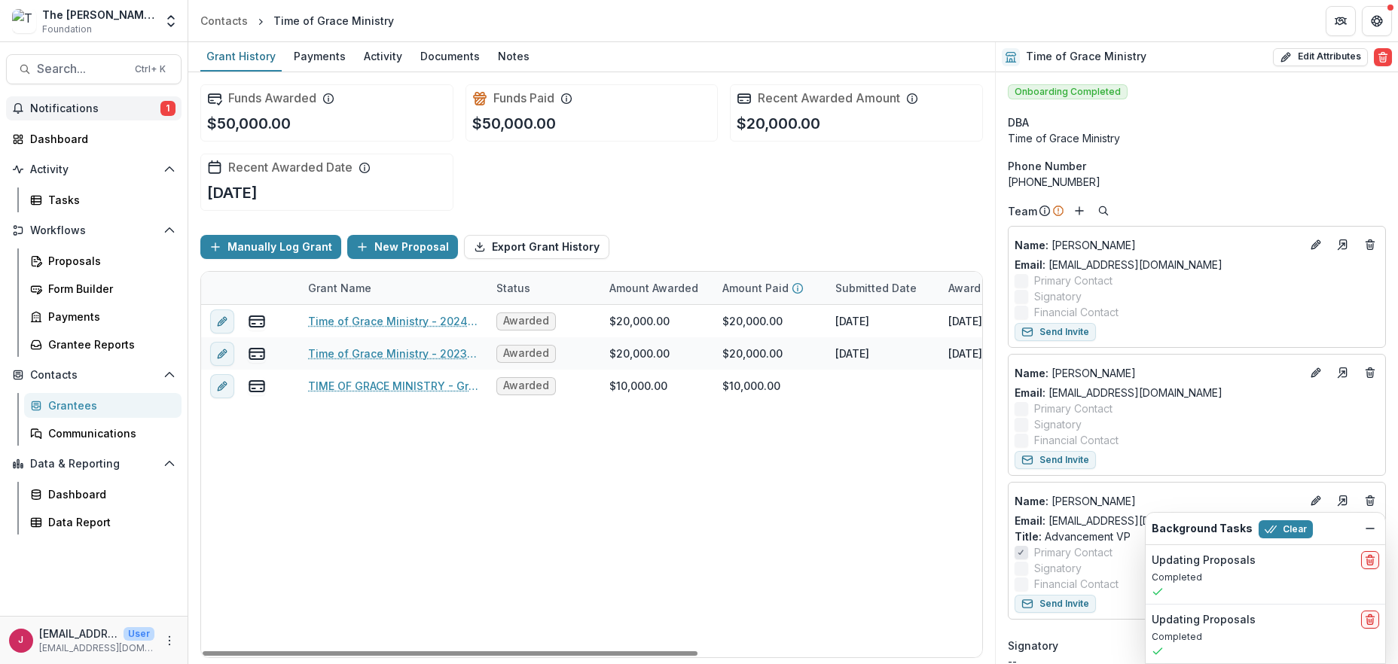
click at [84, 105] on span "Notifications" at bounding box center [95, 108] width 130 height 13
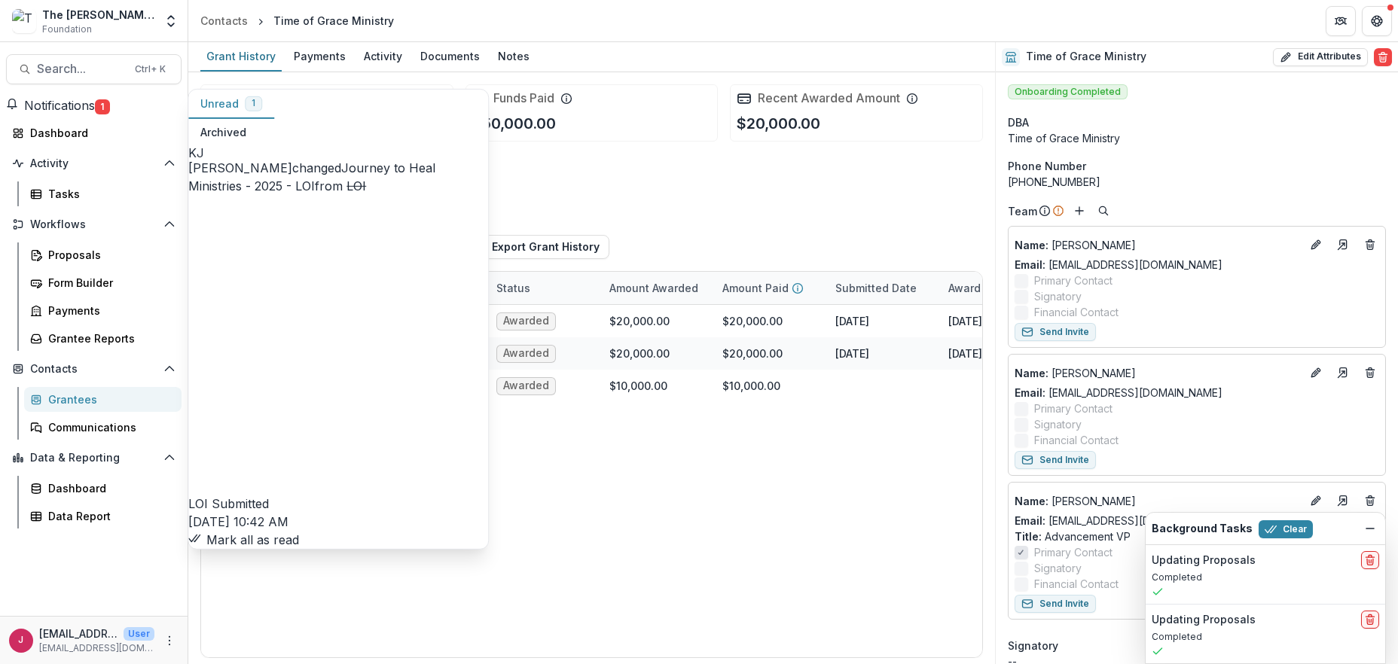
click at [299, 531] on button "Mark all as read" at bounding box center [243, 540] width 111 height 18
